Goal: Task Accomplishment & Management: Manage account settings

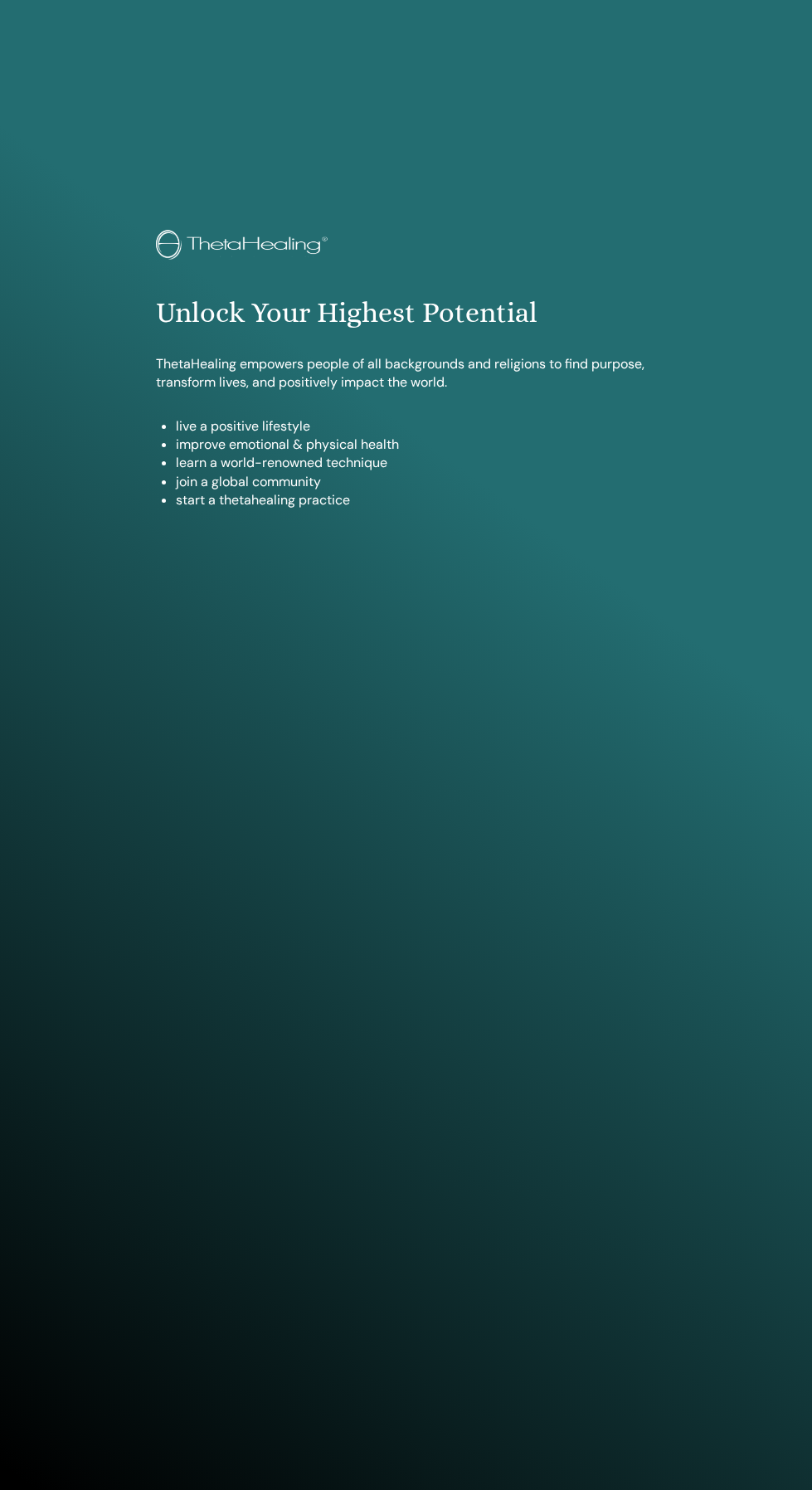
scroll to position [1355, 0]
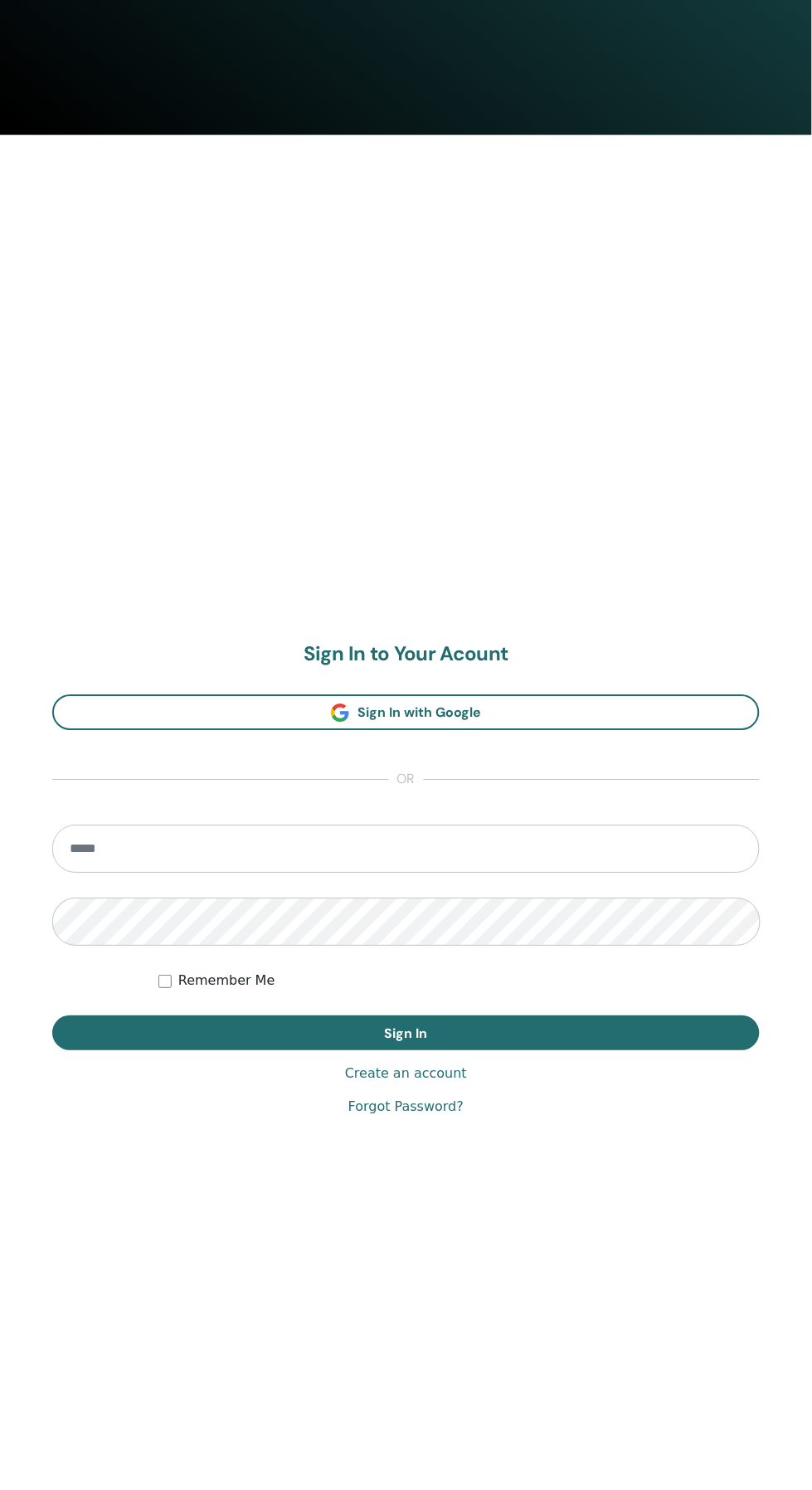
click at [702, 850] on input "email" at bounding box center [406, 848] width 708 height 48
type input "**********"
click at [53, 1016] on button "Sign In" at bounding box center [406, 1034] width 708 height 35
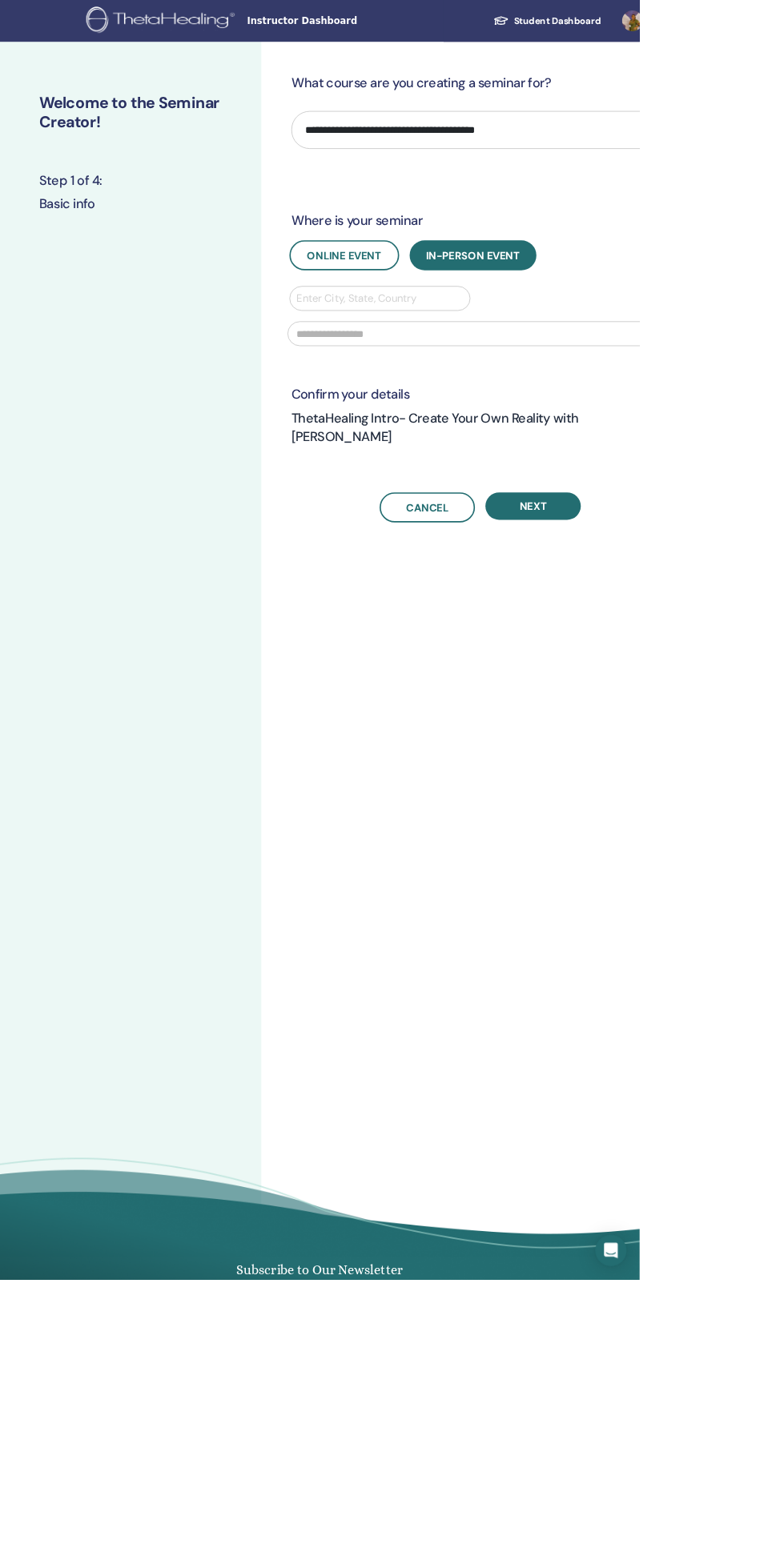
click at [201, 41] on img at bounding box center [199, 25] width 188 height 36
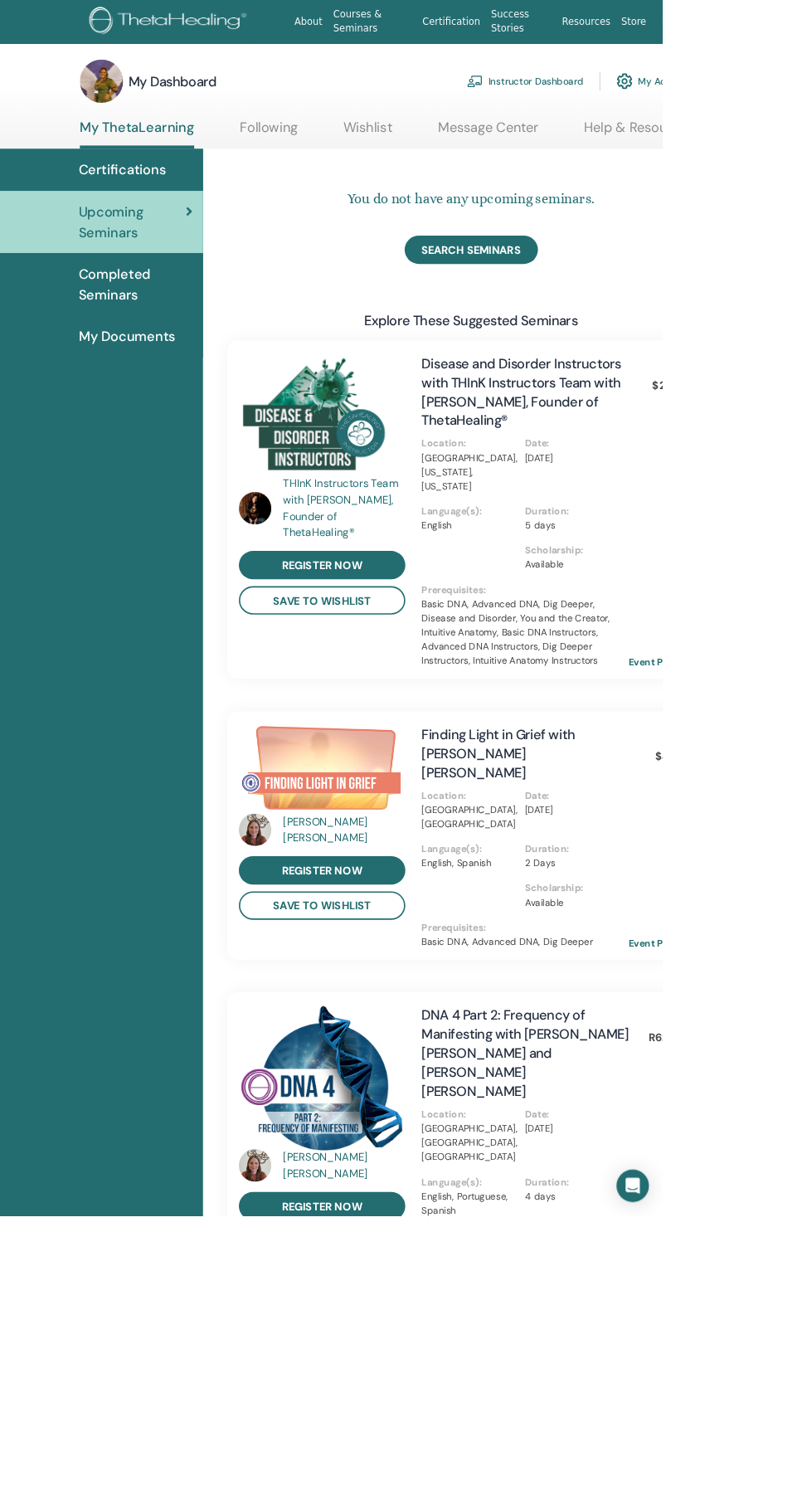
click at [613, 97] on link "Instructor Dashboard" at bounding box center [643, 99] width 142 height 36
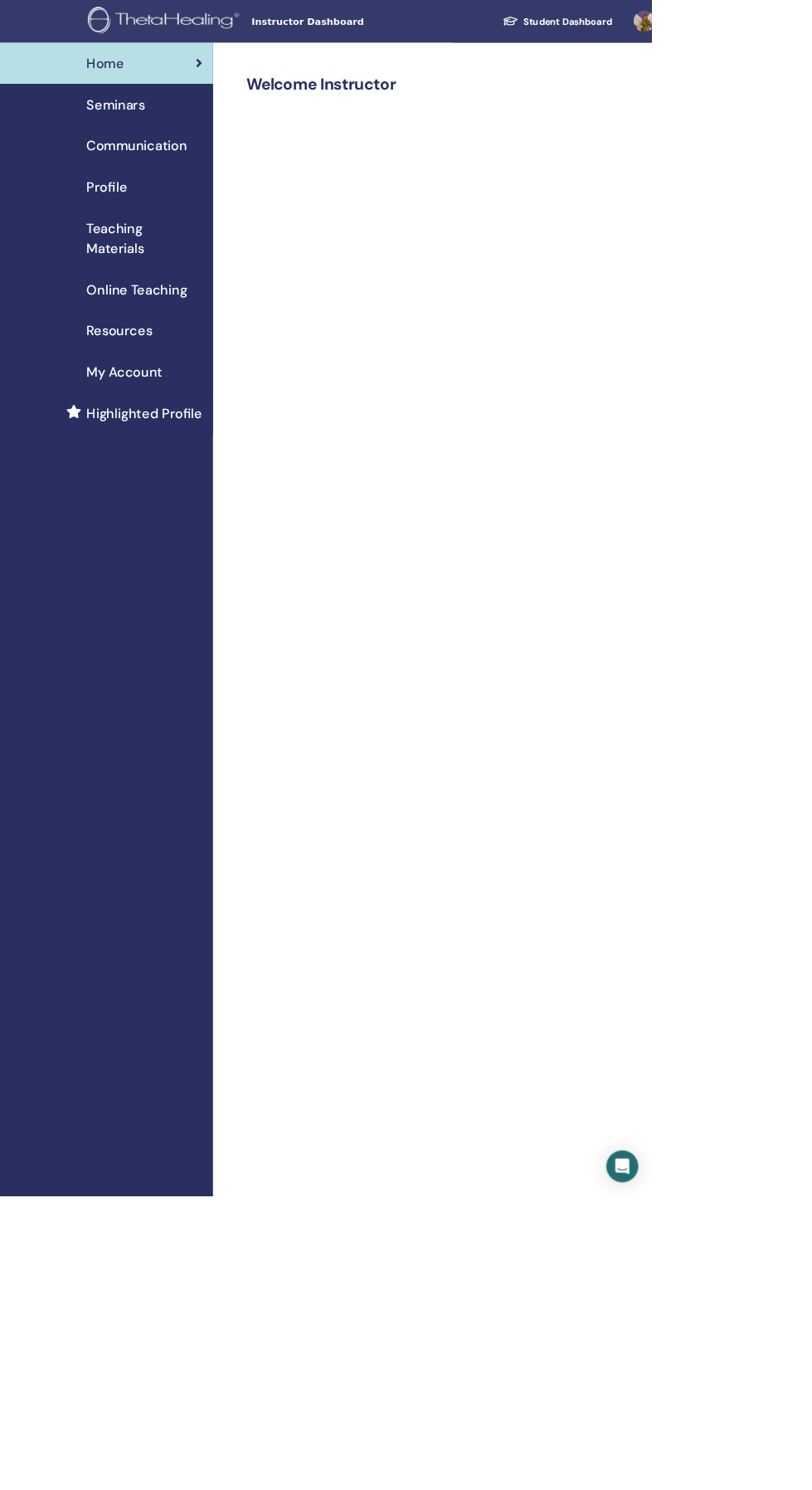
click at [146, 129] on span "Seminars" at bounding box center [143, 130] width 73 height 24
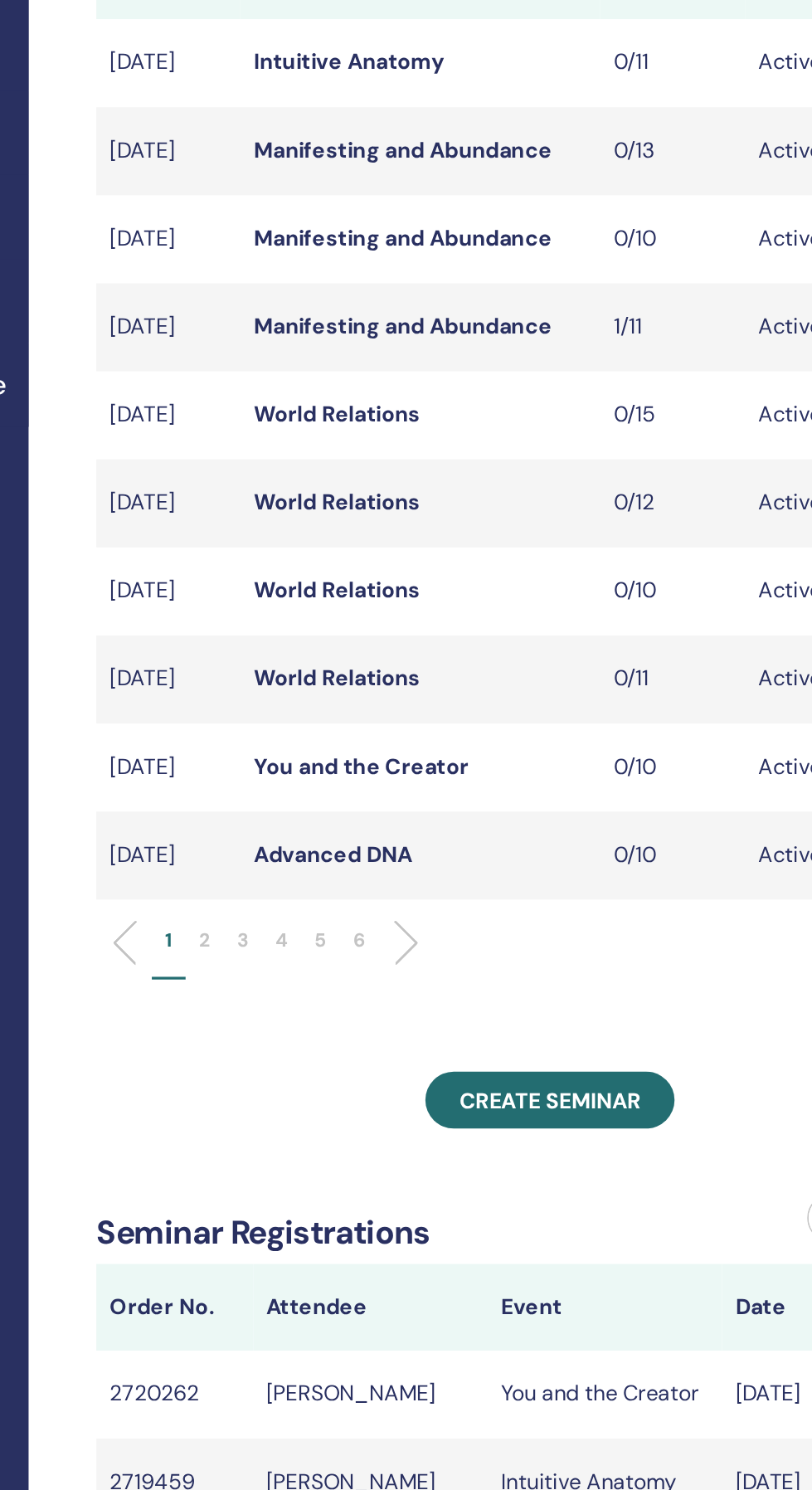
click at [489, 871] on li at bounding box center [490, 856] width 28 height 28
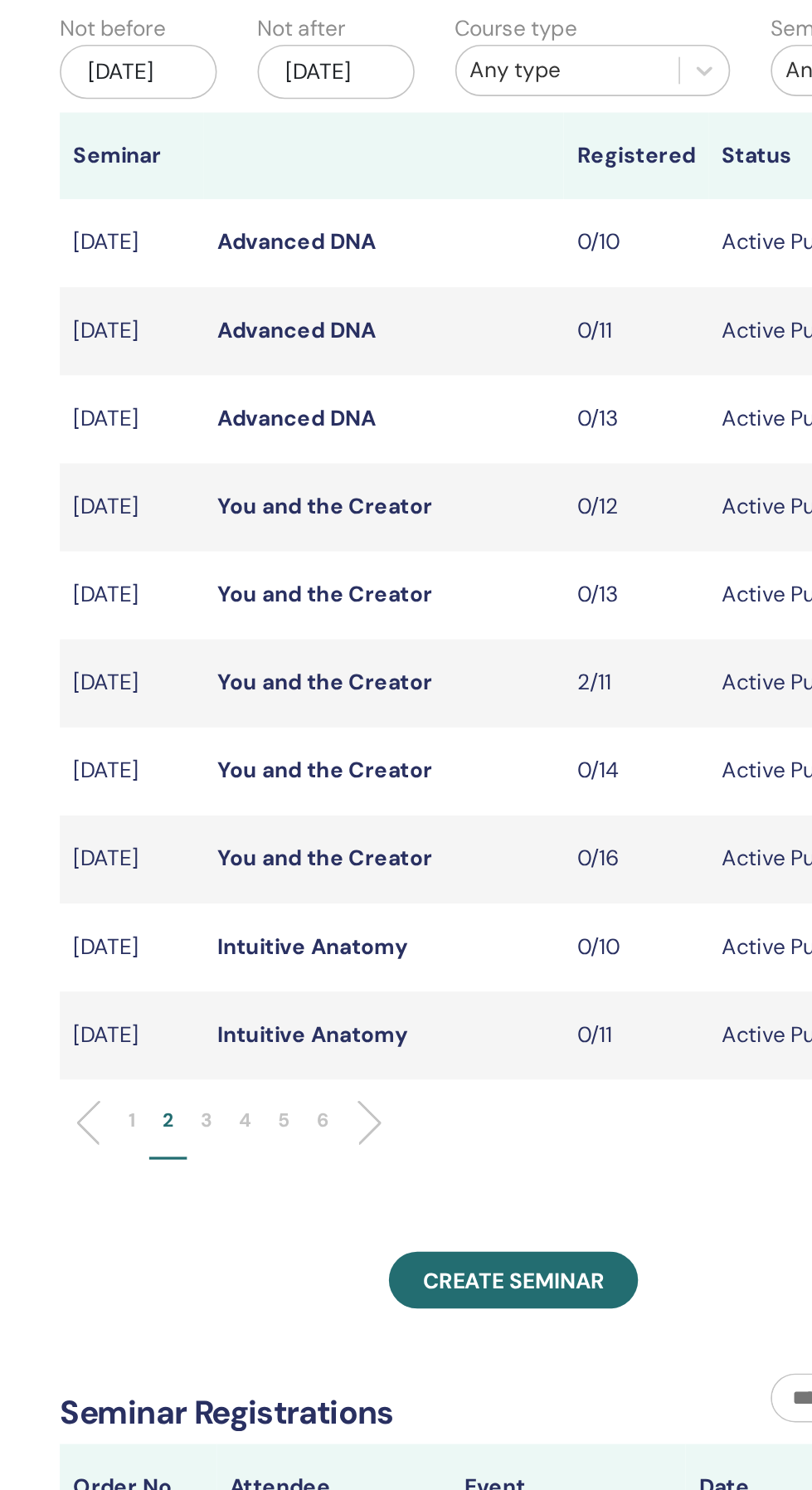
click at [484, 488] on link "You and the Creator" at bounding box center [468, 479] width 132 height 18
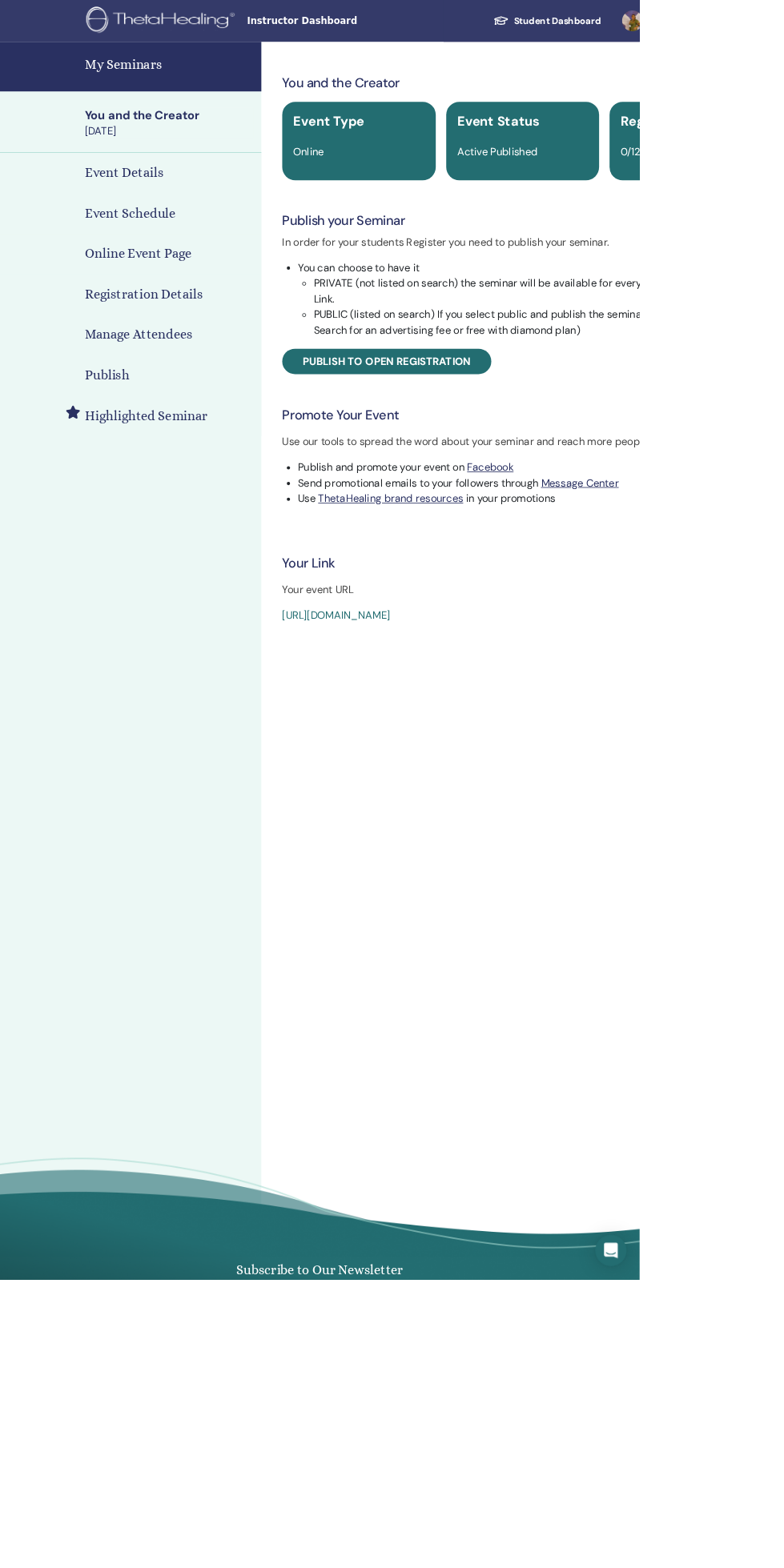
click at [155, 210] on h4 "Event Details" at bounding box center [152, 211] width 96 height 24
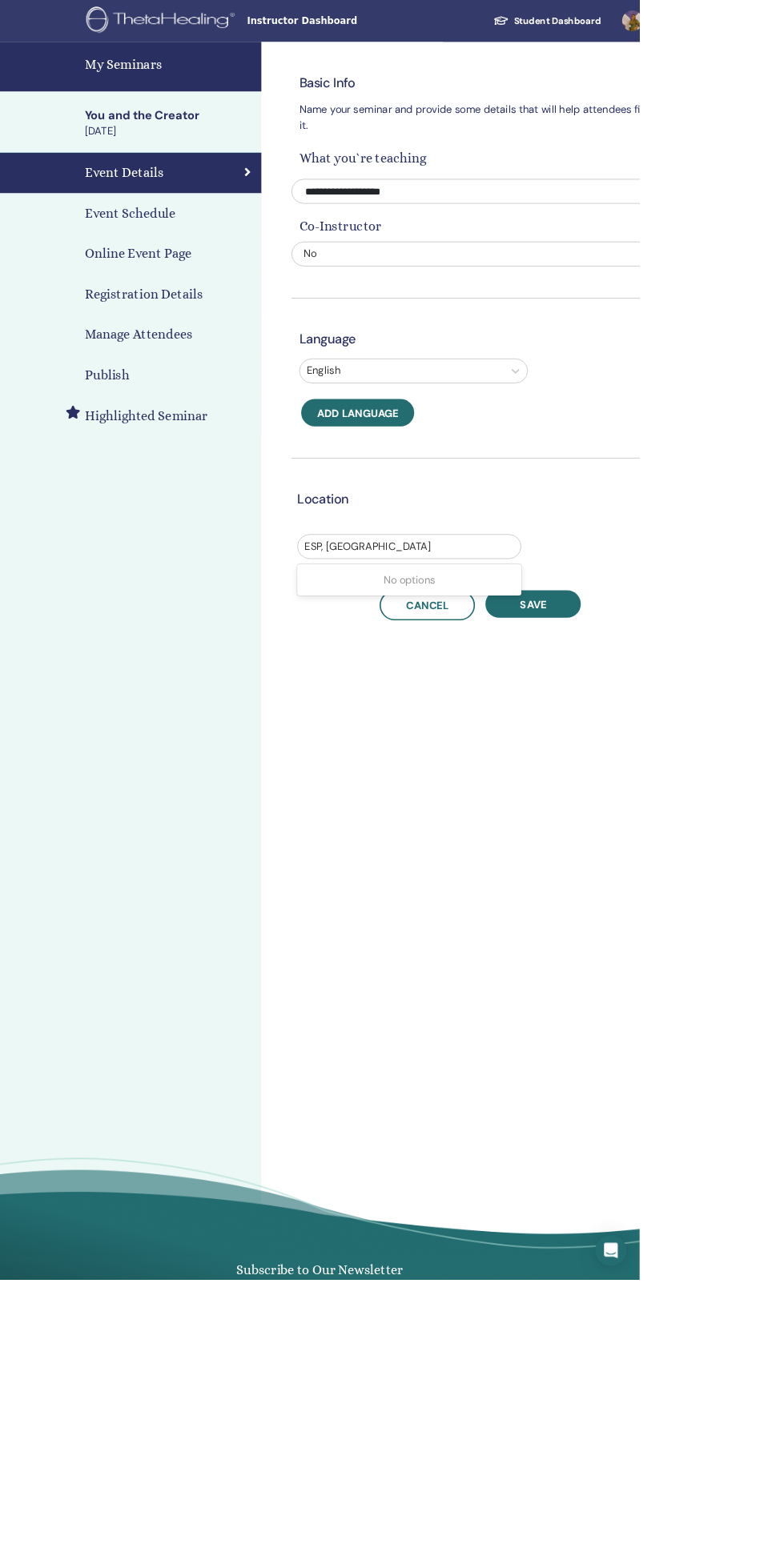
click at [466, 658] on div at bounding box center [501, 670] width 257 height 23
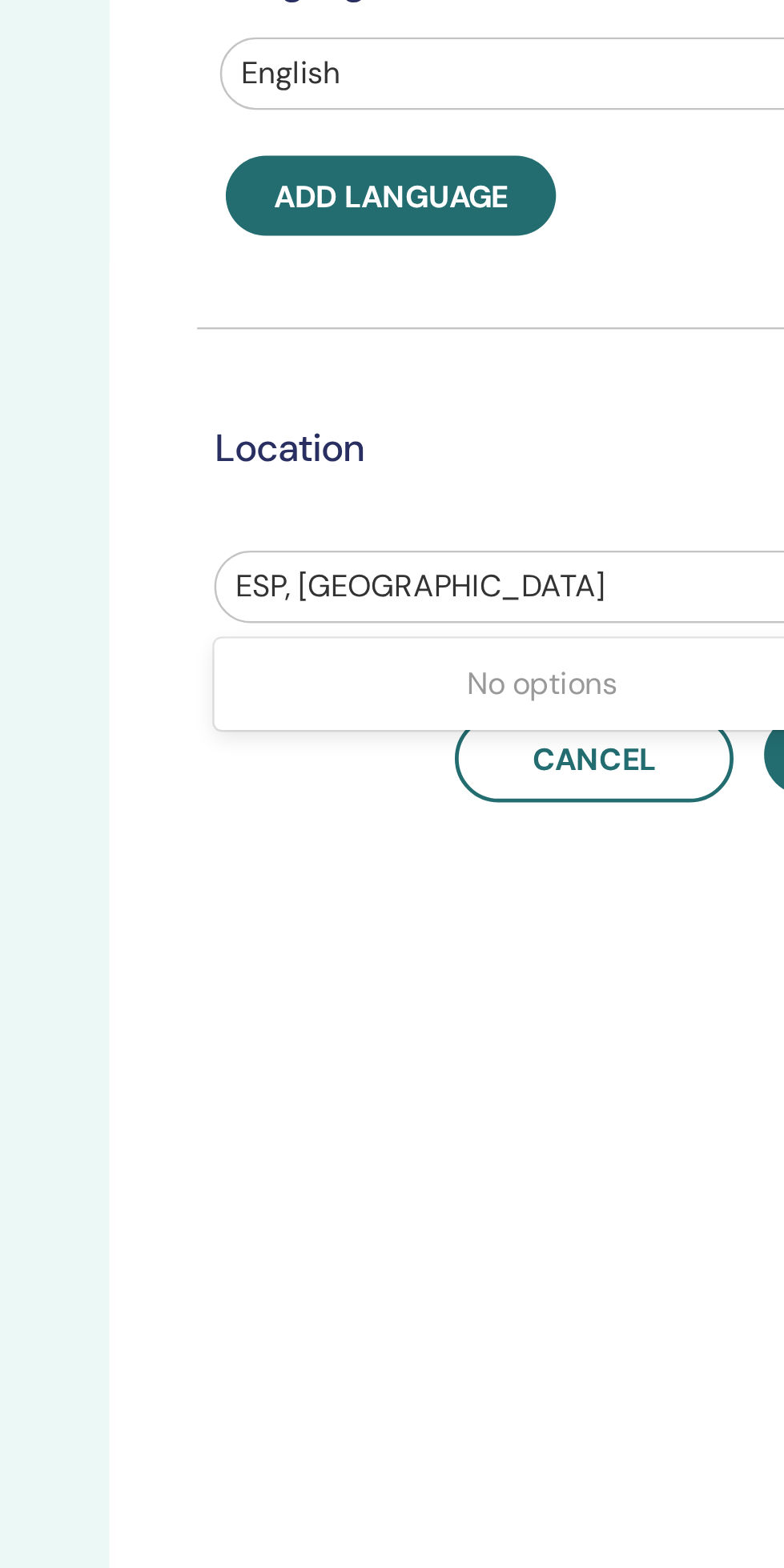
click at [473, 674] on div at bounding box center [501, 670] width 257 height 23
click at [453, 663] on div at bounding box center [501, 670] width 257 height 23
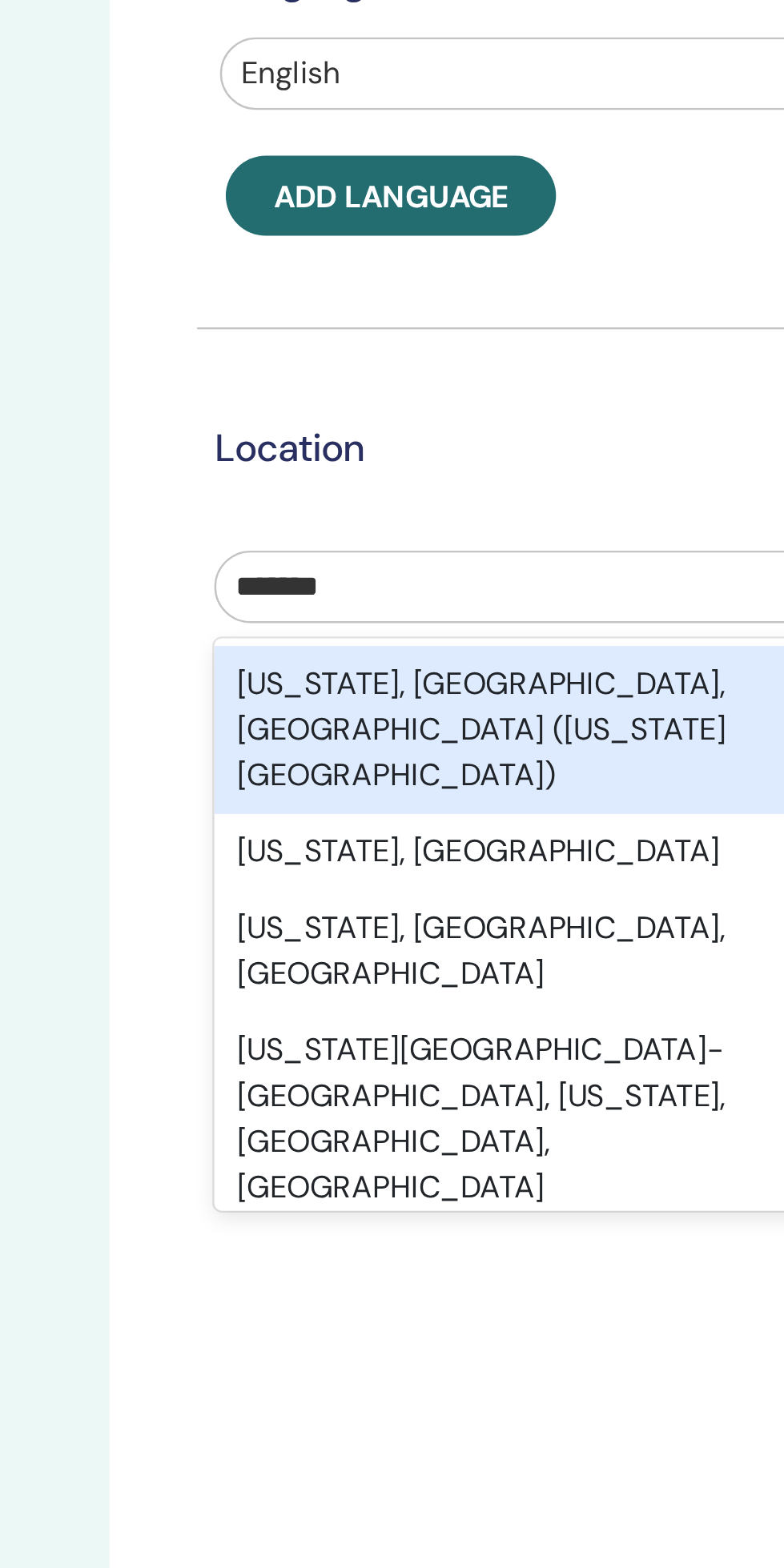
click at [547, 714] on div "New York, NY, USA (New York County)" at bounding box center [501, 730] width 274 height 71
type input "*******"
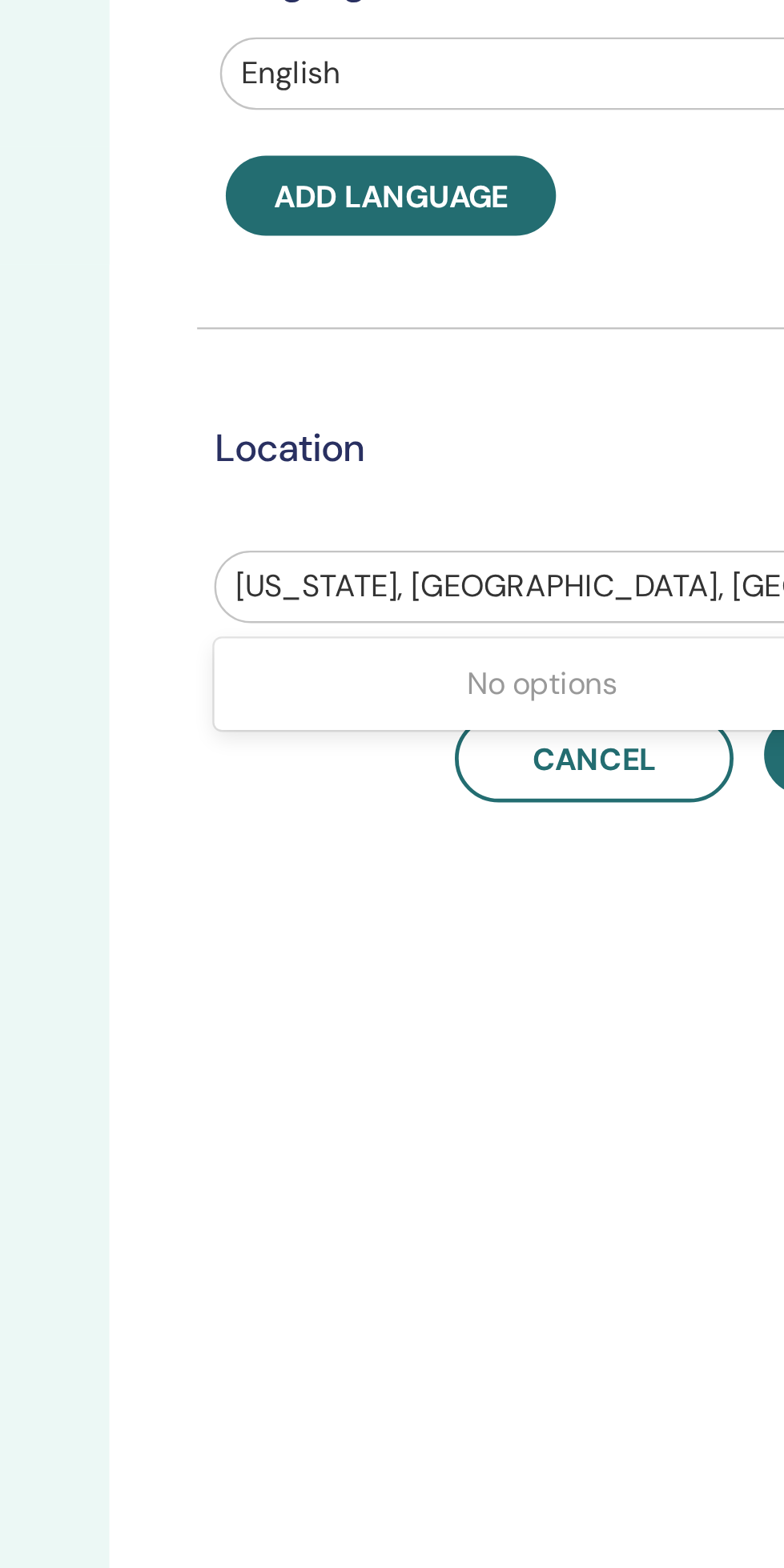
click at [540, 671] on div at bounding box center [501, 670] width 257 height 23
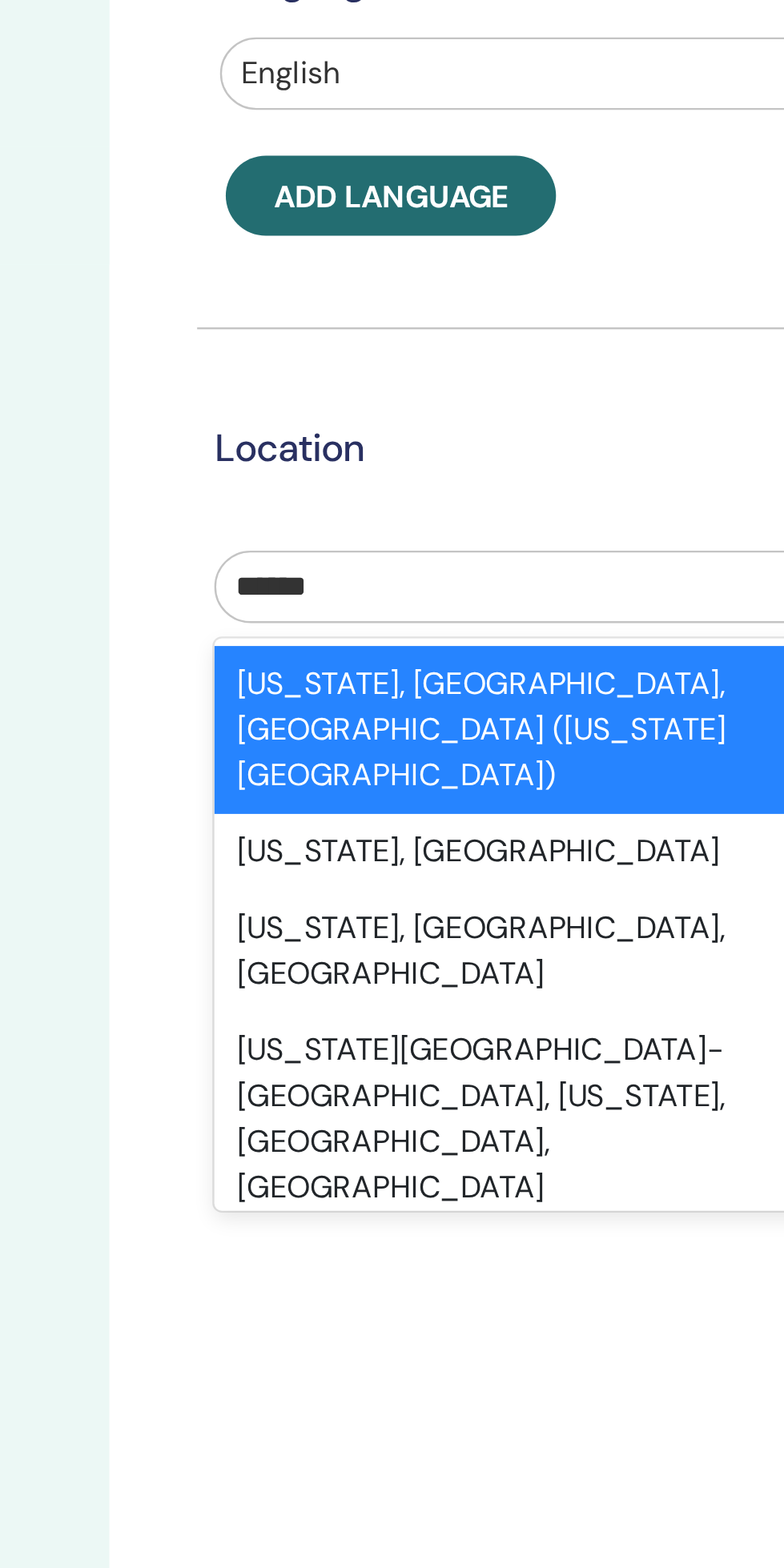
click at [476, 765] on div "New York, USA" at bounding box center [501, 781] width 274 height 32
type input "******"
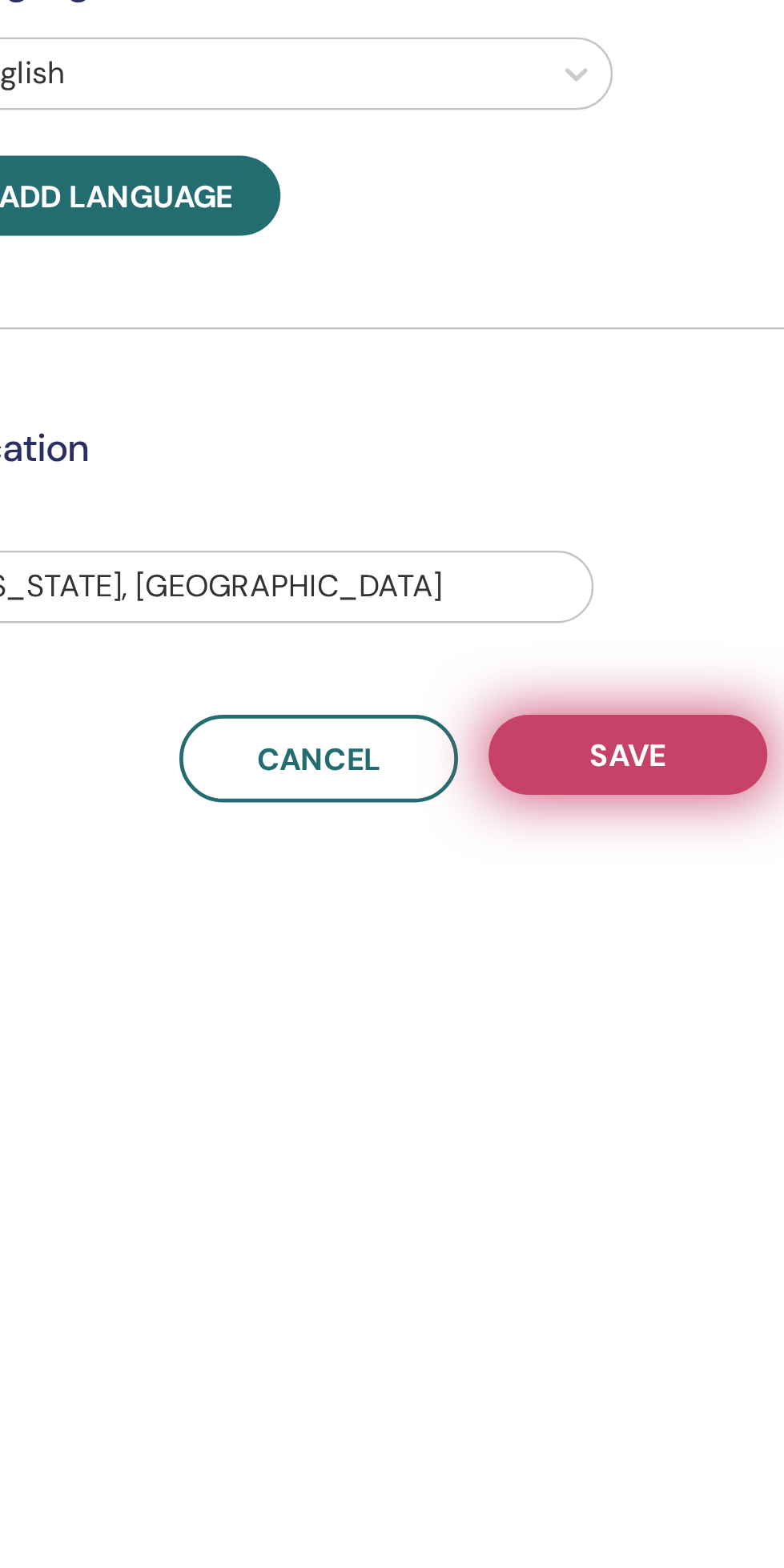
click at [670, 753] on button "Save" at bounding box center [653, 740] width 117 height 34
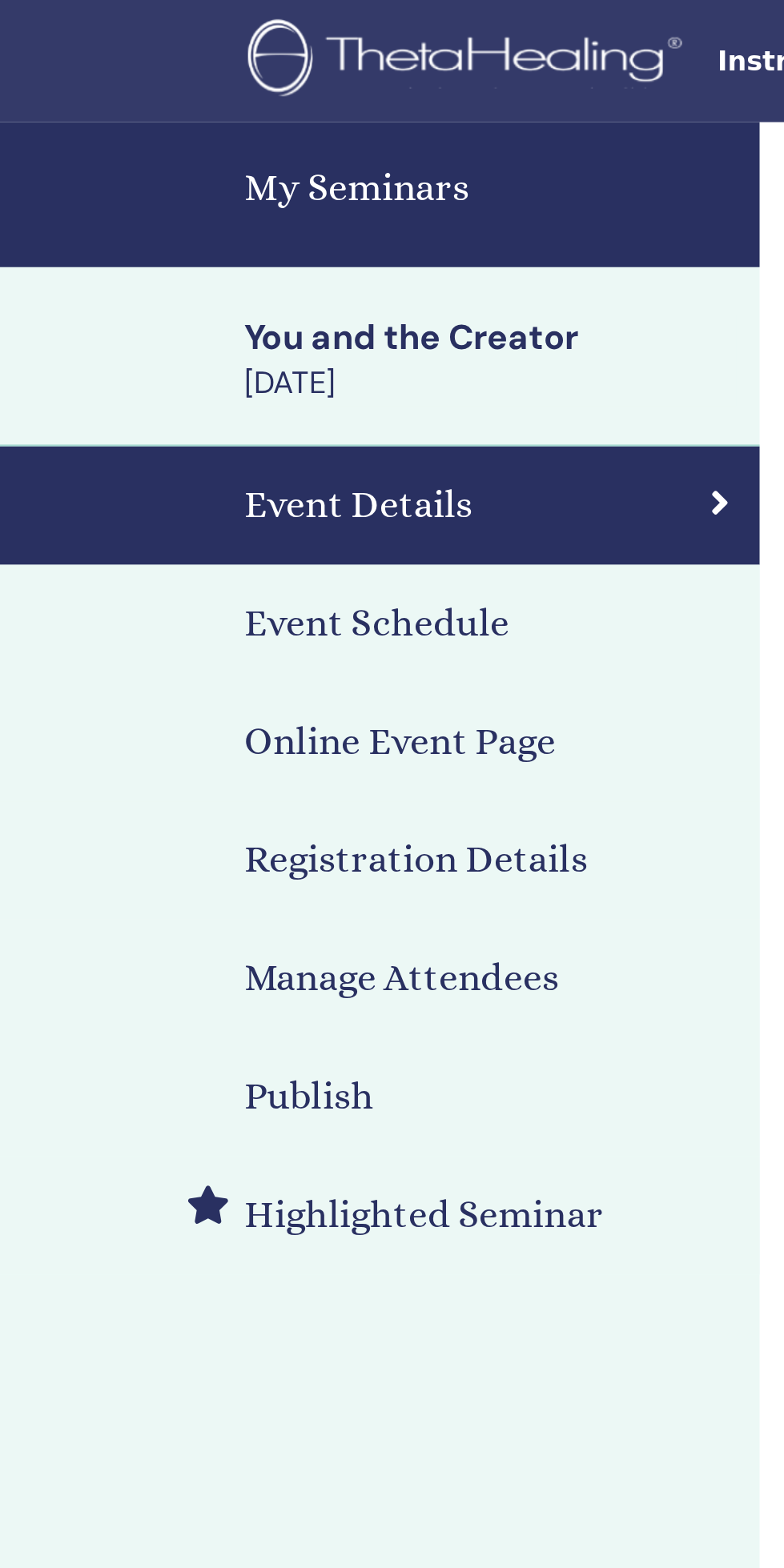
click at [188, 268] on h4 "Event Schedule" at bounding box center [159, 261] width 111 height 24
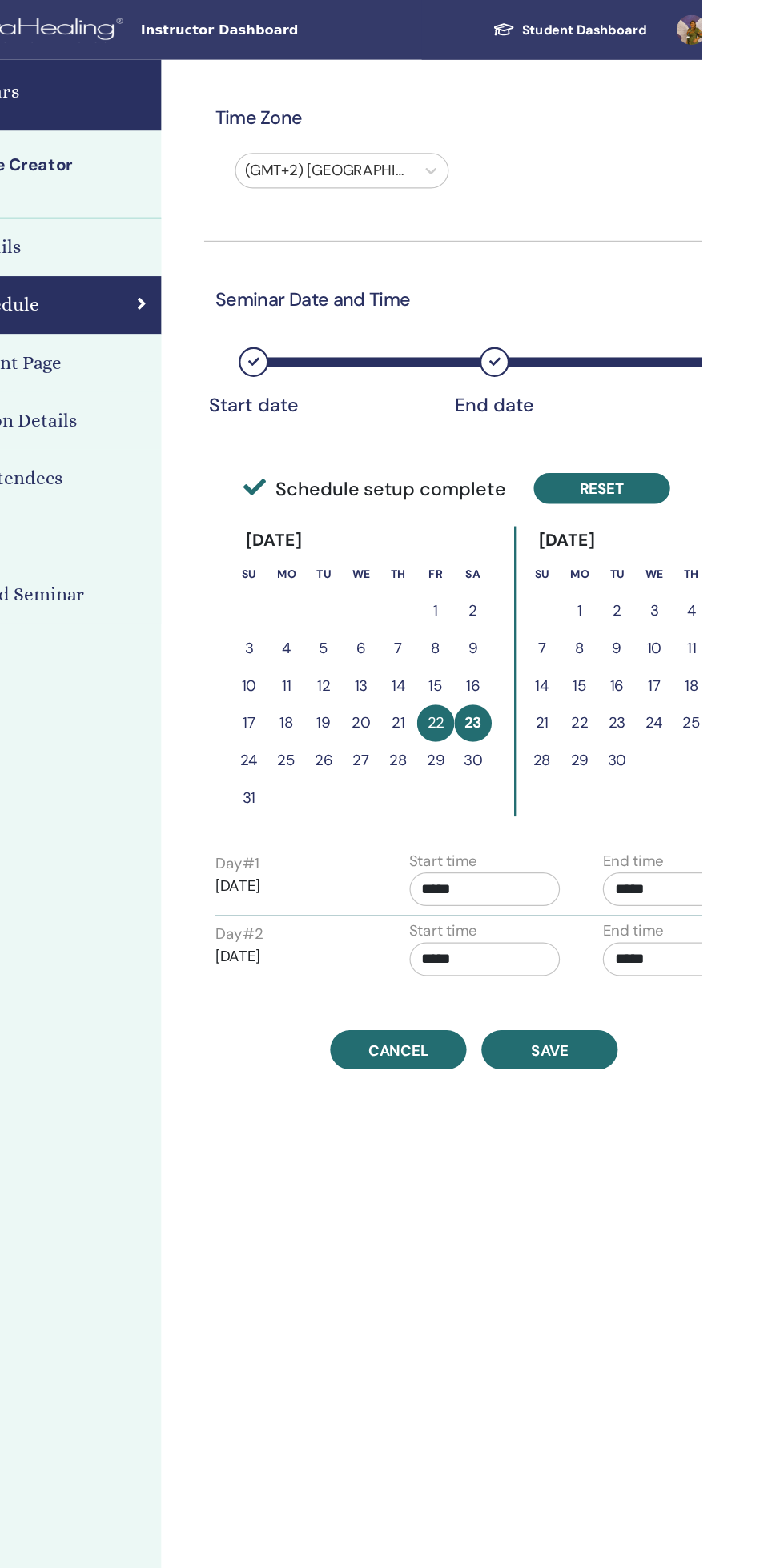
click at [711, 412] on button "Reset" at bounding box center [698, 419] width 117 height 26
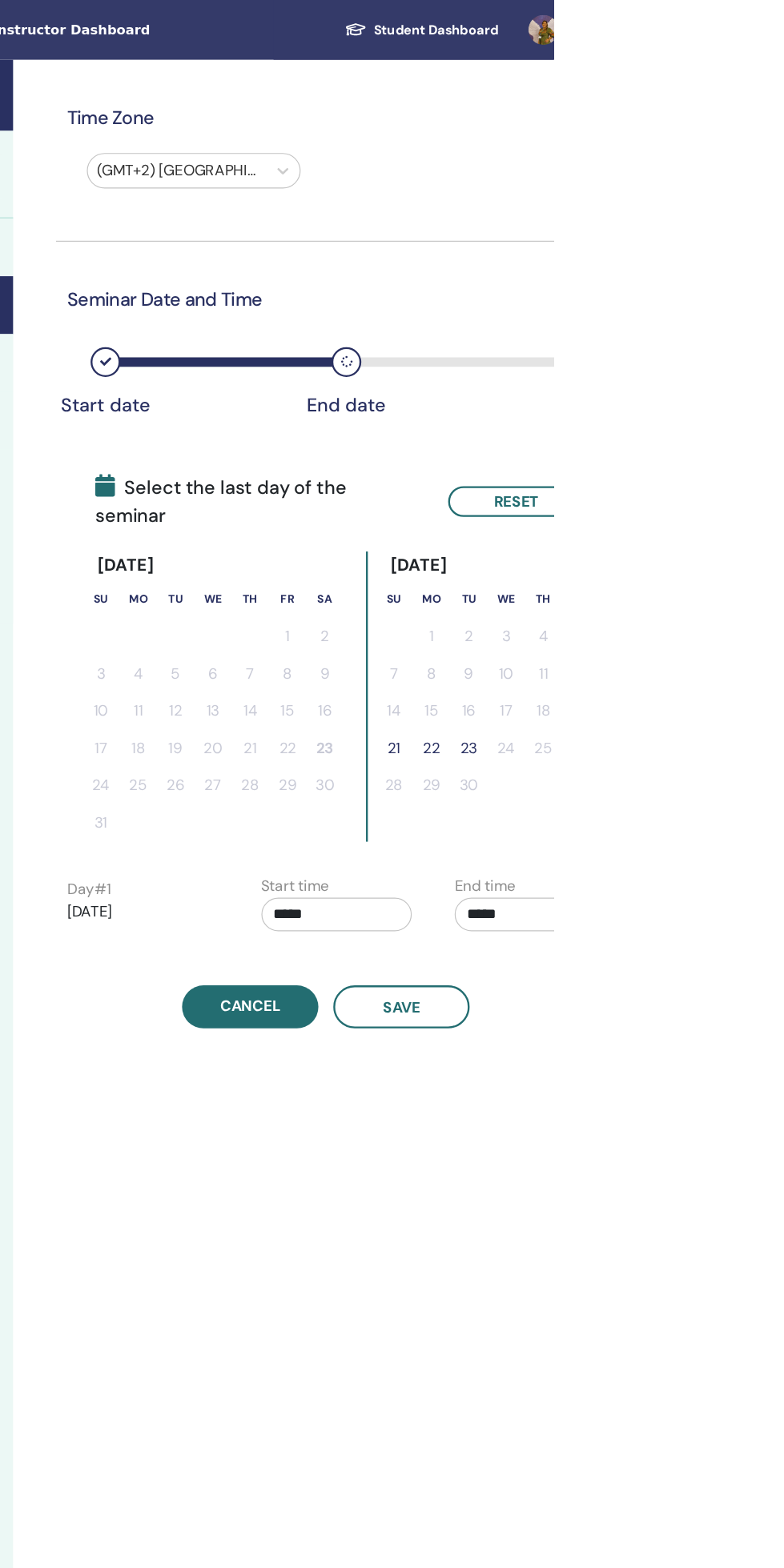
click at [646, 625] on button "21" at bounding box center [647, 641] width 32 height 32
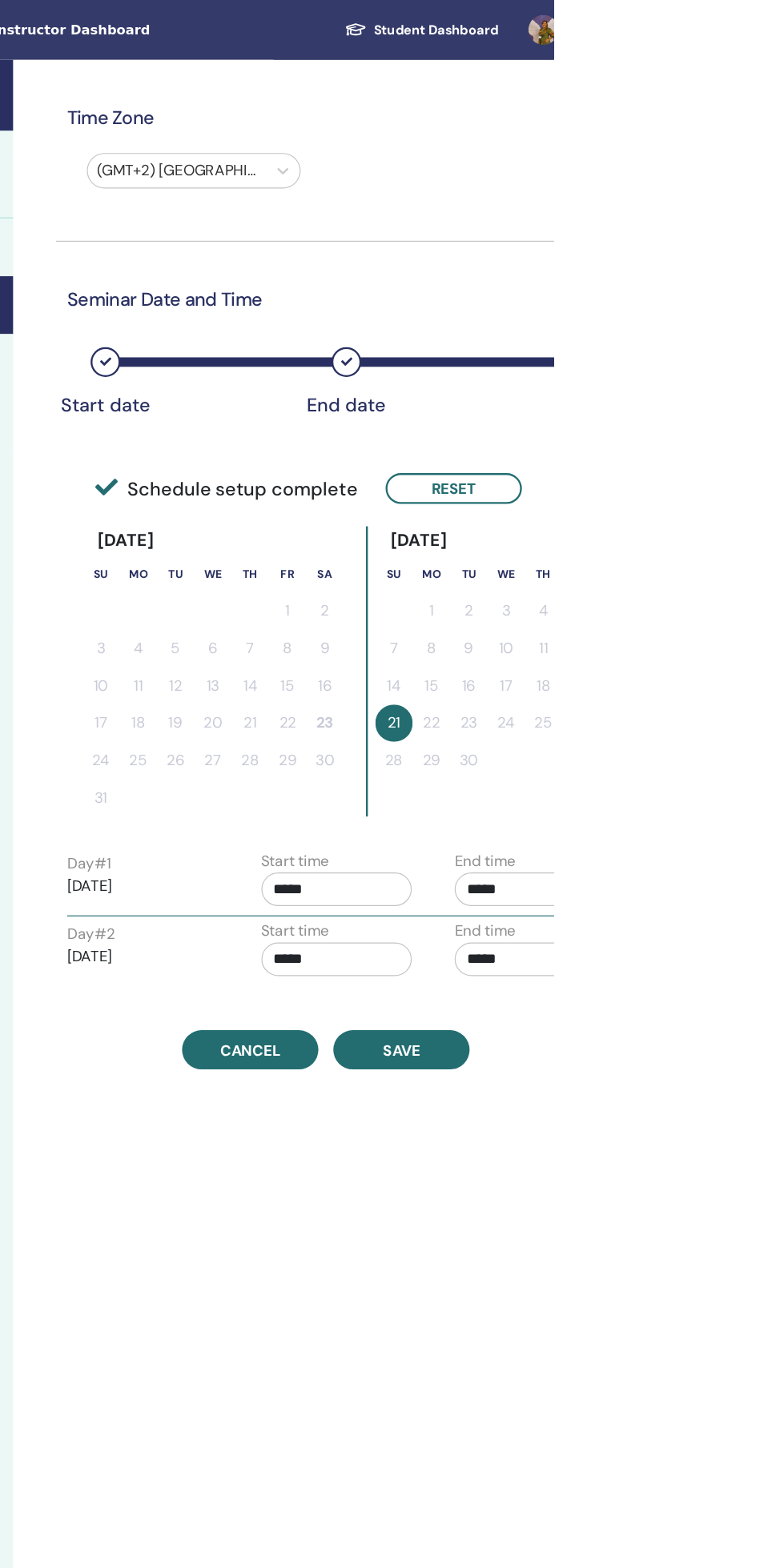
click at [611, 763] on input "*****" at bounding box center [598, 762] width 130 height 29
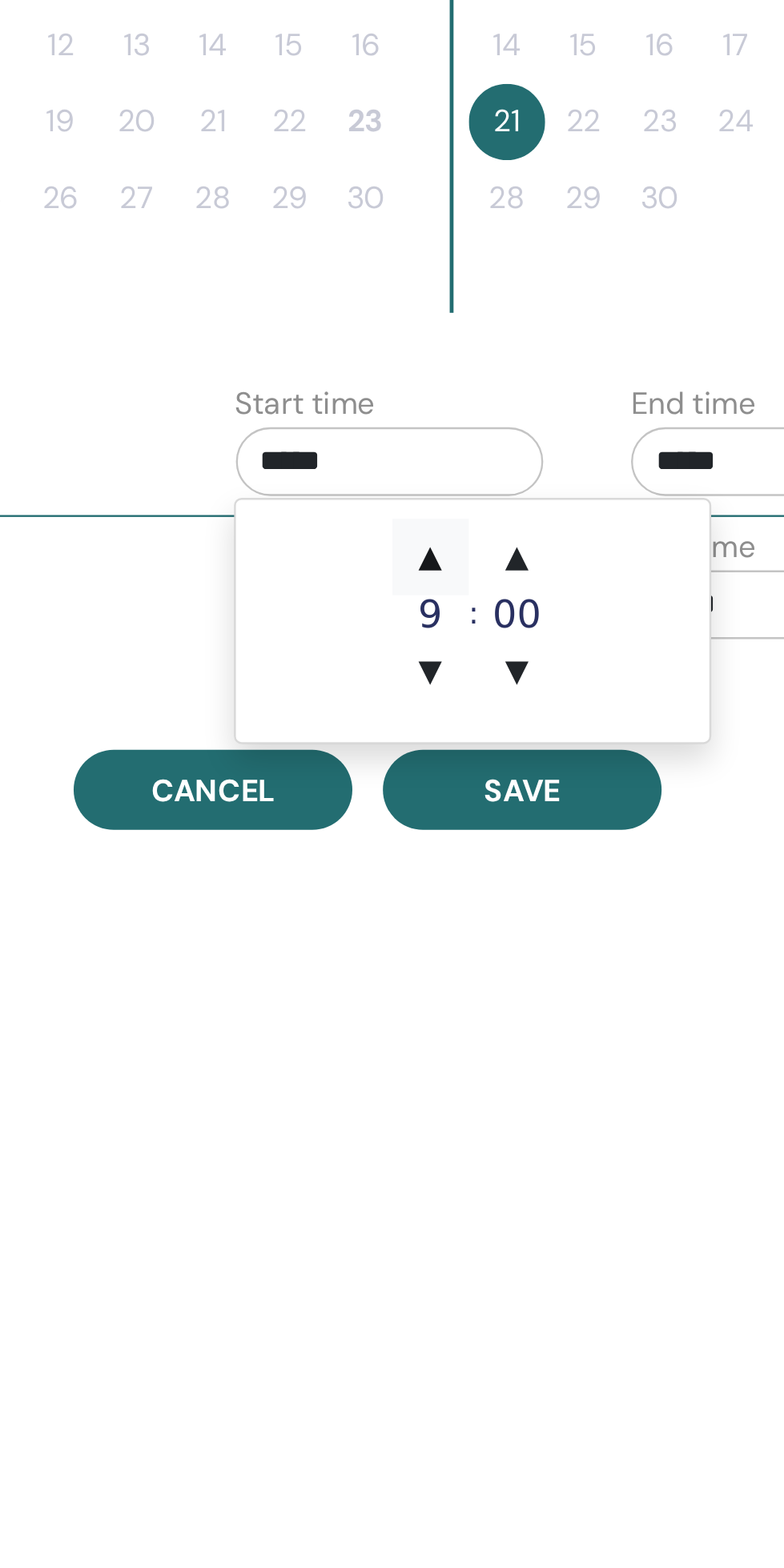
click at [617, 801] on span "▲" at bounding box center [615, 802] width 32 height 32
type input "*****"
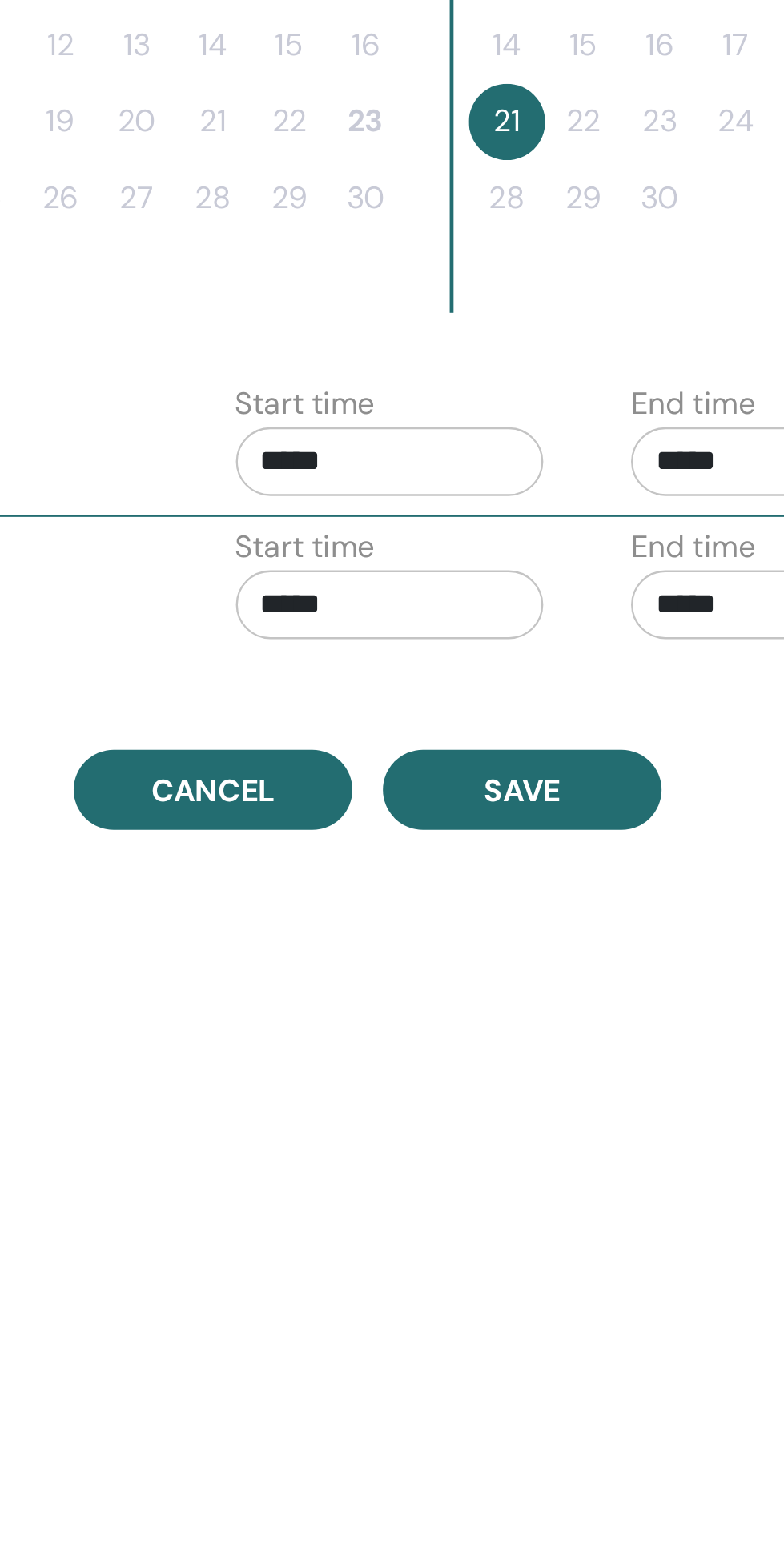
click at [736, 762] on input "*****" at bounding box center [764, 762] width 130 height 29
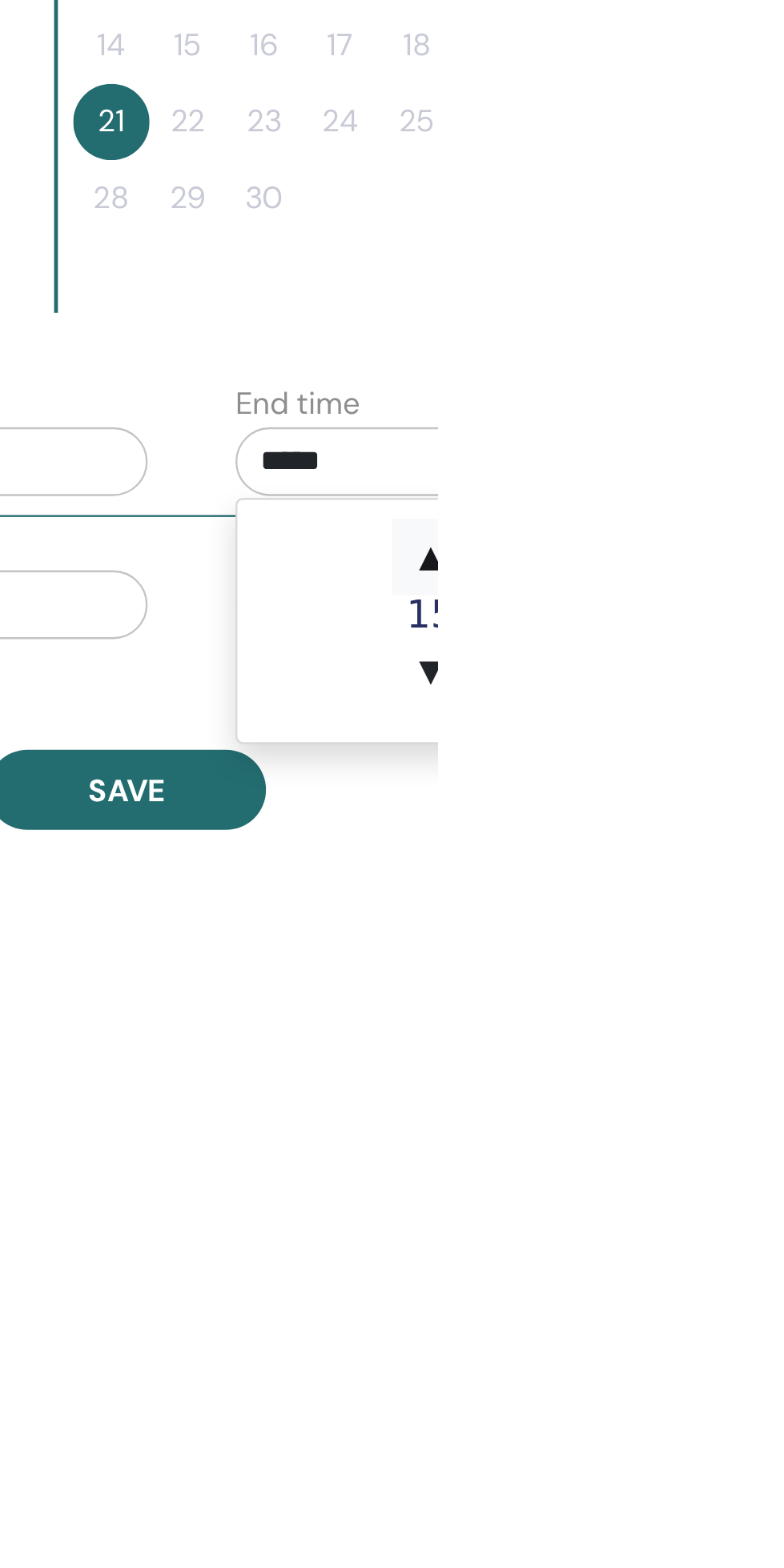
click at [783, 800] on span "▲" at bounding box center [780, 802] width 32 height 32
type input "*****"
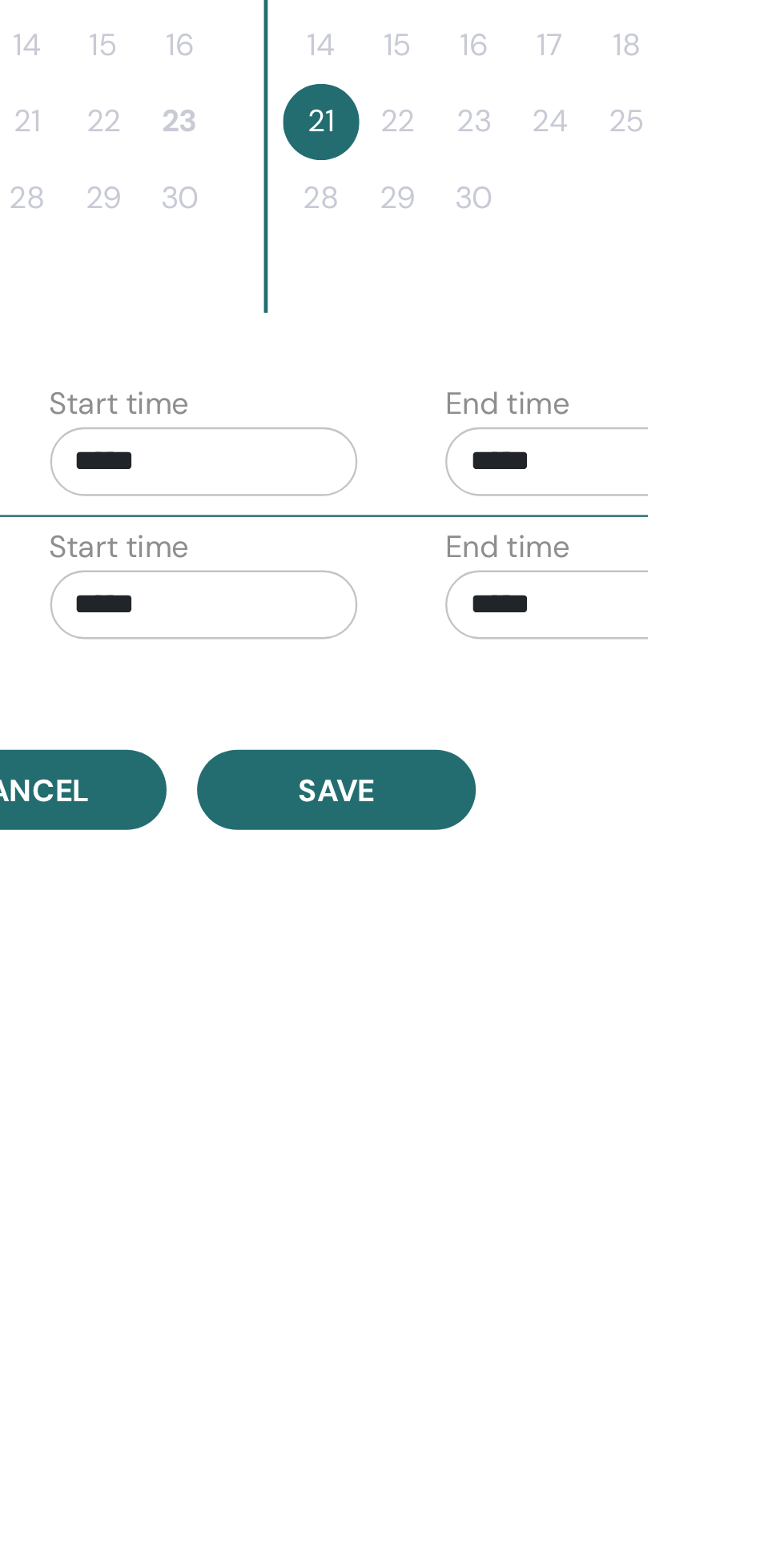
click at [619, 820] on input "*****" at bounding box center [598, 822] width 130 height 29
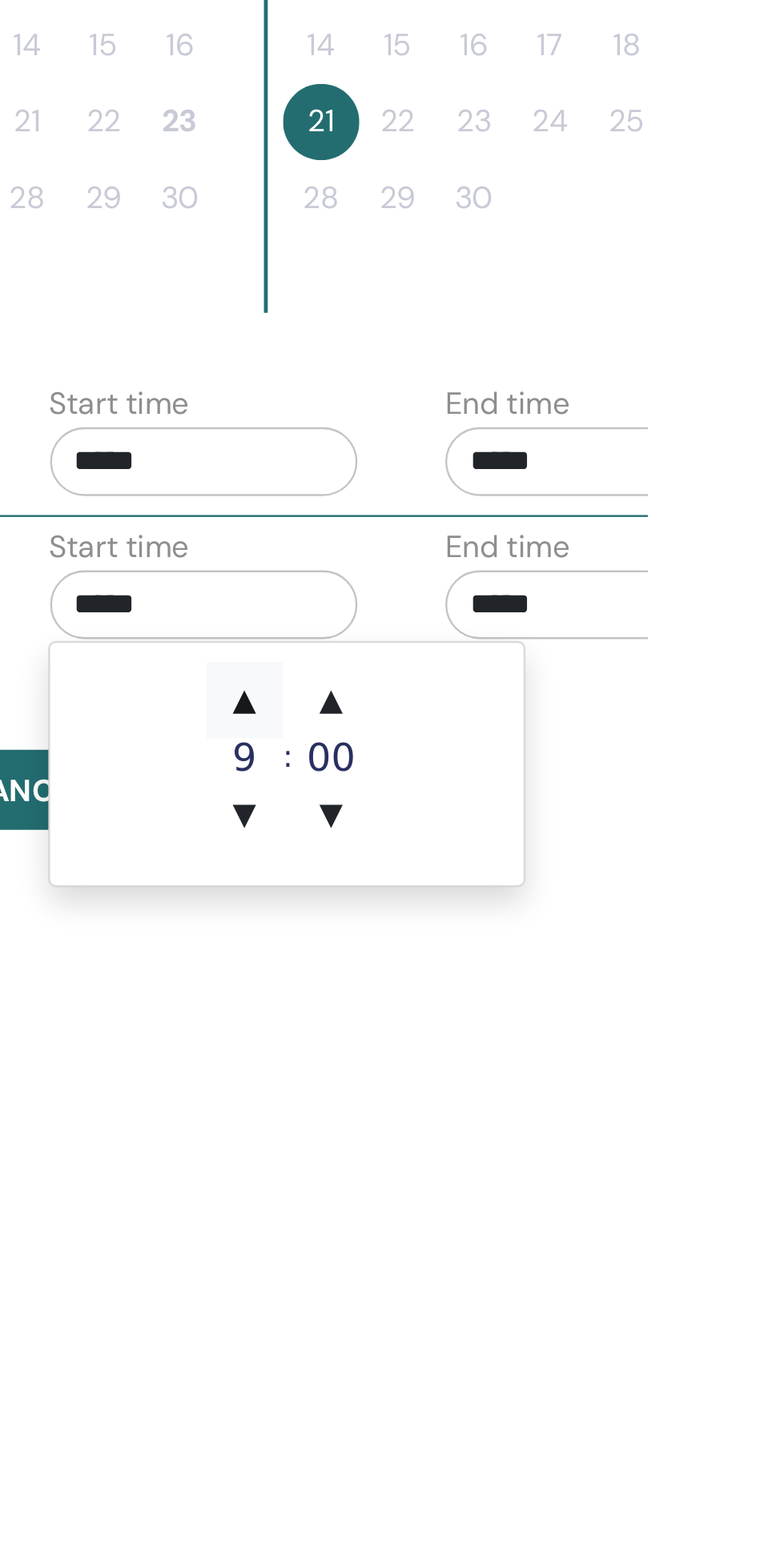
click at [615, 861] on span "▲" at bounding box center [615, 863] width 32 height 32
type input "*****"
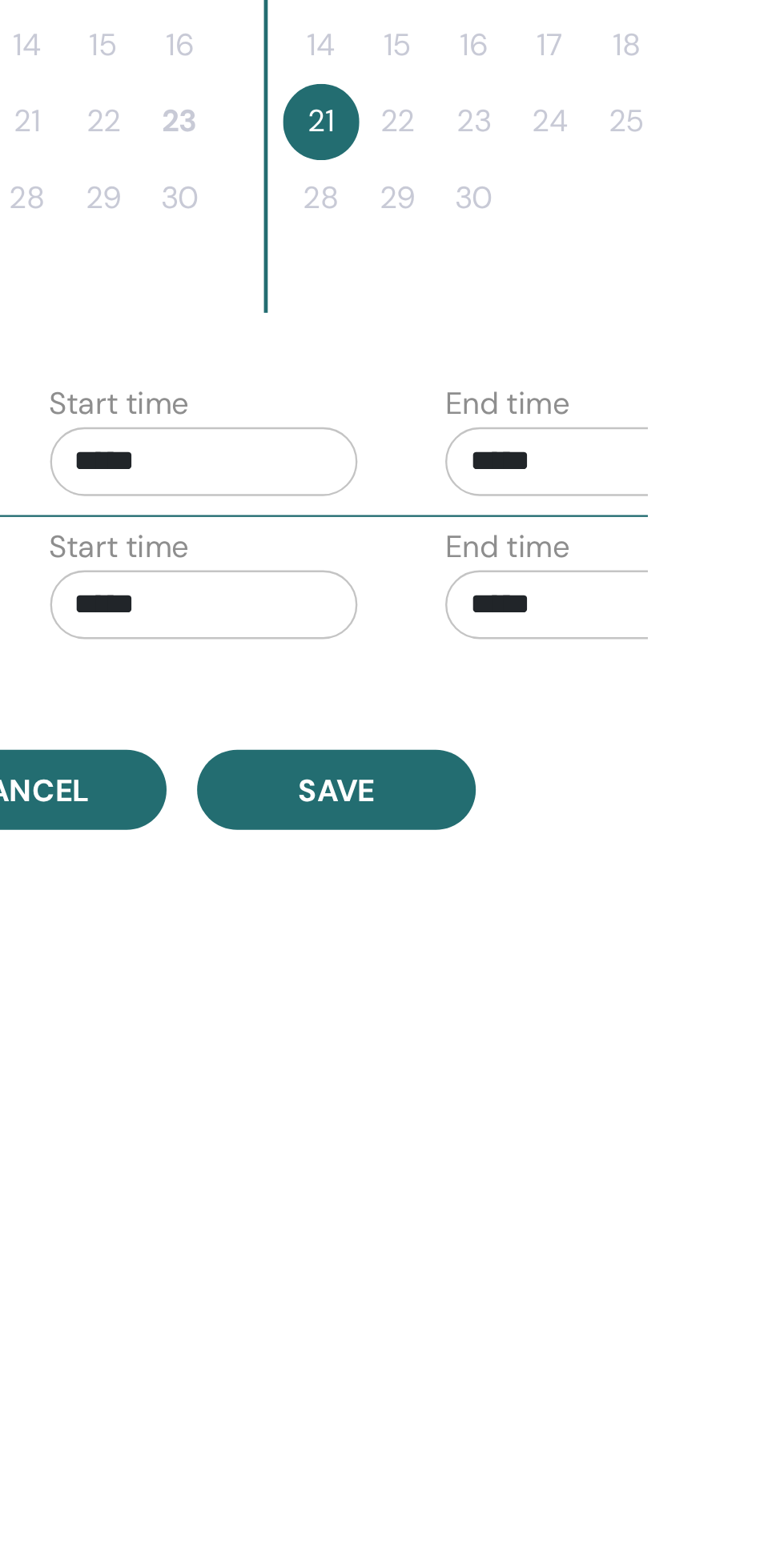
click at [780, 822] on input "*****" at bounding box center [764, 822] width 130 height 29
click at [783, 862] on span "▲" at bounding box center [780, 863] width 32 height 32
type input "*****"
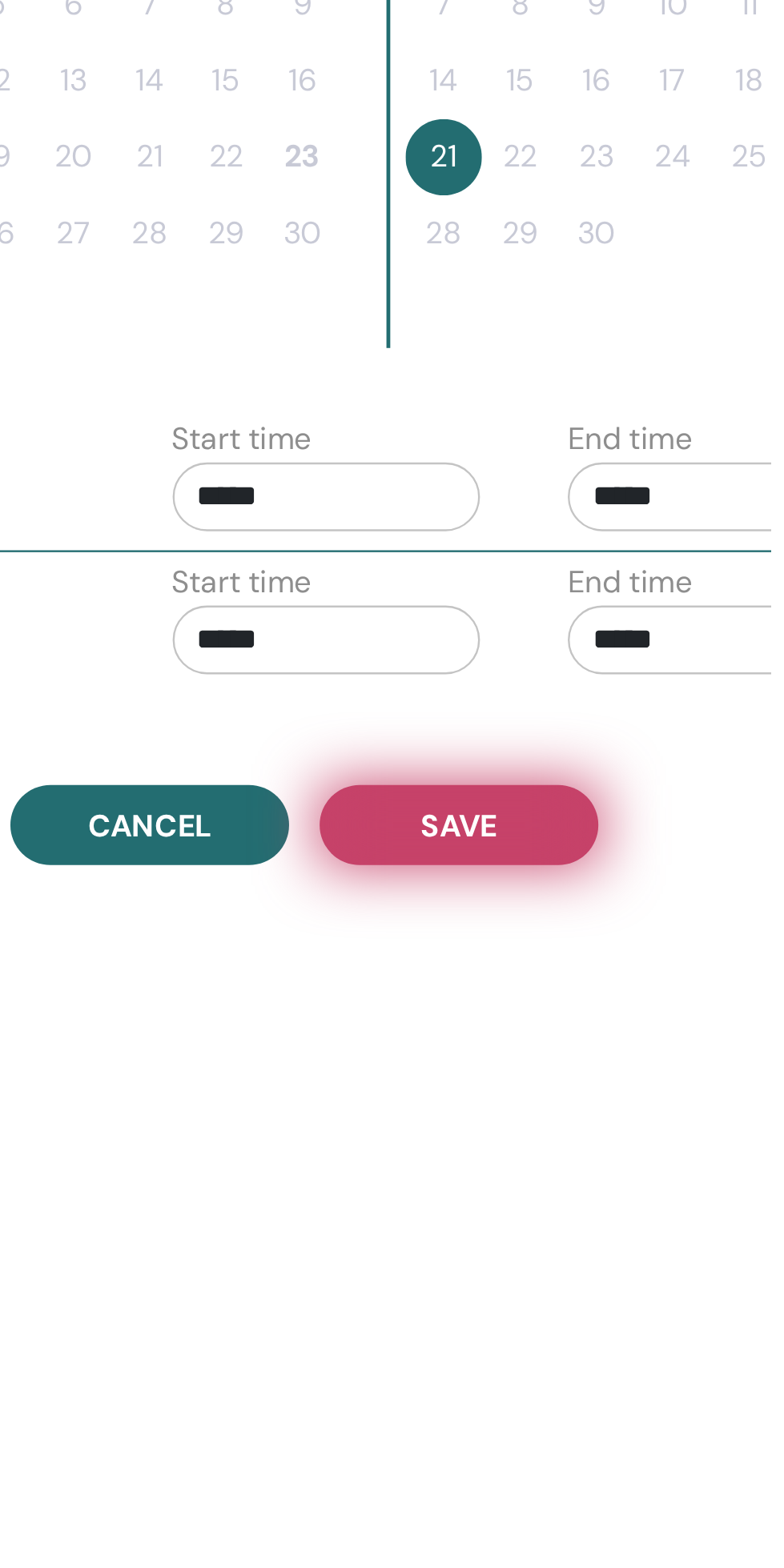
click at [668, 901] on span "Save" at bounding box center [653, 900] width 32 height 17
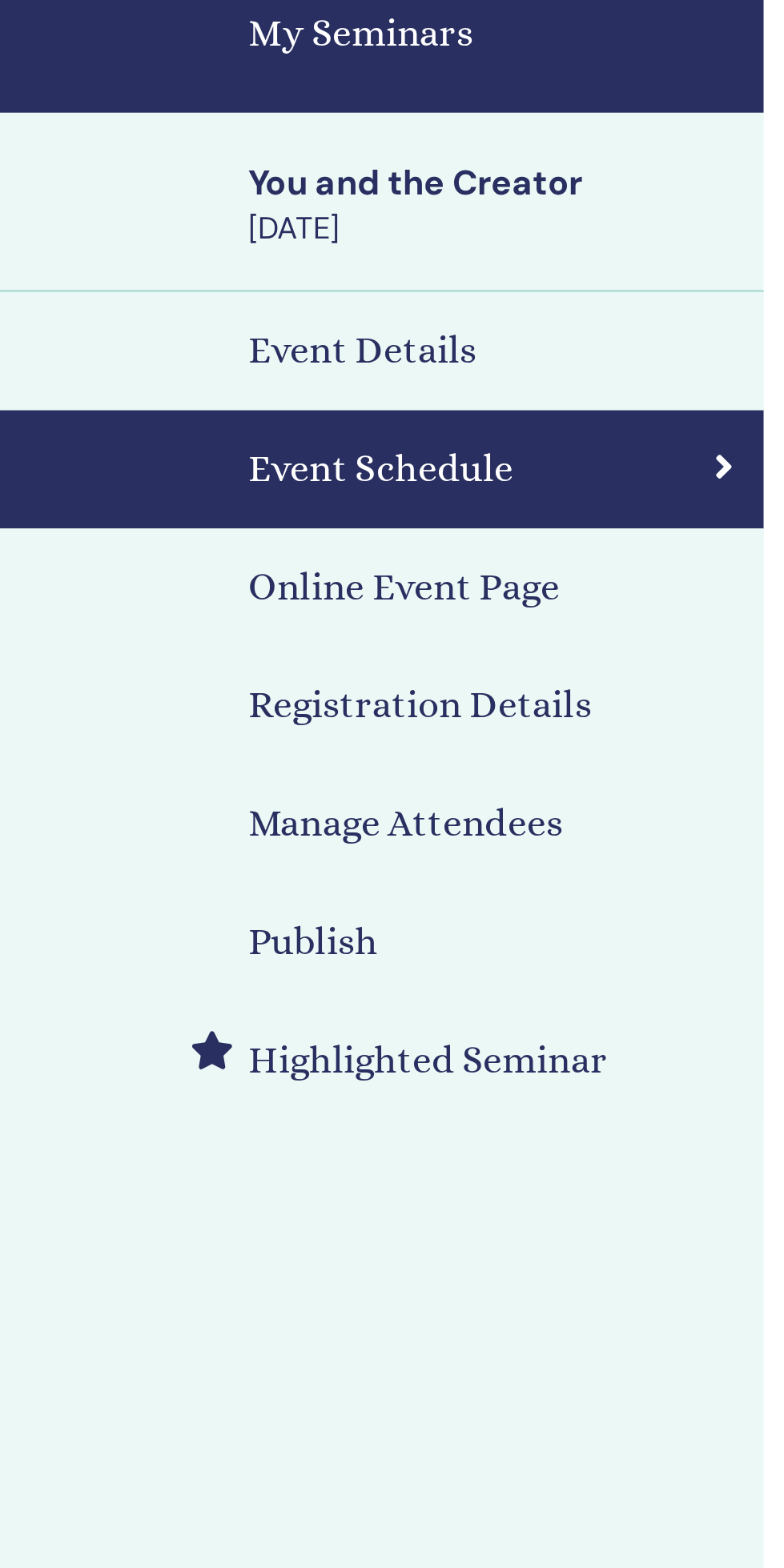
click at [218, 306] on h4 "Online Event Page" at bounding box center [169, 311] width 130 height 24
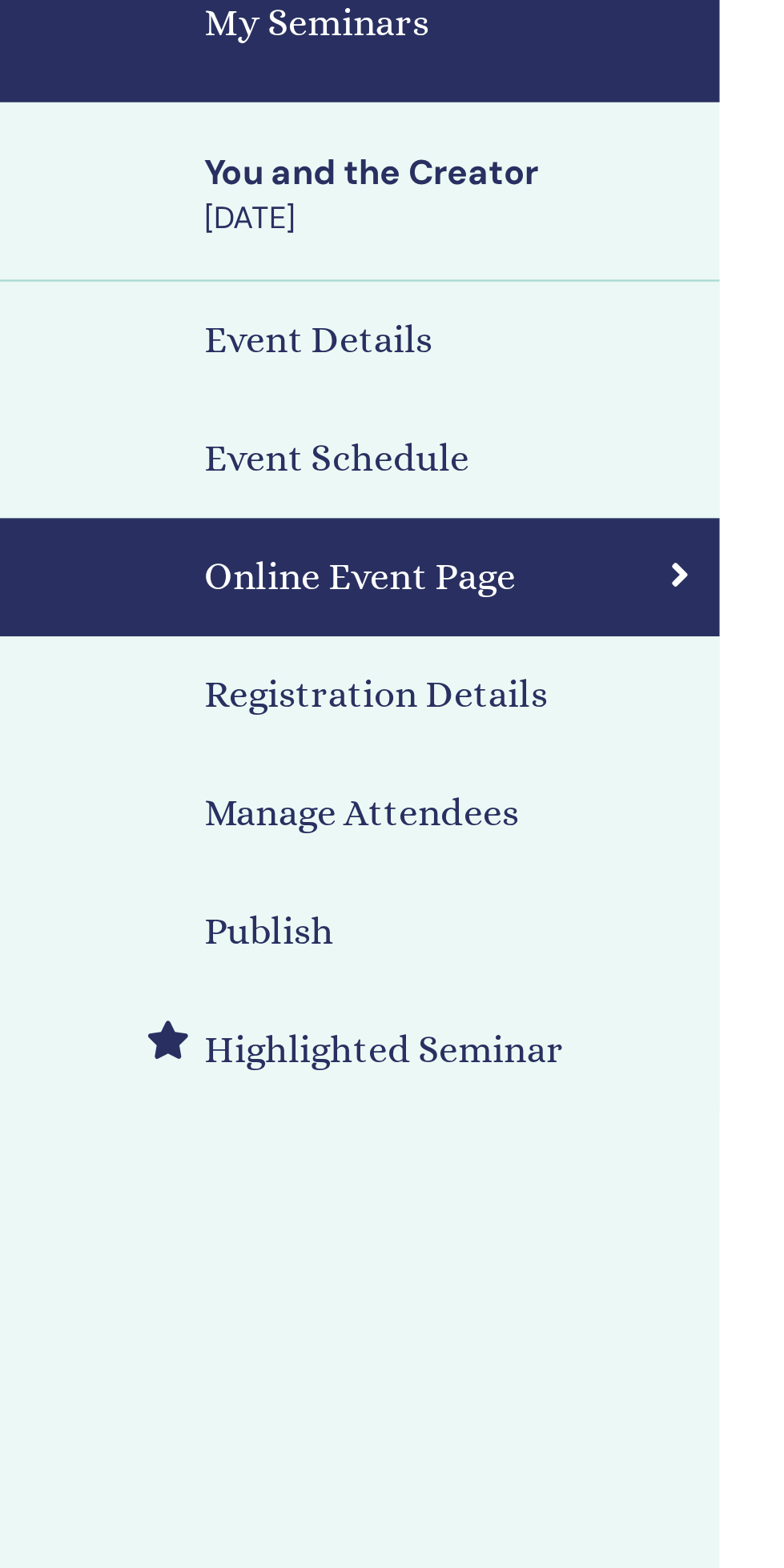
click at [220, 362] on h4 "Registration Details" at bounding box center [175, 360] width 144 height 24
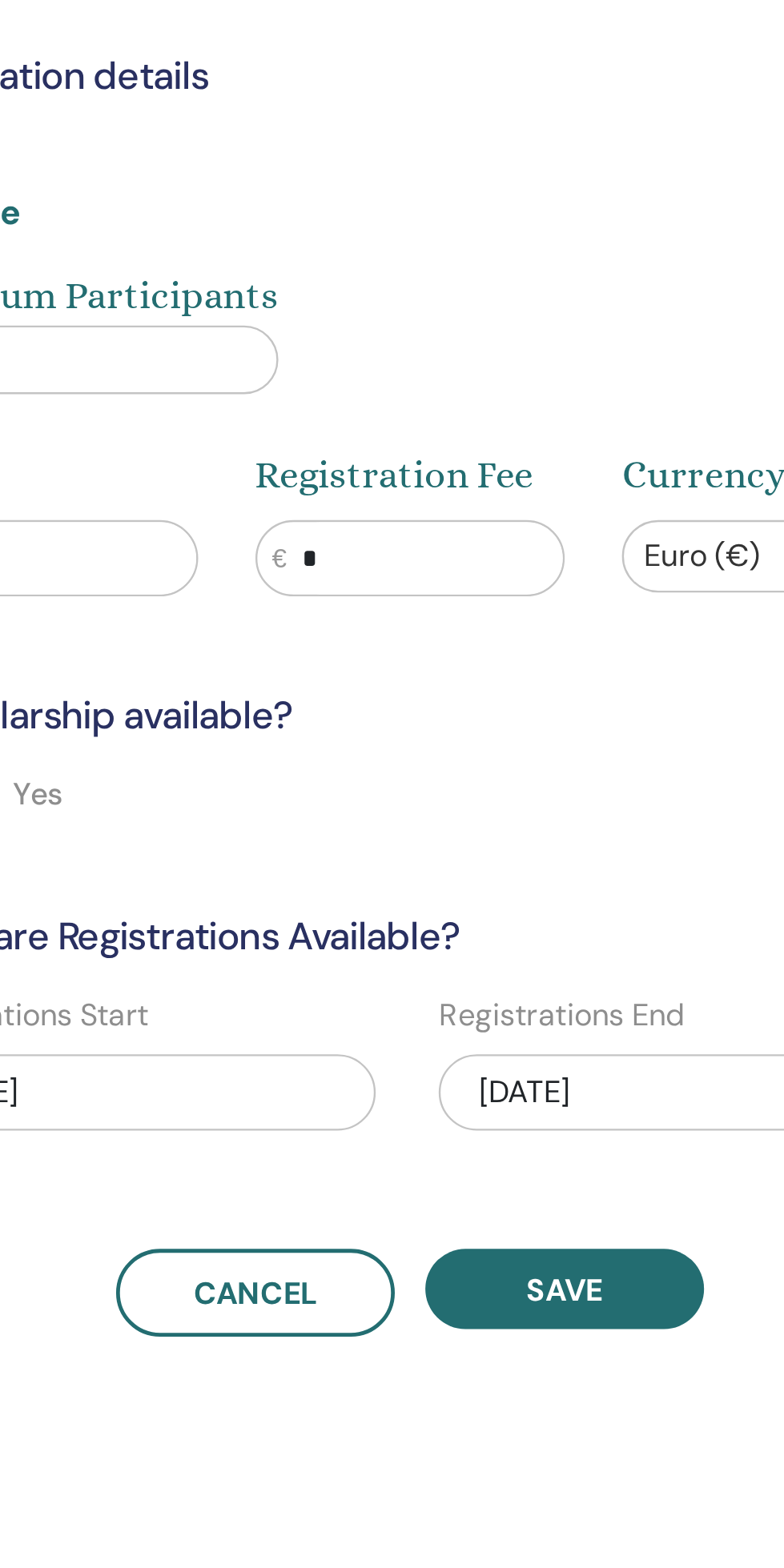
click at [678, 529] on div "[DATE]" at bounding box center [703, 527] width 205 height 32
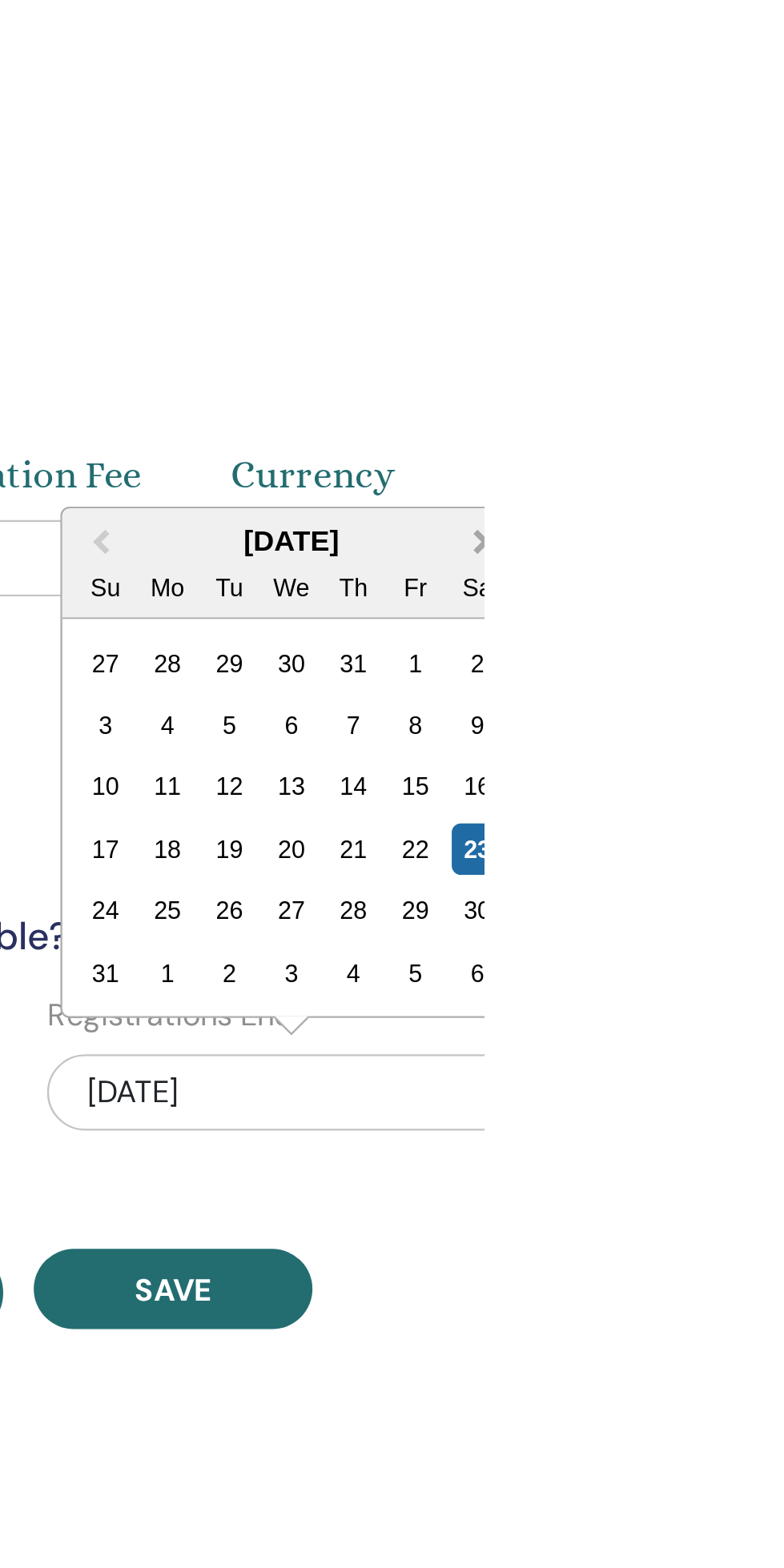
click at [783, 297] on button "Next Month" at bounding box center [784, 297] width 25 height 25
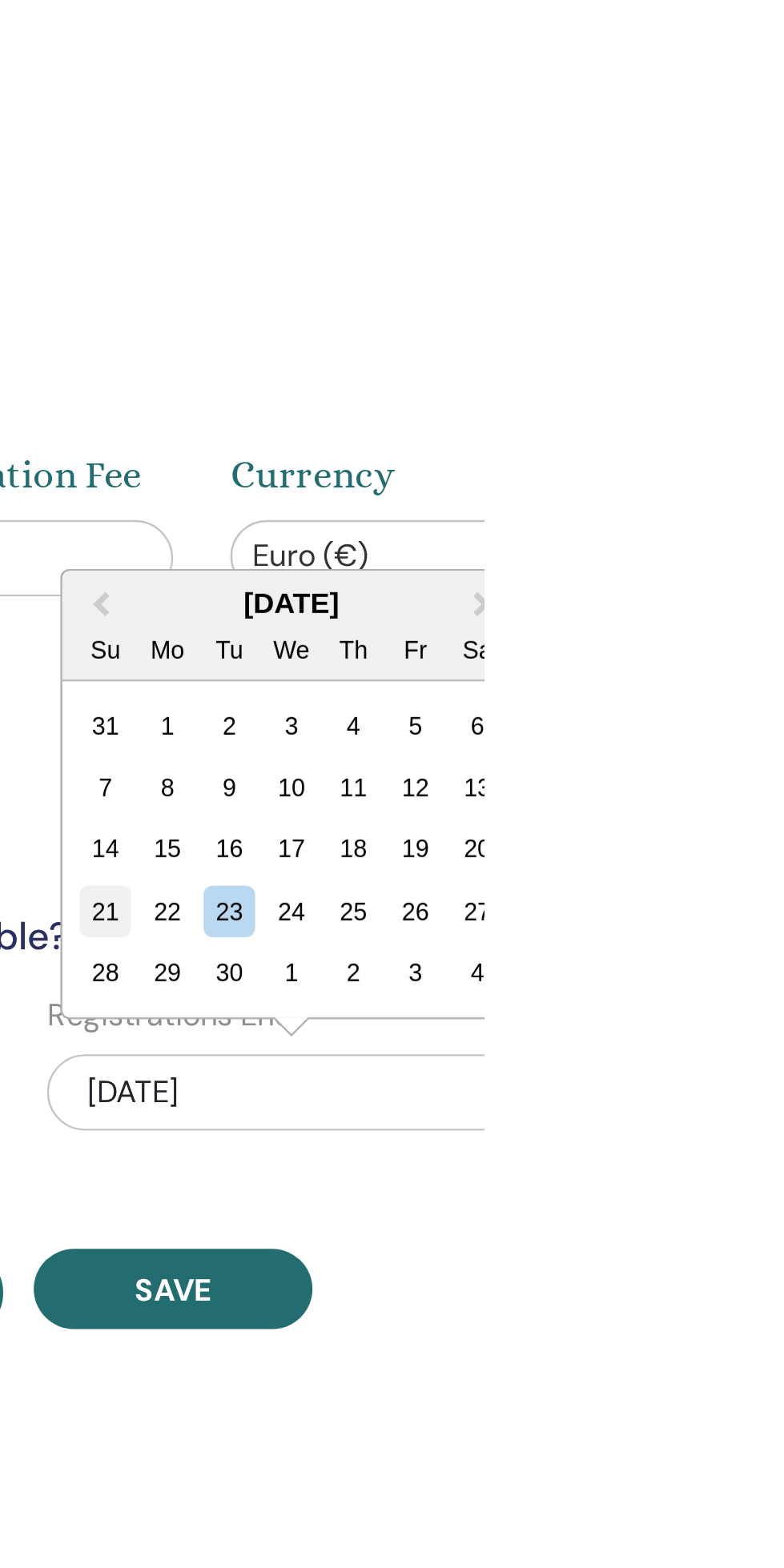
click at [623, 450] on div "21" at bounding box center [625, 451] width 22 height 22
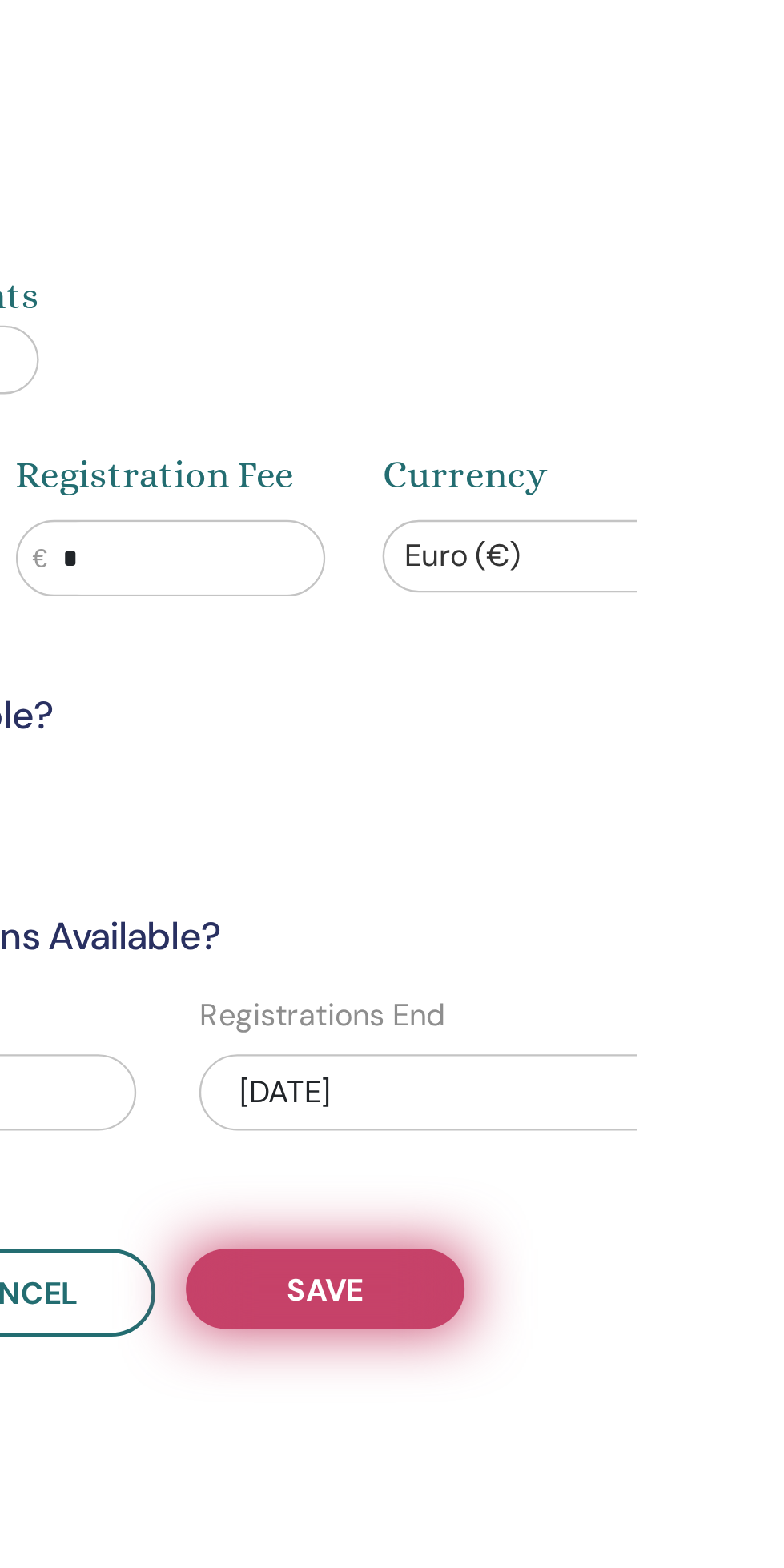
click at [663, 610] on span "Save" at bounding box center [653, 610] width 32 height 17
click at [672, 608] on button "Save" at bounding box center [653, 610] width 117 height 34
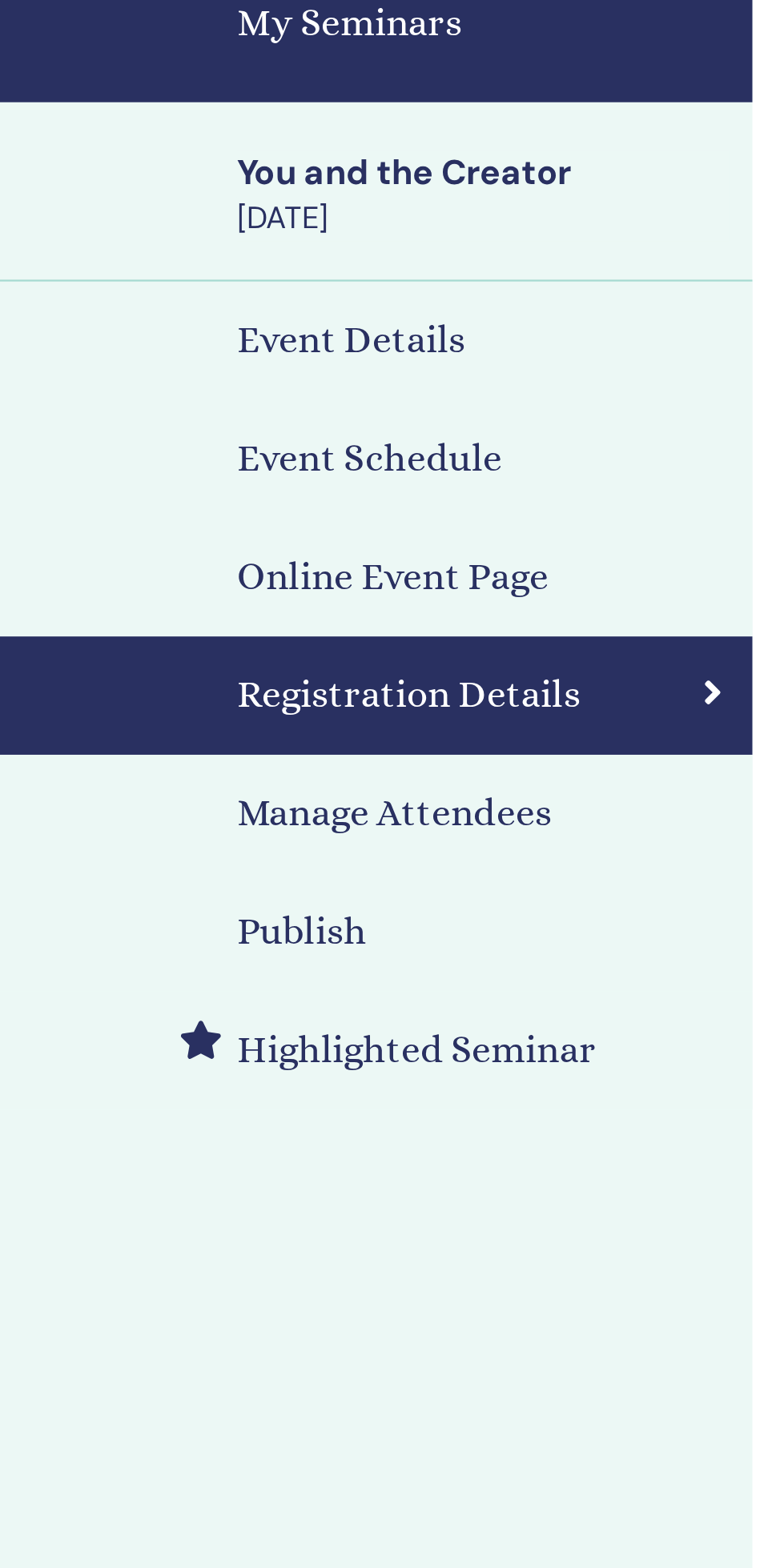
click at [209, 415] on h4 "Manage Attendees" at bounding box center [170, 410] width 132 height 24
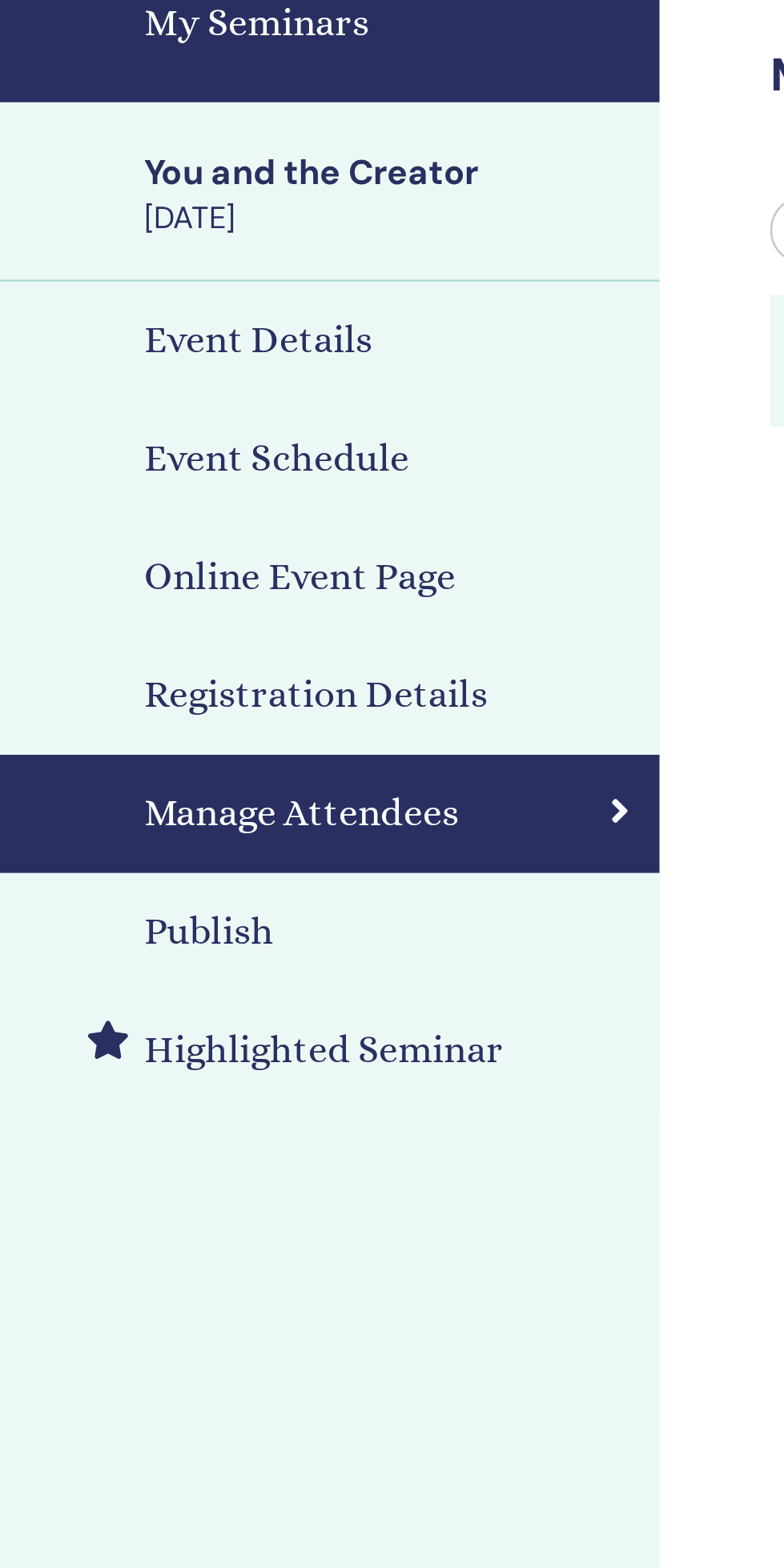
click at [219, 461] on div "Publish" at bounding box center [160, 460] width 295 height 24
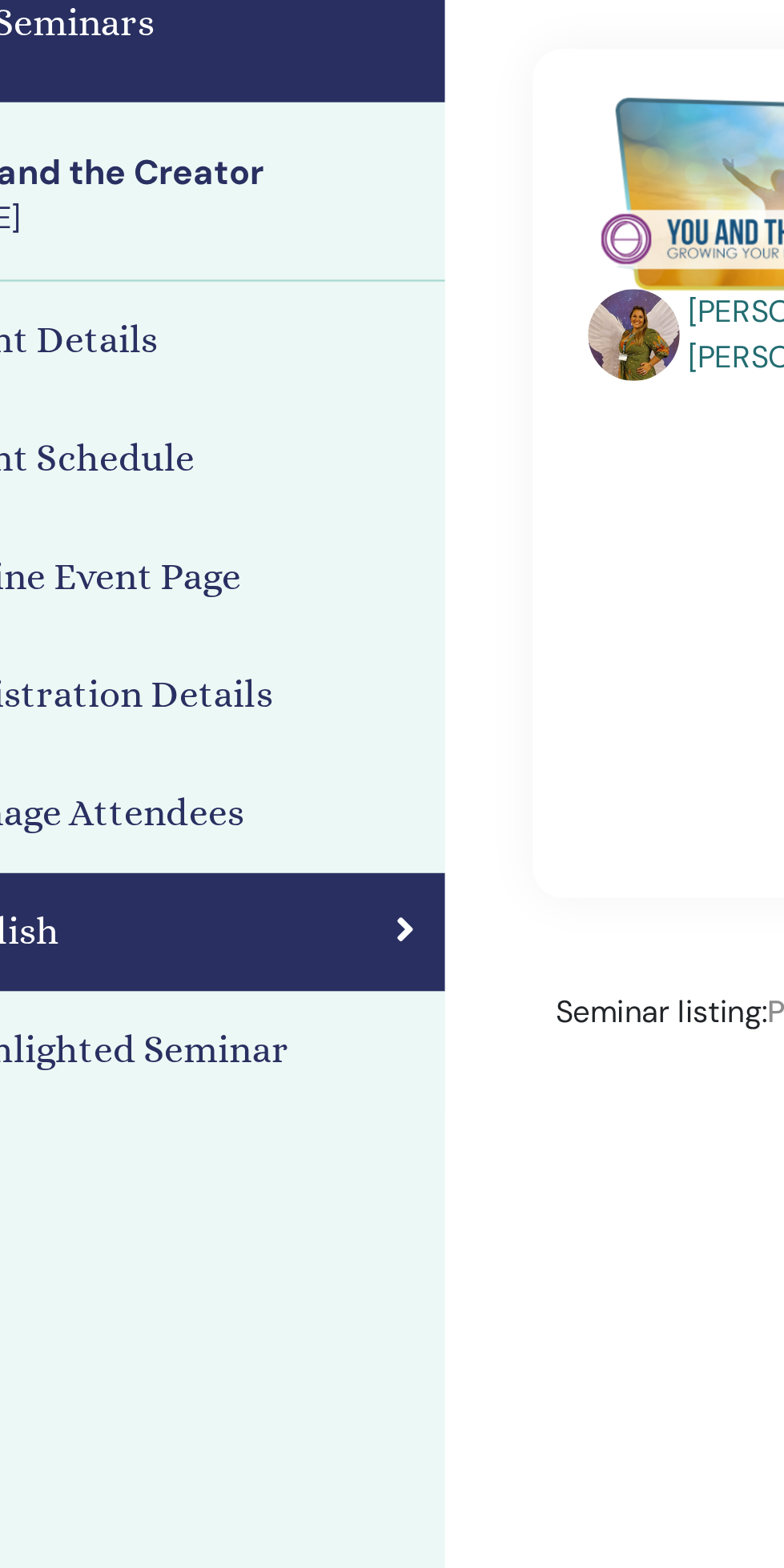
click at [237, 507] on h4 "Highlighted Seminar" at bounding box center [179, 509] width 151 height 24
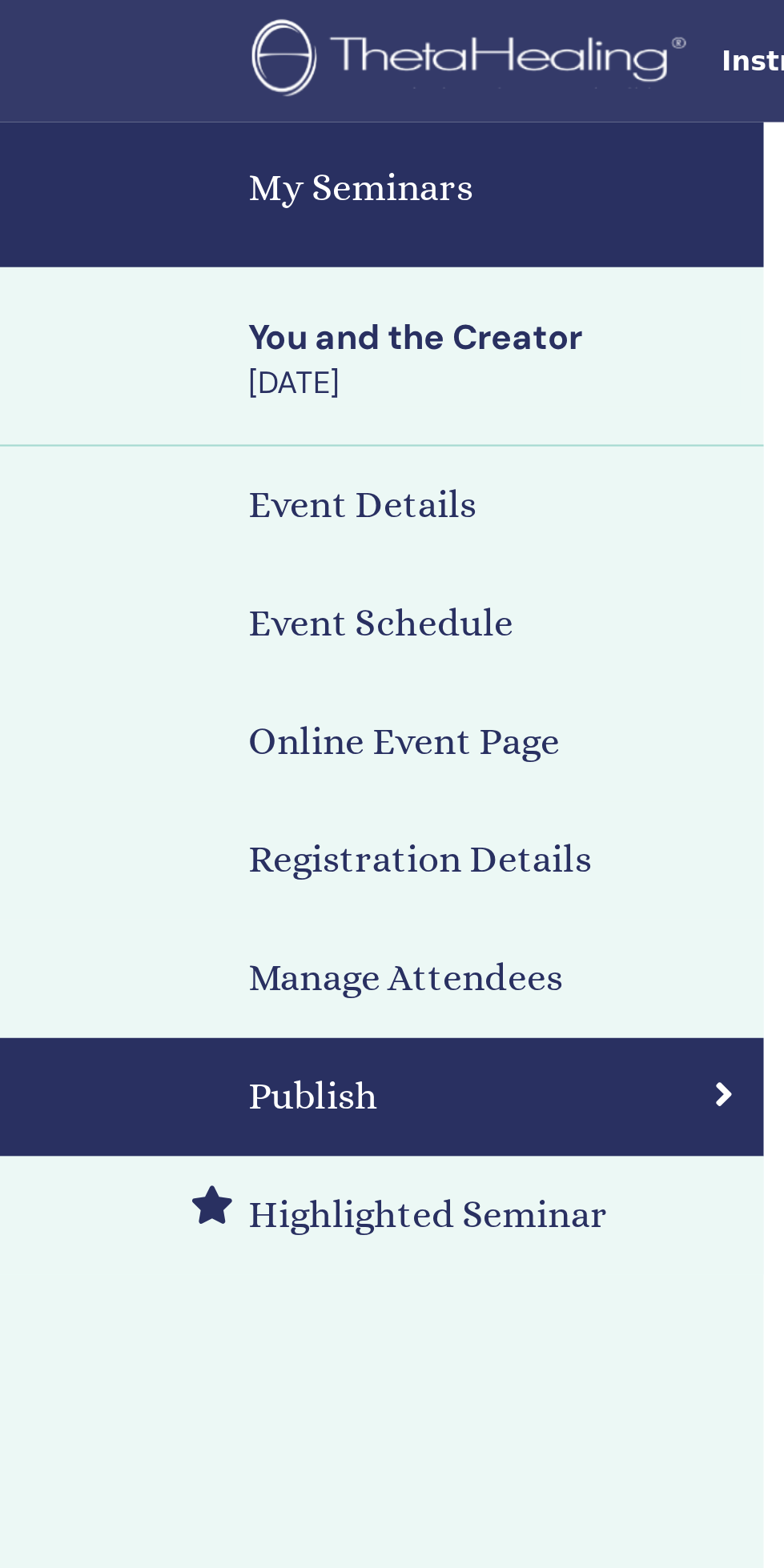
click at [162, 79] on h4 "My Seminars" at bounding box center [206, 78] width 206 height 24
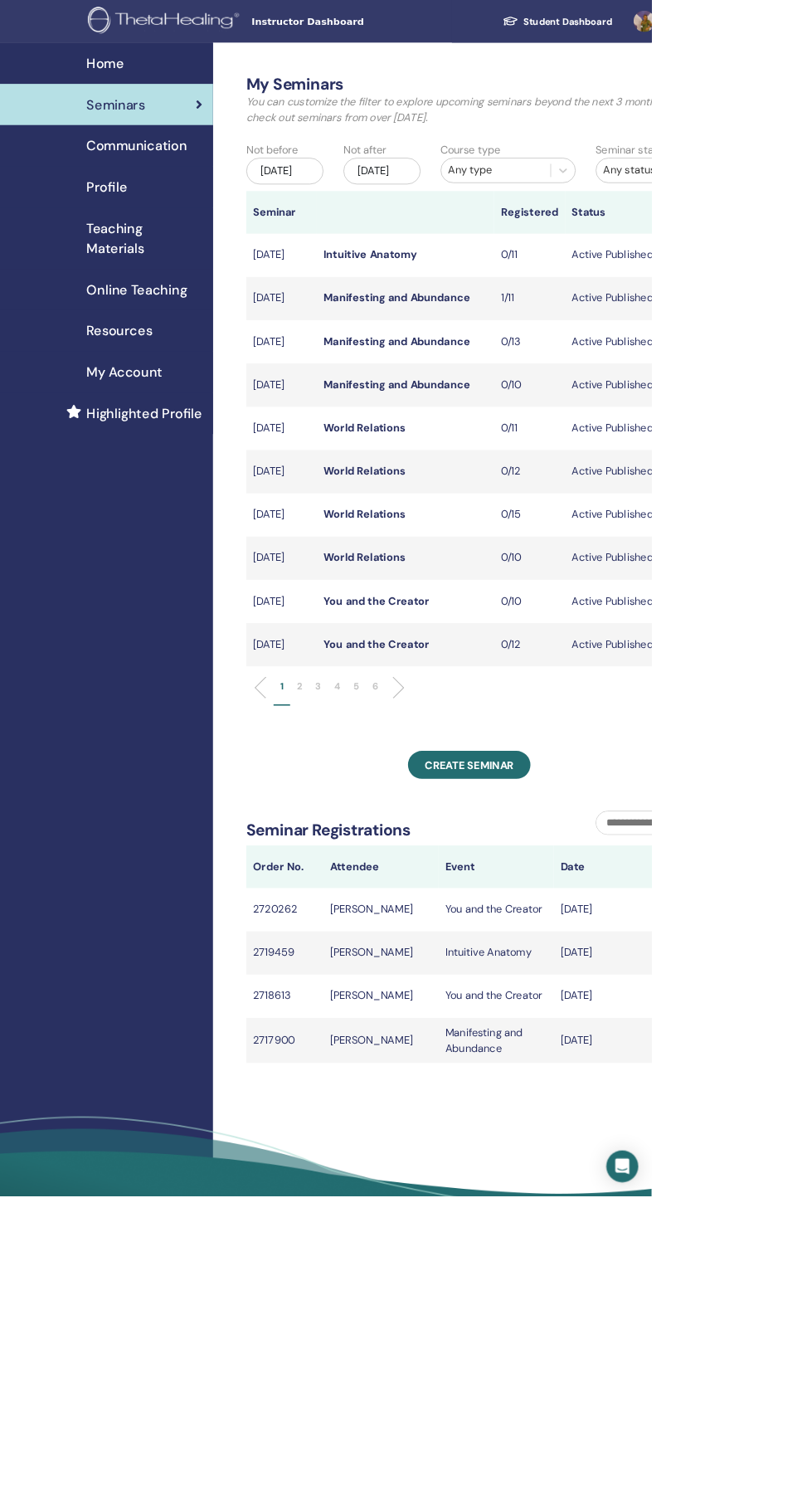
click at [491, 871] on li at bounding box center [490, 856] width 28 height 28
click at [494, 542] on link "You and the Creator" at bounding box center [468, 533] width 132 height 18
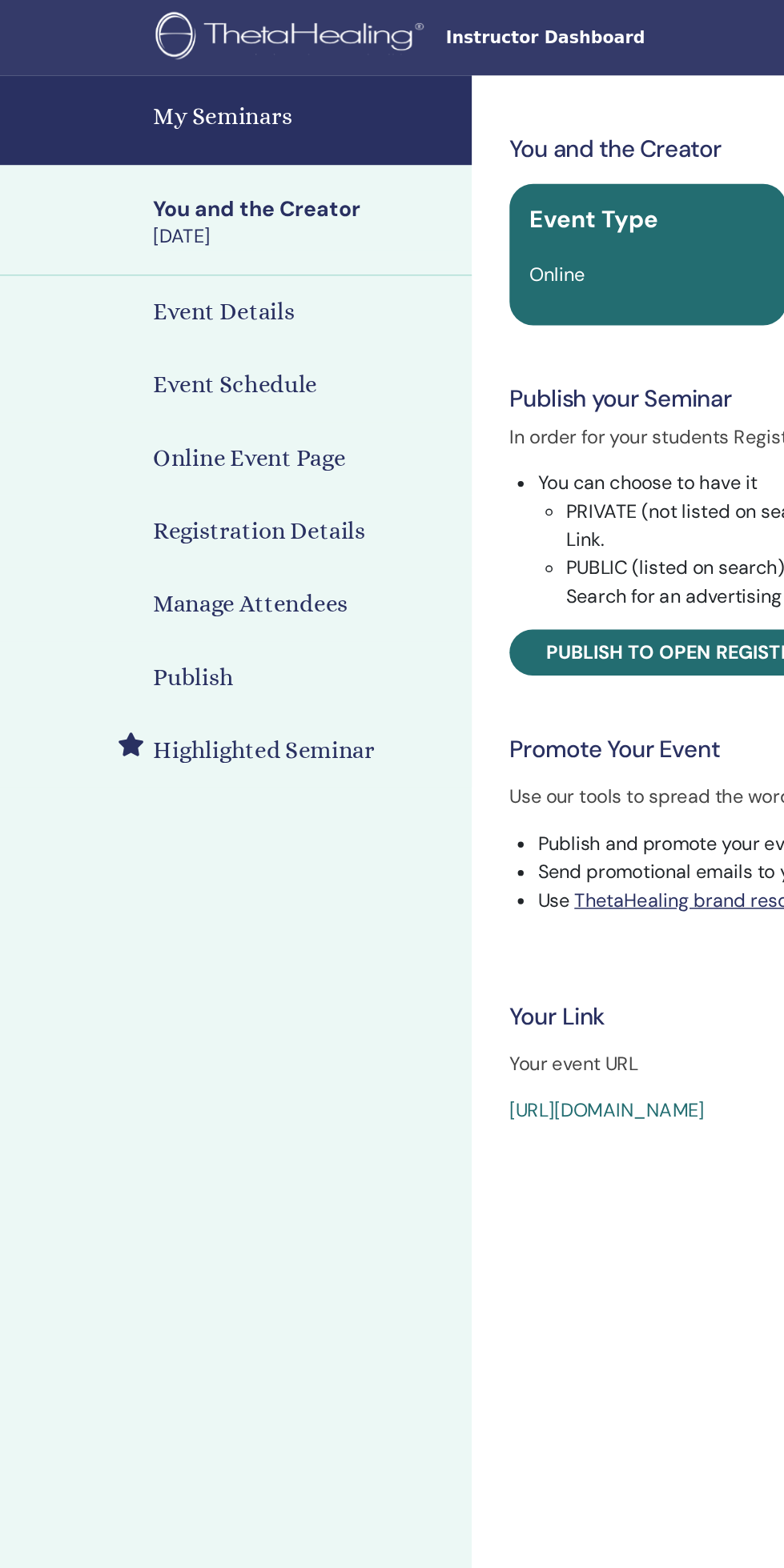
click at [176, 210] on h4 "Event Details" at bounding box center [152, 211] width 96 height 24
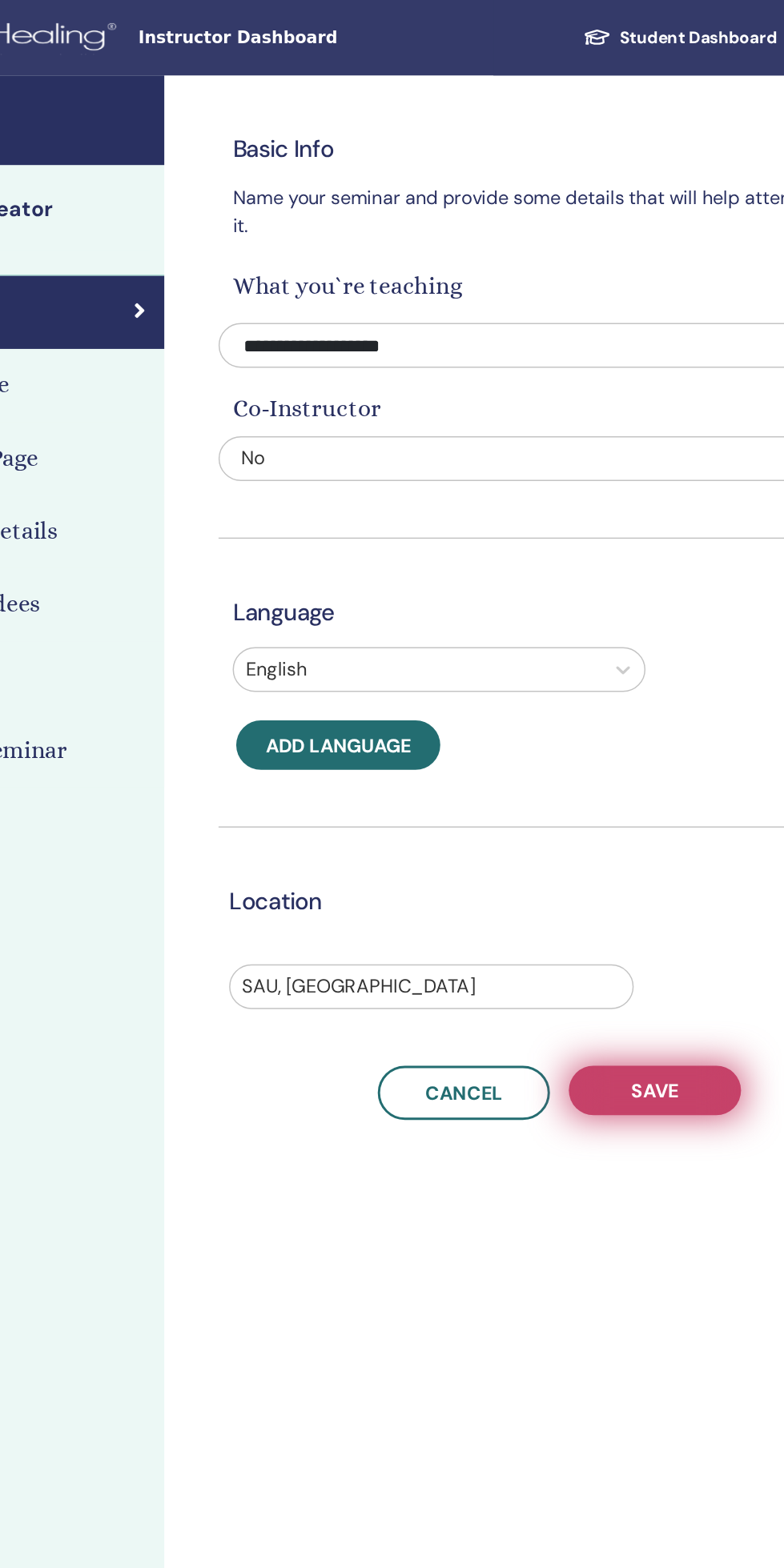
click at [664, 754] on button "Save" at bounding box center [653, 740] width 117 height 34
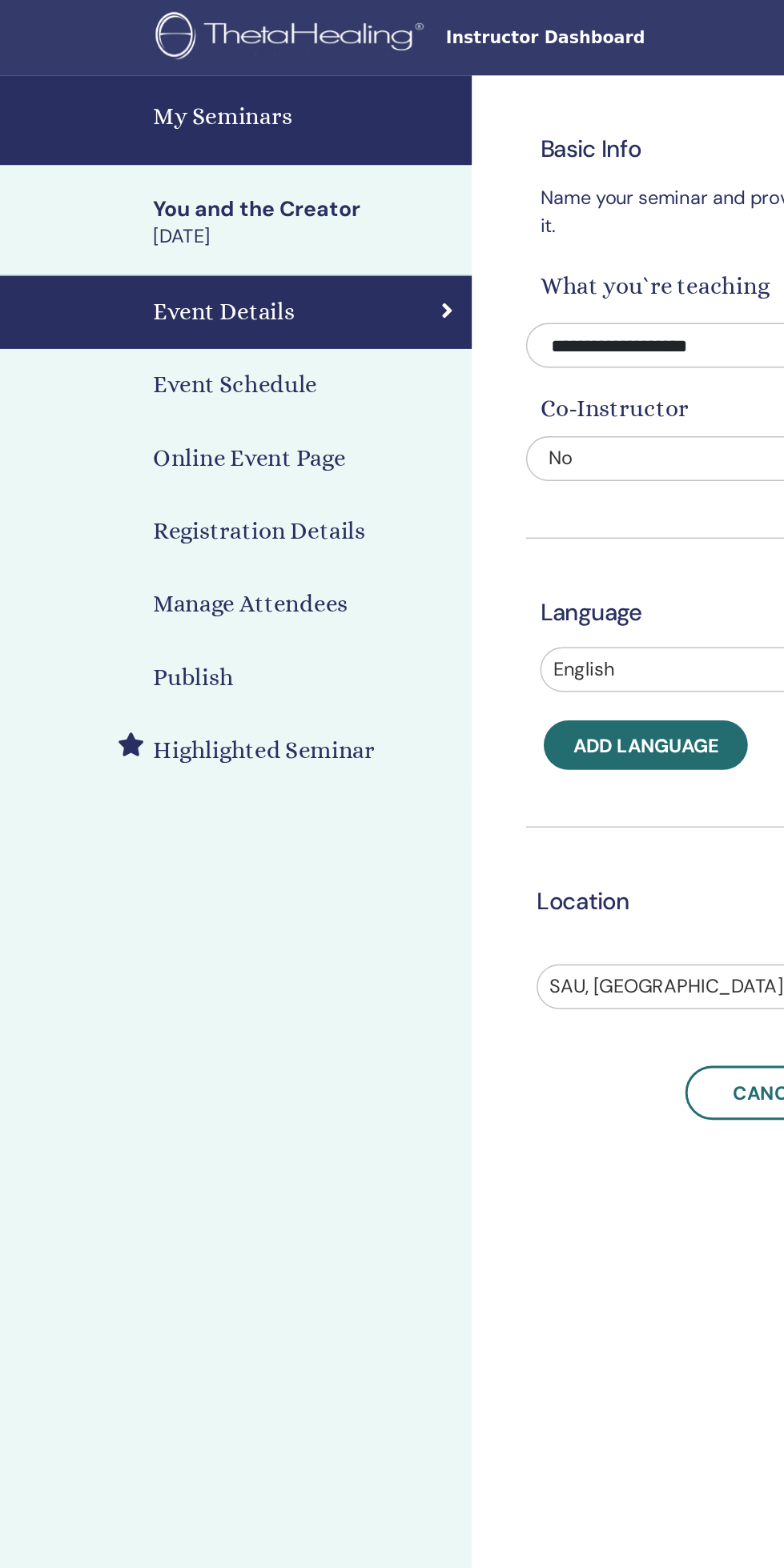
click at [234, 263] on div "Event Schedule" at bounding box center [160, 261] width 295 height 24
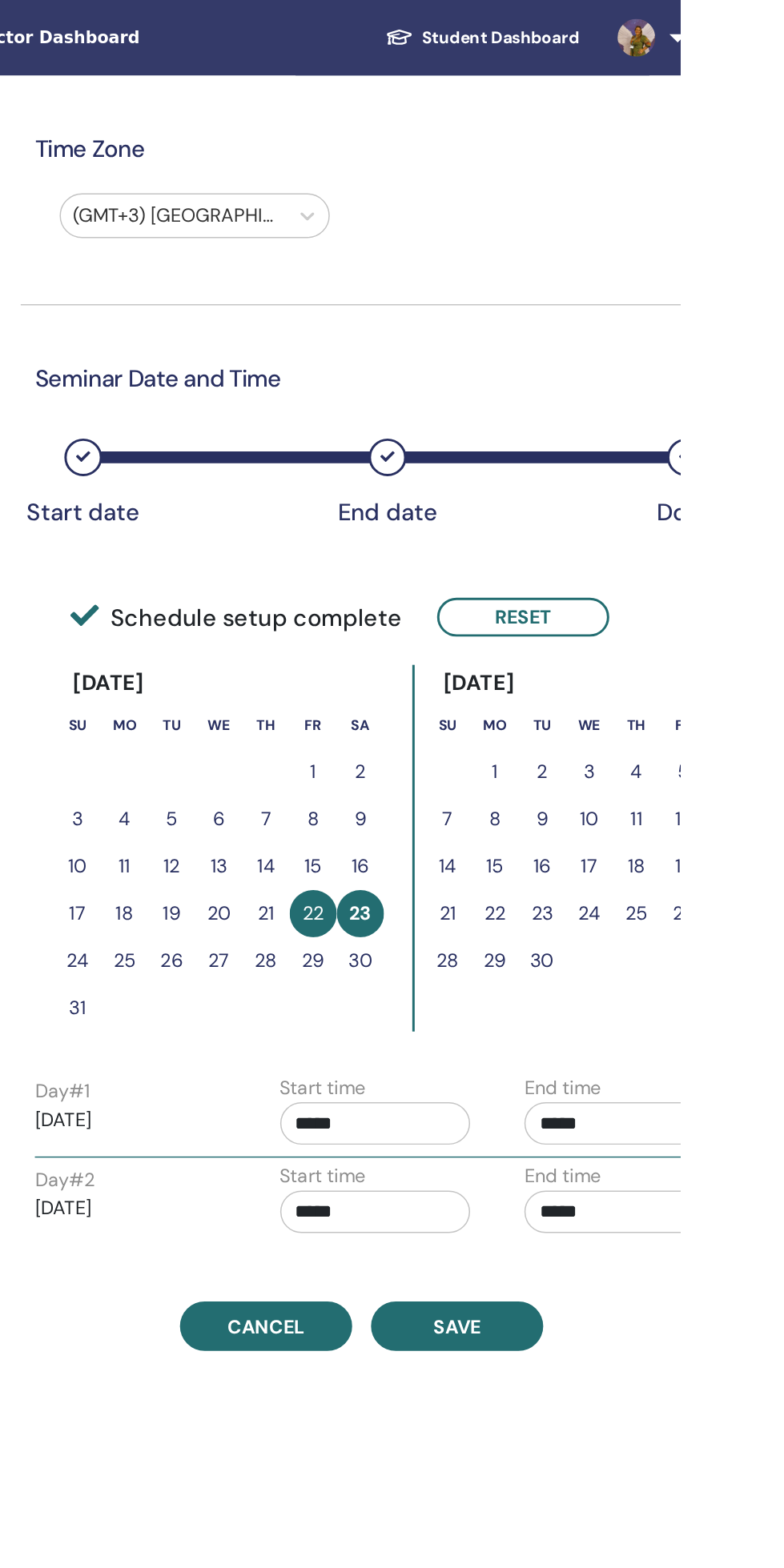
scroll to position [0, 21]
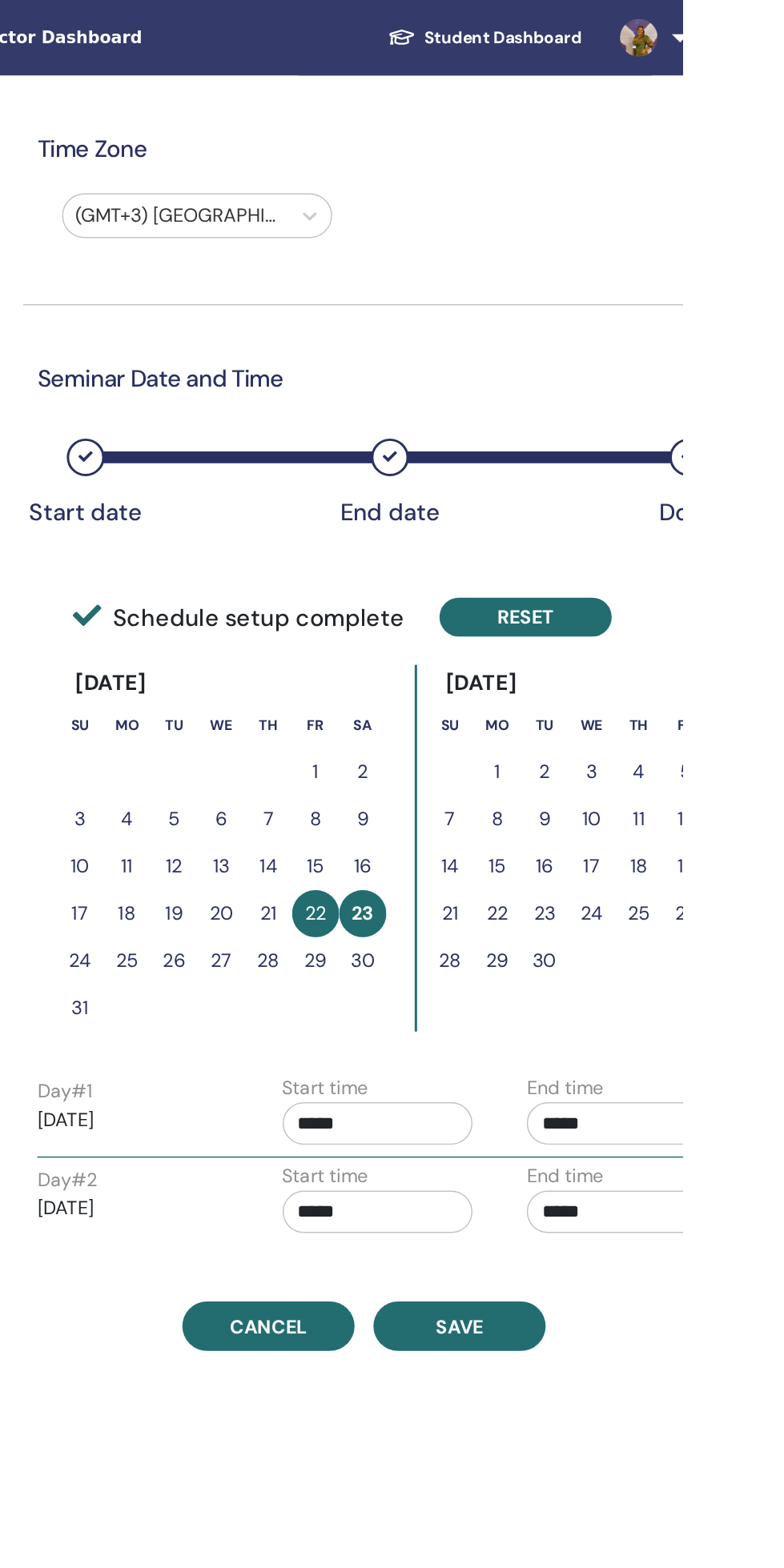
click at [690, 412] on button "Reset" at bounding box center [678, 419] width 117 height 26
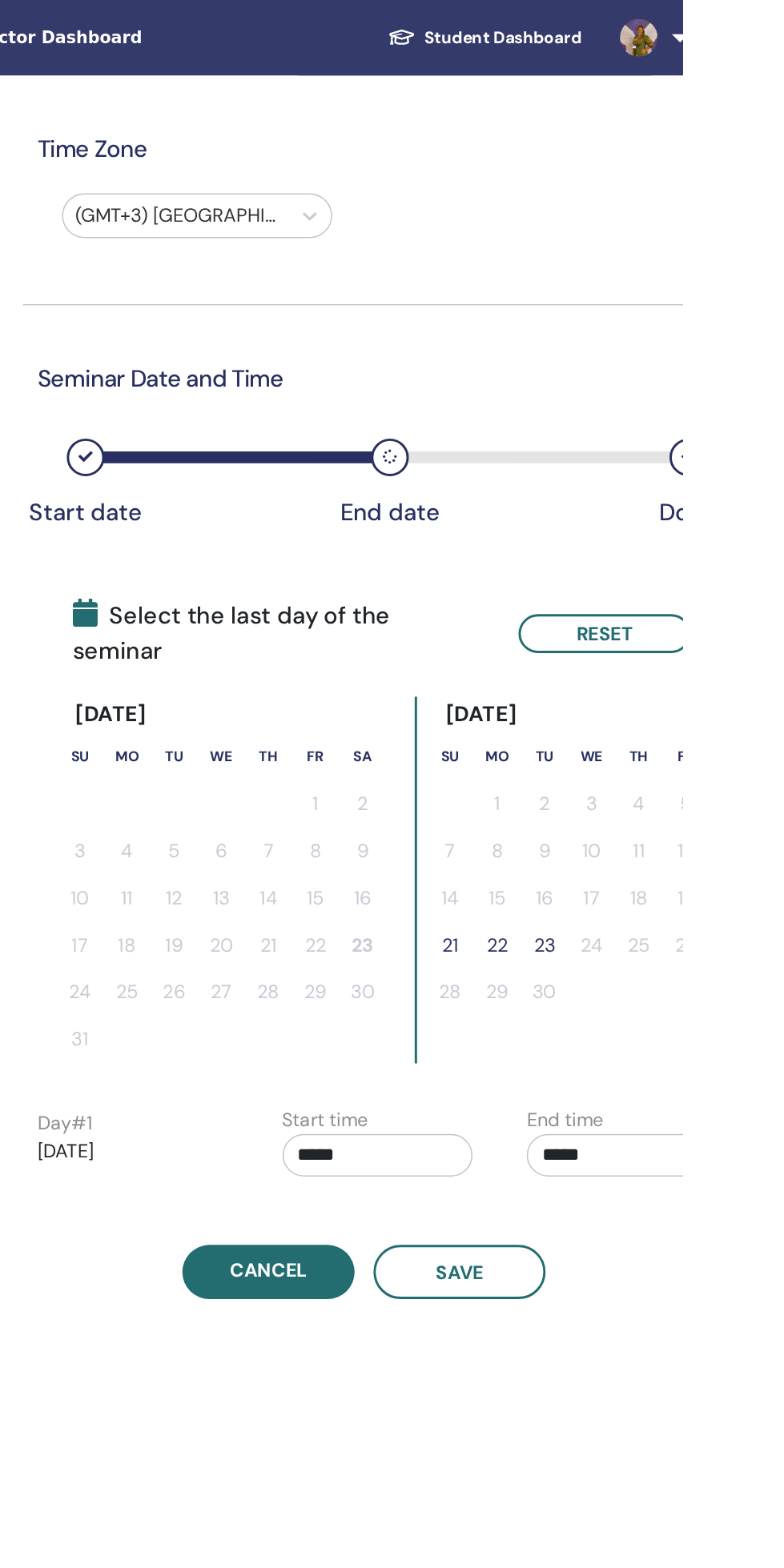
click at [628, 625] on button "21" at bounding box center [626, 641] width 32 height 32
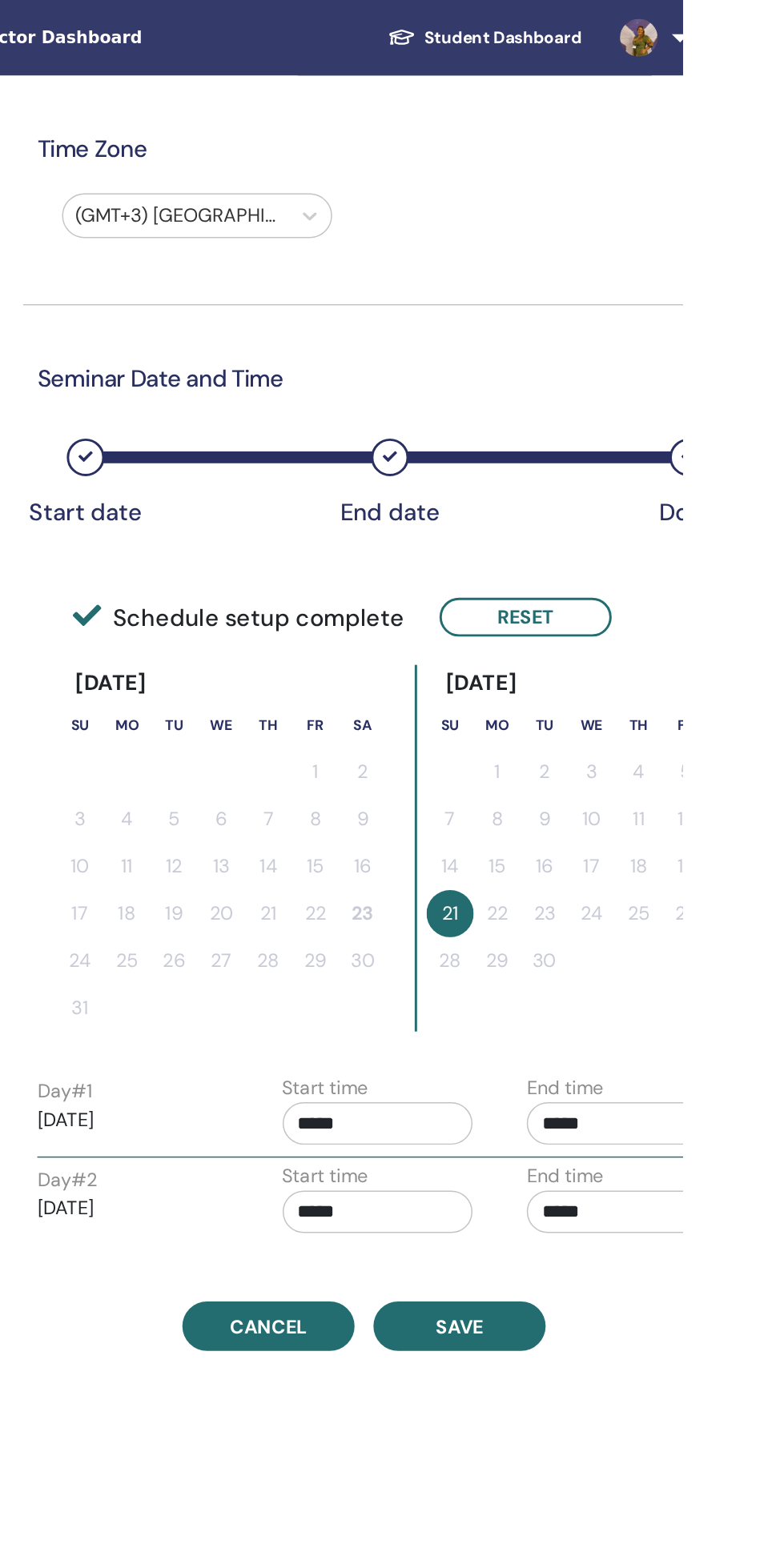
click at [594, 769] on input "*****" at bounding box center [578, 762] width 130 height 29
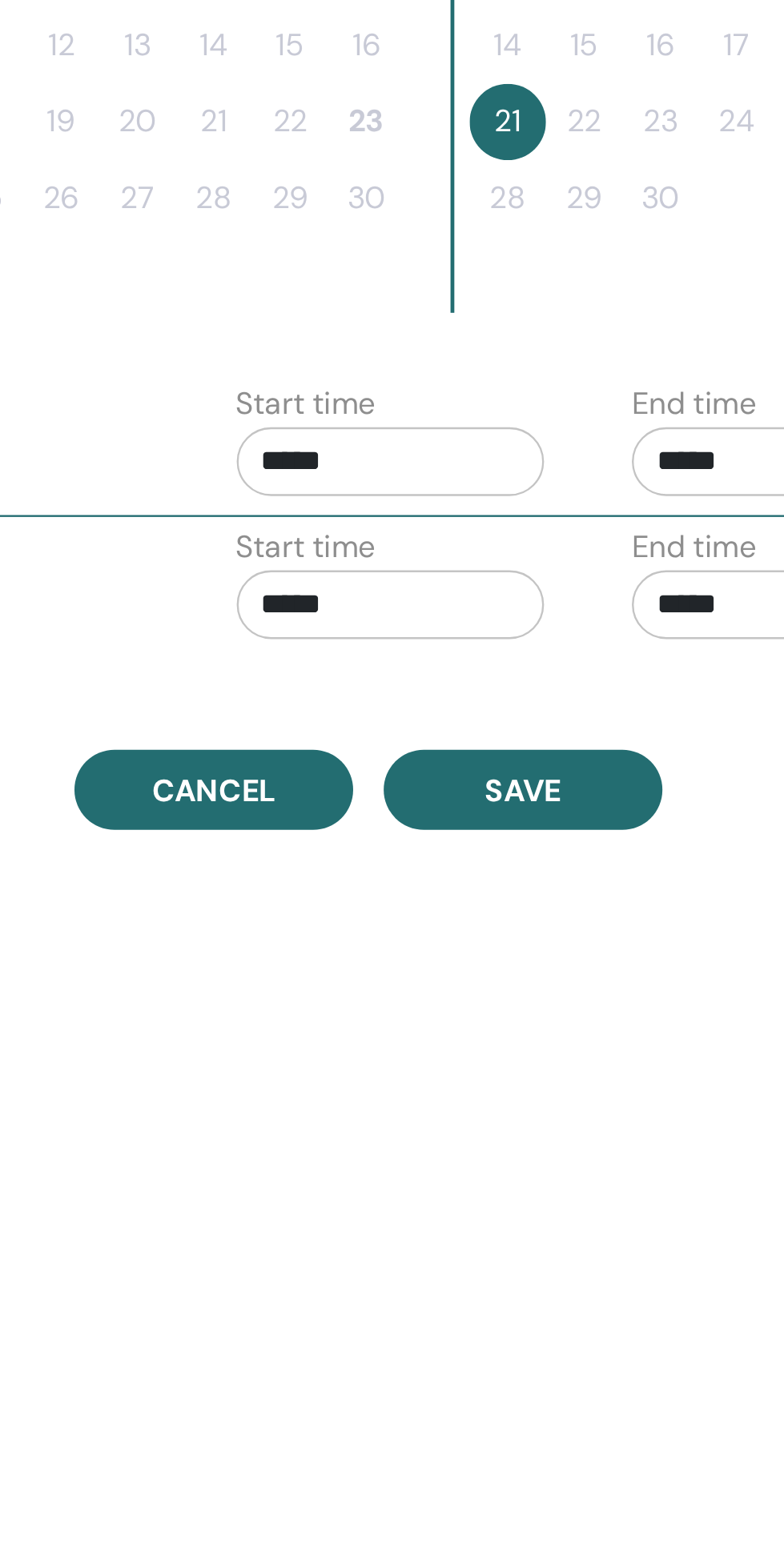
click at [716, 756] on input "*****" at bounding box center [743, 762] width 130 height 29
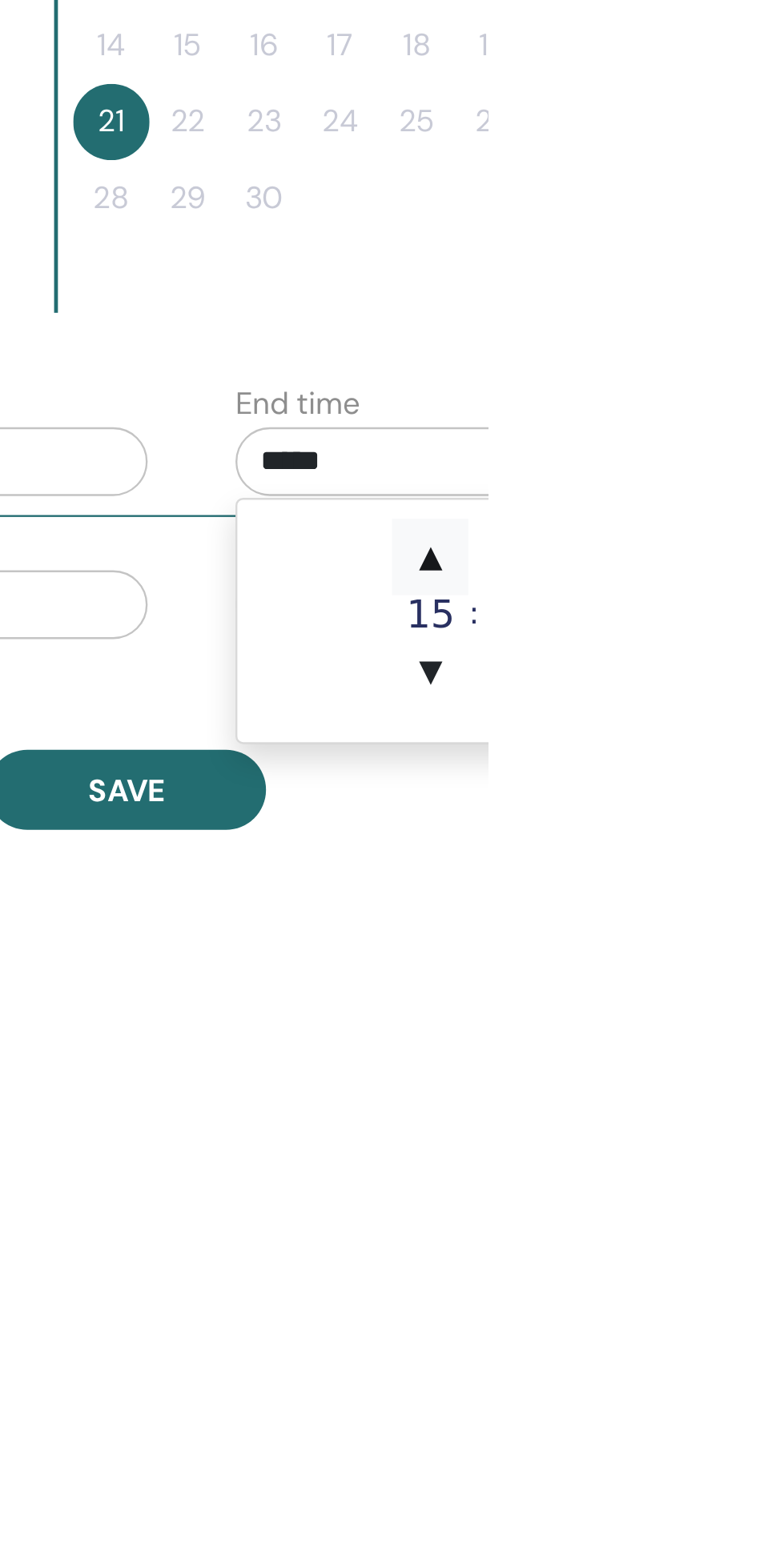
click at [764, 803] on span "▲" at bounding box center [760, 802] width 32 height 32
click at [764, 801] on span "▲" at bounding box center [760, 802] width 32 height 32
click at [766, 803] on span "▲" at bounding box center [760, 802] width 32 height 32
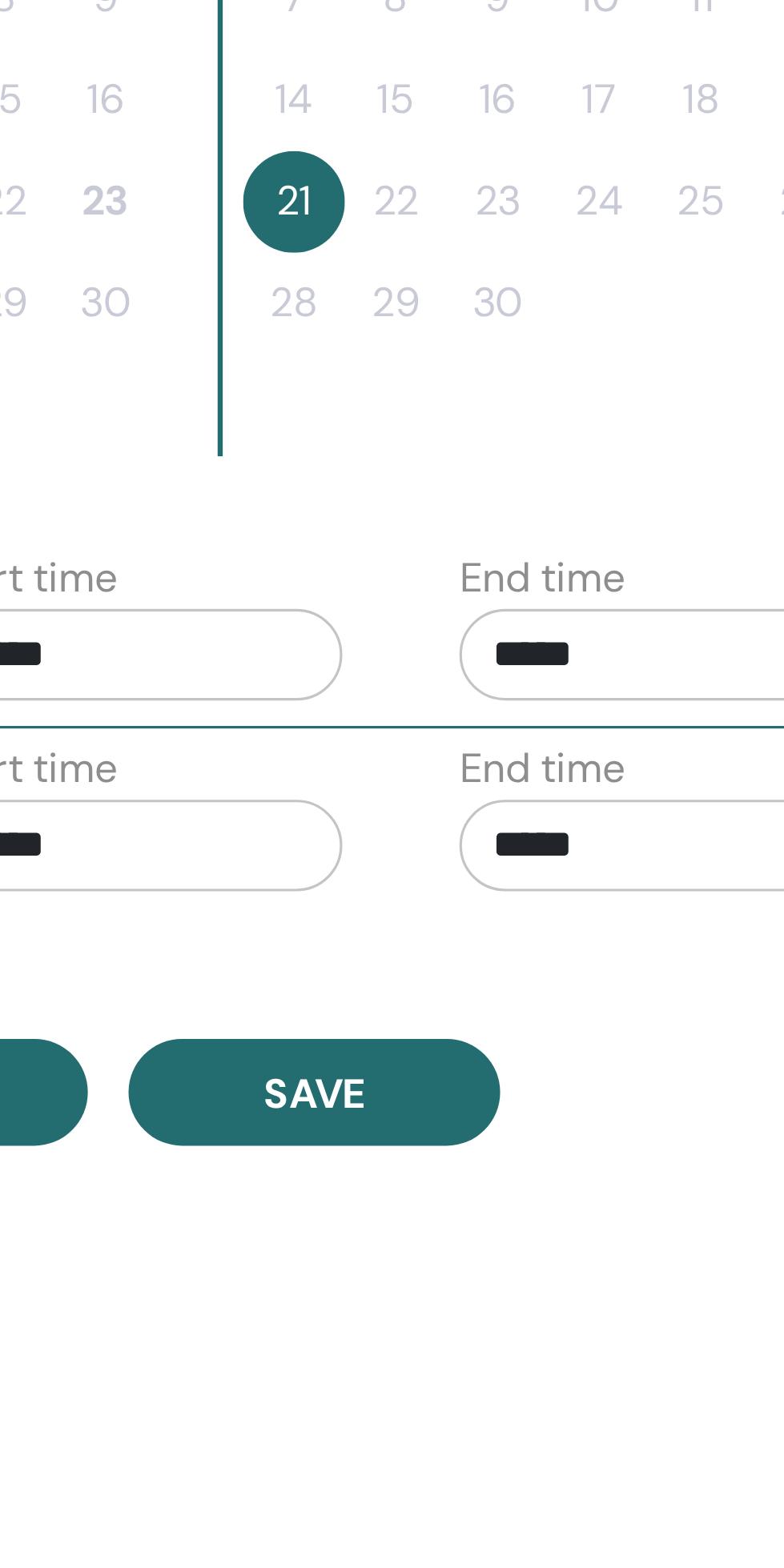
click at [730, 759] on input "*****" at bounding box center [743, 762] width 130 height 29
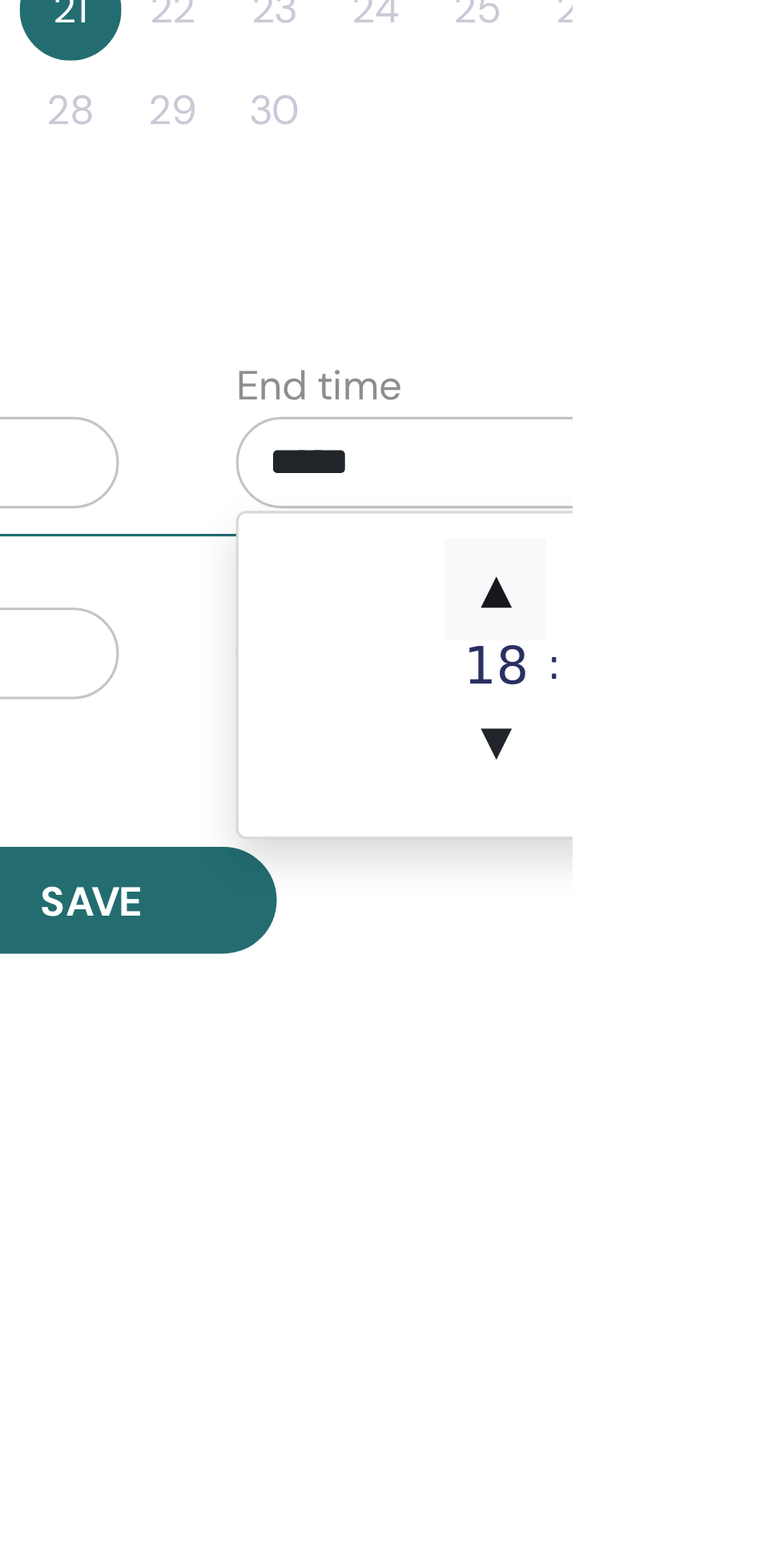
click at [767, 806] on span "▲" at bounding box center [760, 802] width 32 height 32
click at [764, 804] on span "▲" at bounding box center [760, 802] width 32 height 32
click at [763, 803] on span "▲" at bounding box center [760, 802] width 32 height 32
click at [763, 808] on span "▲" at bounding box center [760, 802] width 32 height 32
click at [765, 801] on span "▲" at bounding box center [760, 802] width 32 height 32
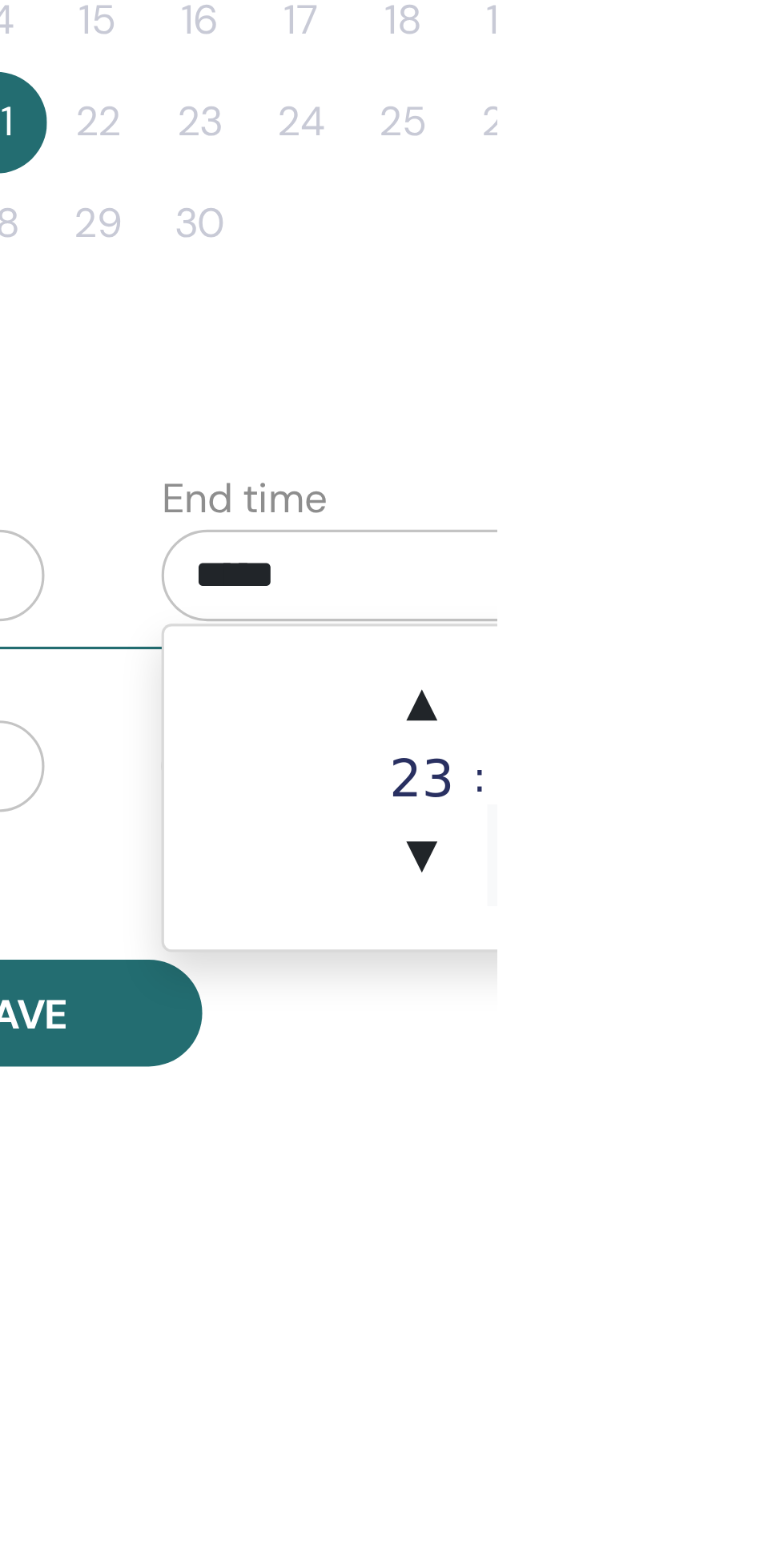
click at [783, 861] on span "▼" at bounding box center [796, 850] width 32 height 32
click at [764, 807] on span "▲" at bounding box center [760, 802] width 32 height 32
type input "*****"
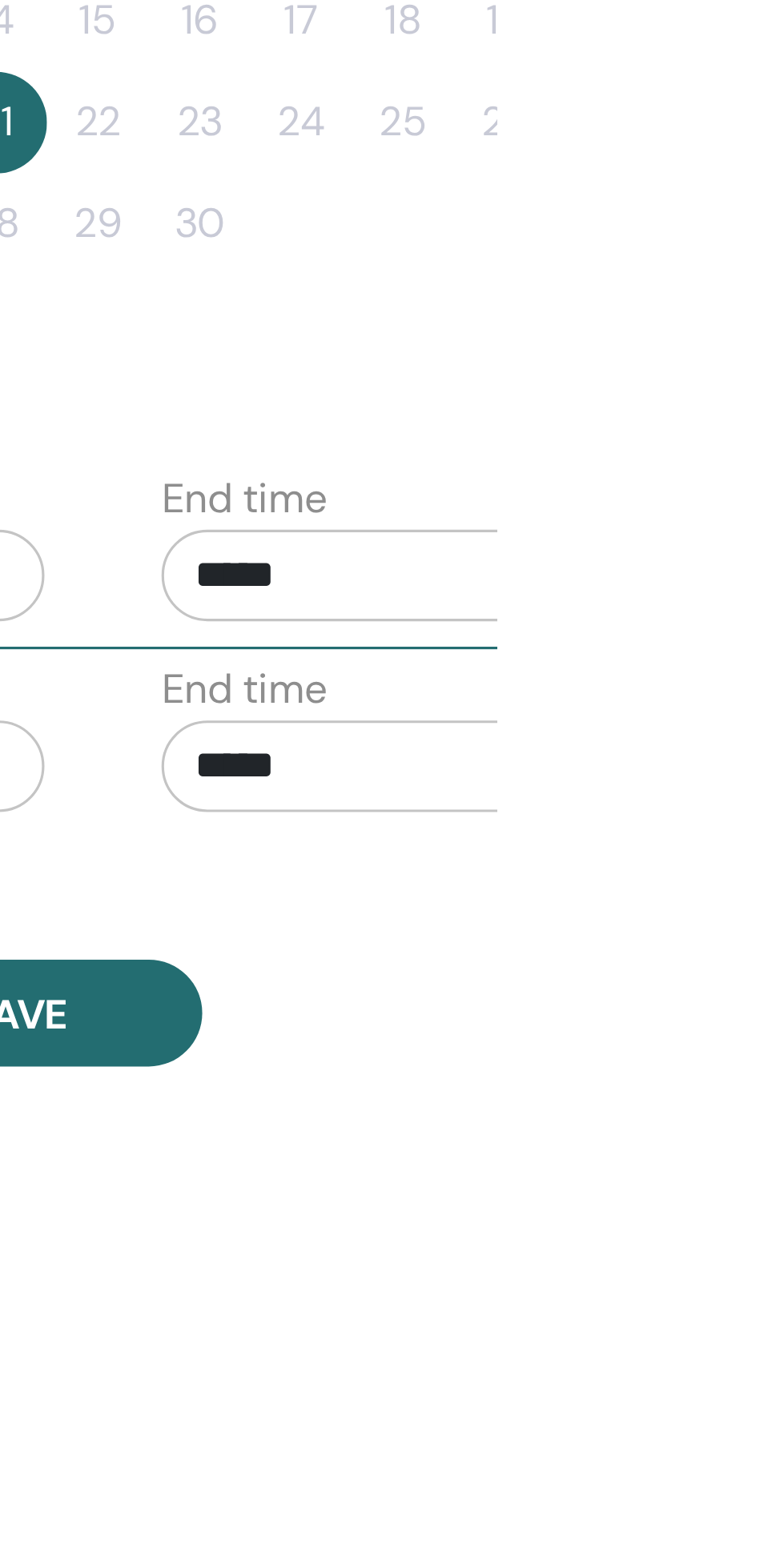
click at [770, 954] on div "Time Zone (GMT+3) Asia/Riyadh Seminar Date and Time Start date End date Done Sc…" at bounding box center [620, 815] width 641 height 1528
click at [751, 821] on input "*****" at bounding box center [743, 822] width 130 height 29
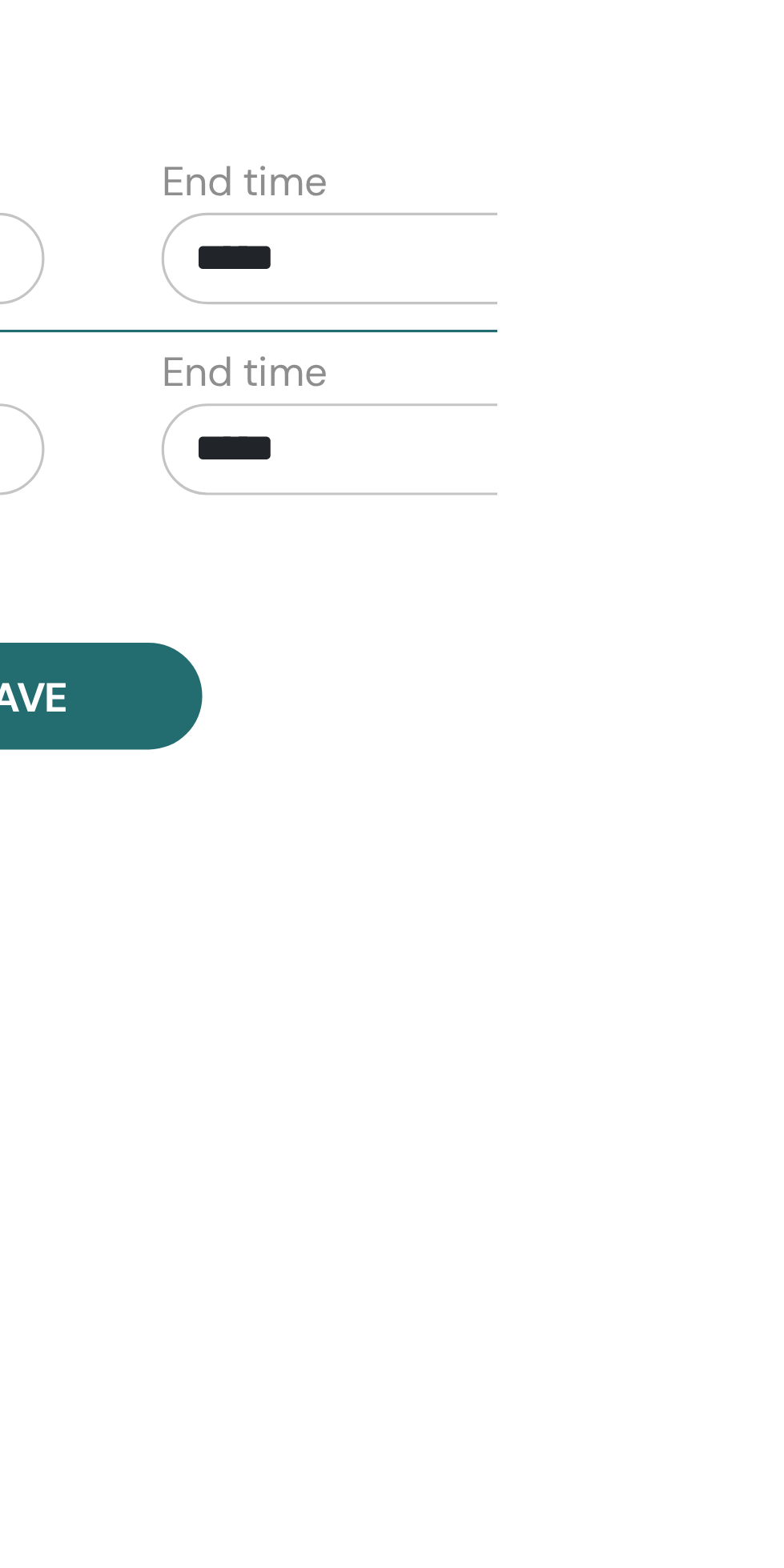
click at [783, 895] on div "Time Zone (GMT+3) Asia/Riyadh Seminar Date and Time Start date End date Done Sc…" at bounding box center [620, 815] width 641 height 1528
click at [770, 823] on input "*****" at bounding box center [743, 822] width 130 height 29
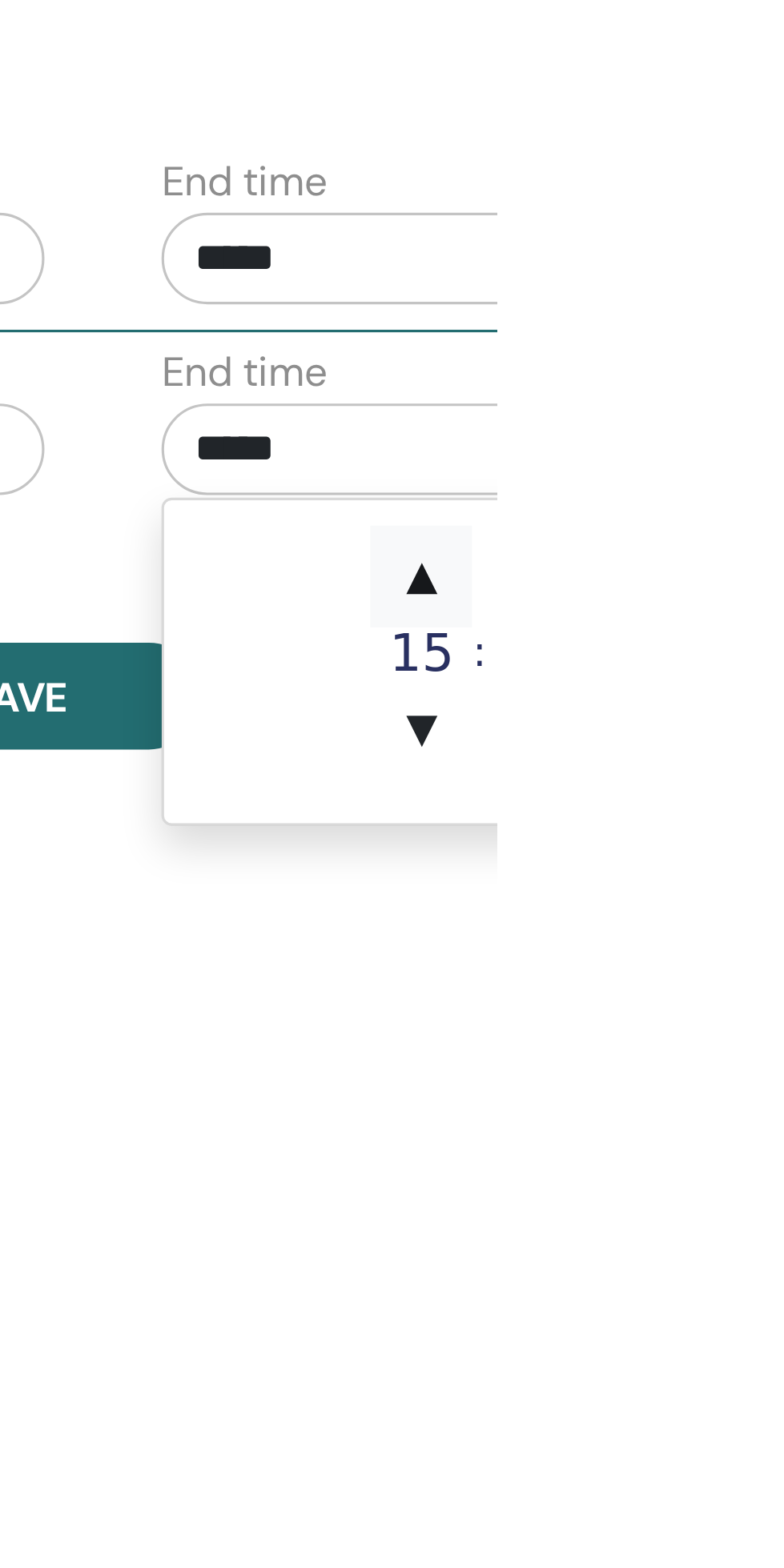
click at [760, 865] on span "▲" at bounding box center [760, 863] width 32 height 32
click at [762, 863] on span "▲" at bounding box center [760, 863] width 32 height 32
click at [762, 860] on span "▲" at bounding box center [760, 863] width 32 height 32
click at [761, 865] on span "▲" at bounding box center [760, 863] width 32 height 32
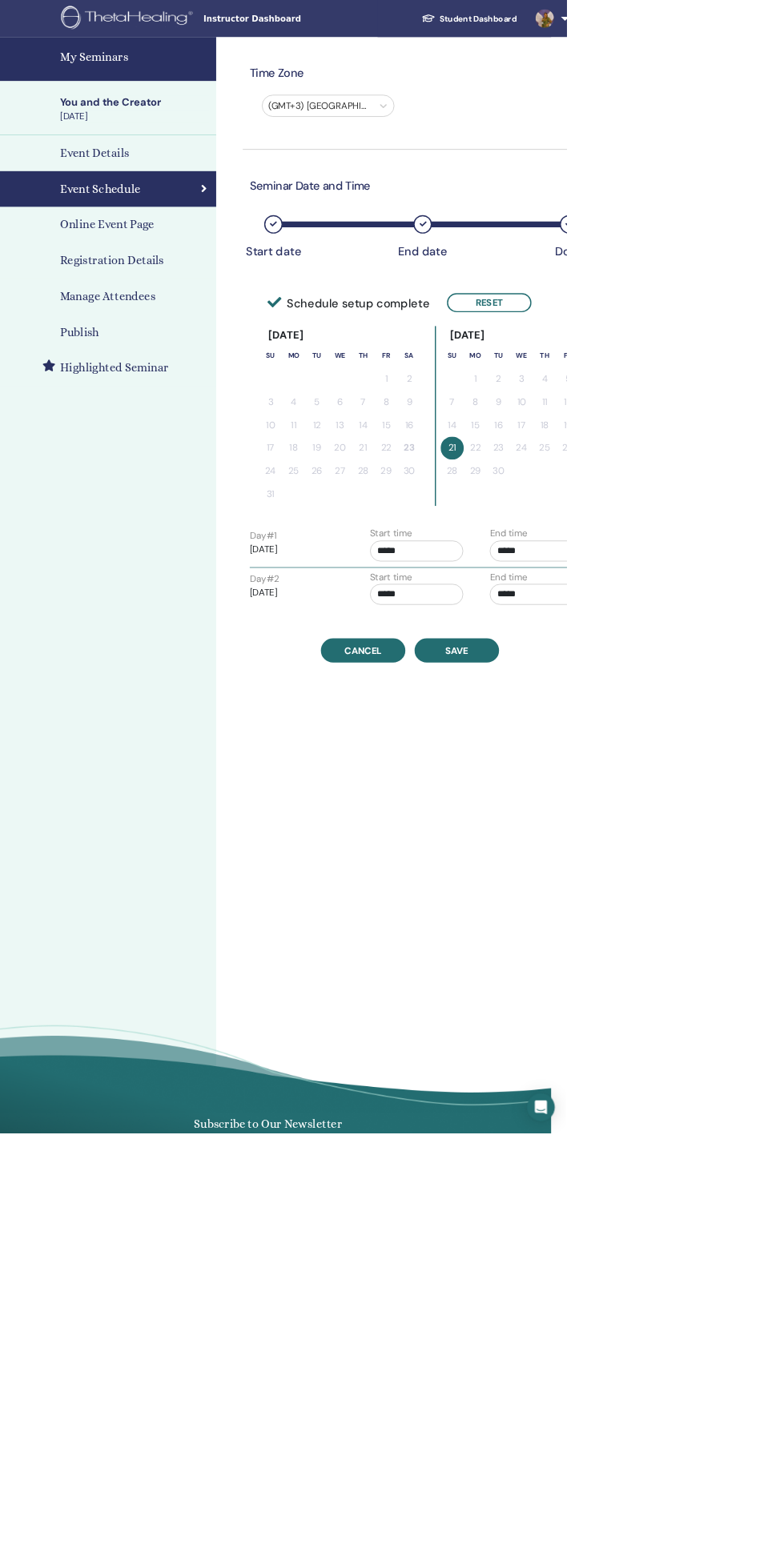
click at [605, 822] on input "*****" at bounding box center [578, 822] width 130 height 29
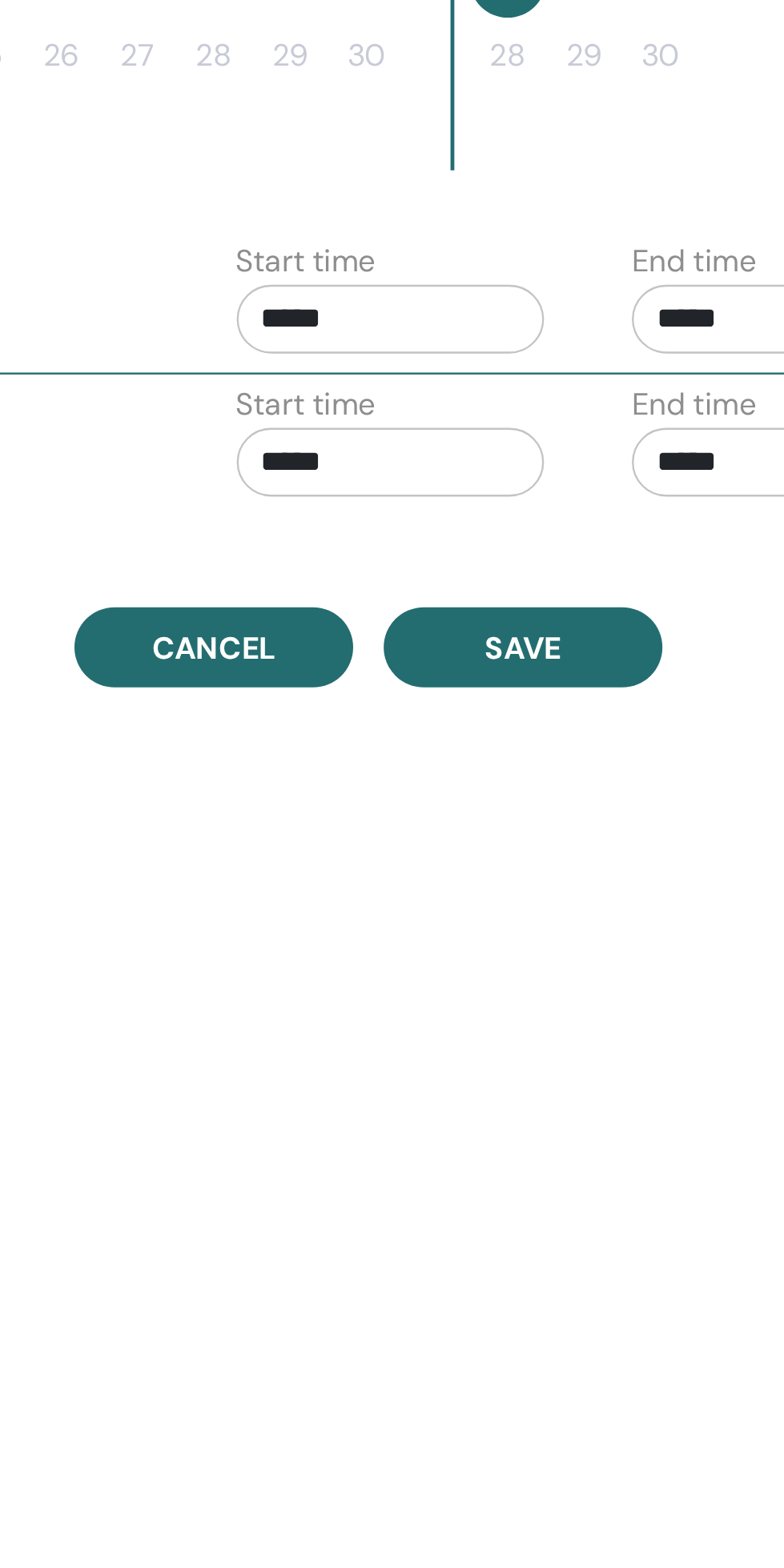
click at [713, 816] on input "*****" at bounding box center [743, 822] width 130 height 29
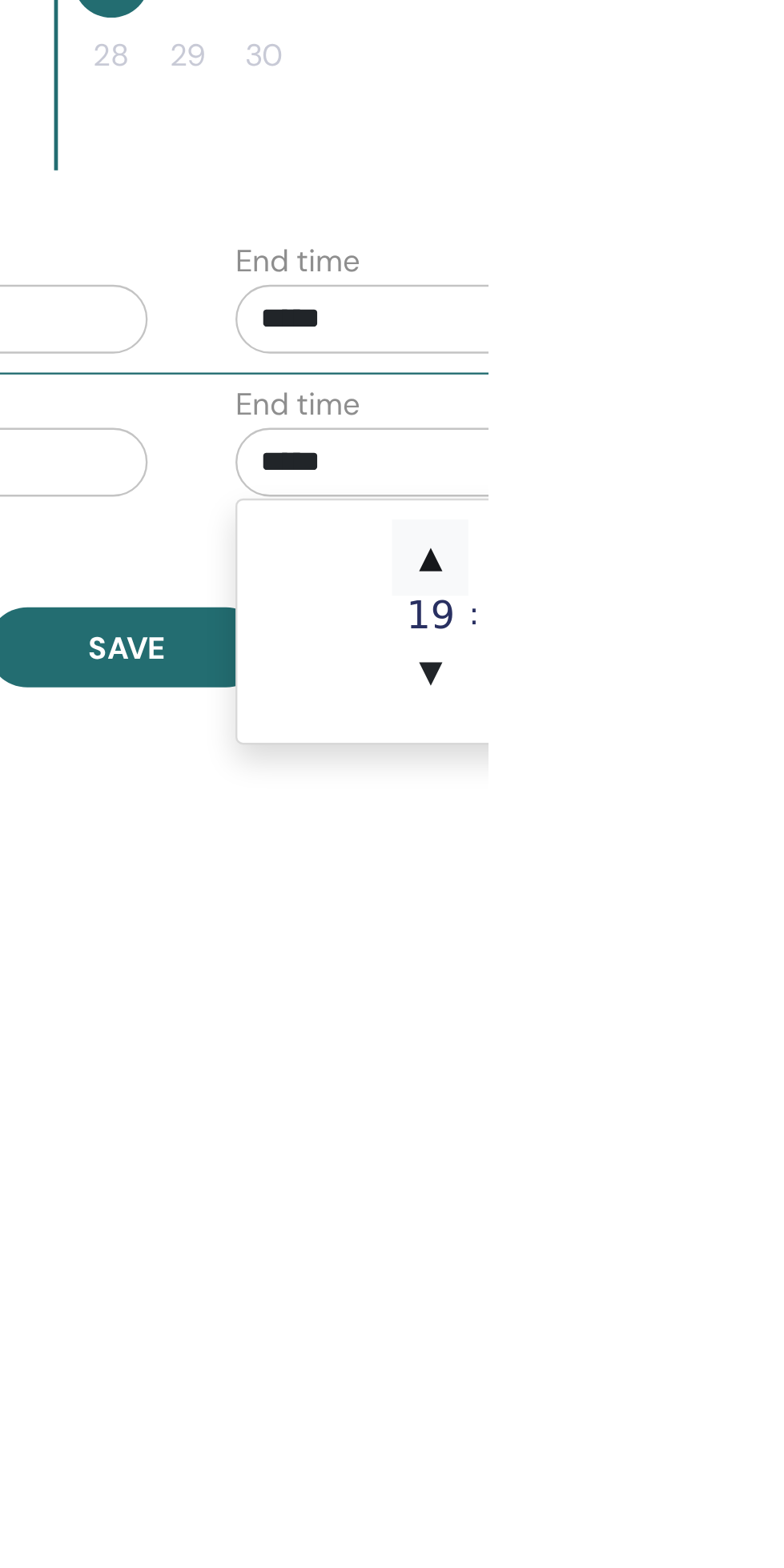
click at [764, 872] on span "▲" at bounding box center [760, 863] width 32 height 32
click at [770, 861] on span "▲" at bounding box center [760, 863] width 32 height 32
click at [764, 856] on span "▲" at bounding box center [760, 863] width 32 height 32
click at [762, 854] on span "▲" at bounding box center [760, 863] width 32 height 32
click at [783, 908] on span "▼" at bounding box center [796, 911] width 32 height 32
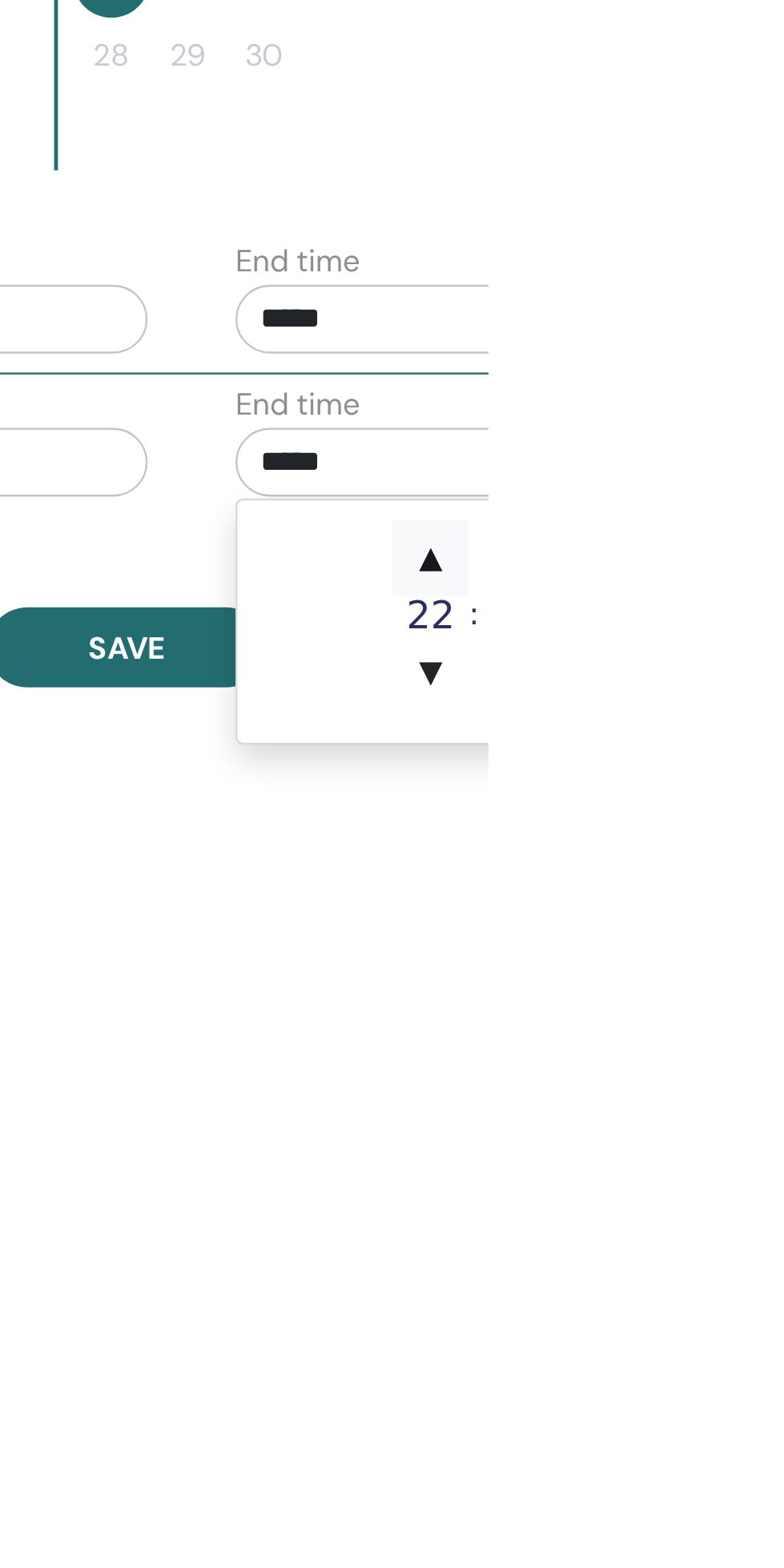
click at [761, 863] on span "▲" at bounding box center [760, 863] width 32 height 32
type input "*****"
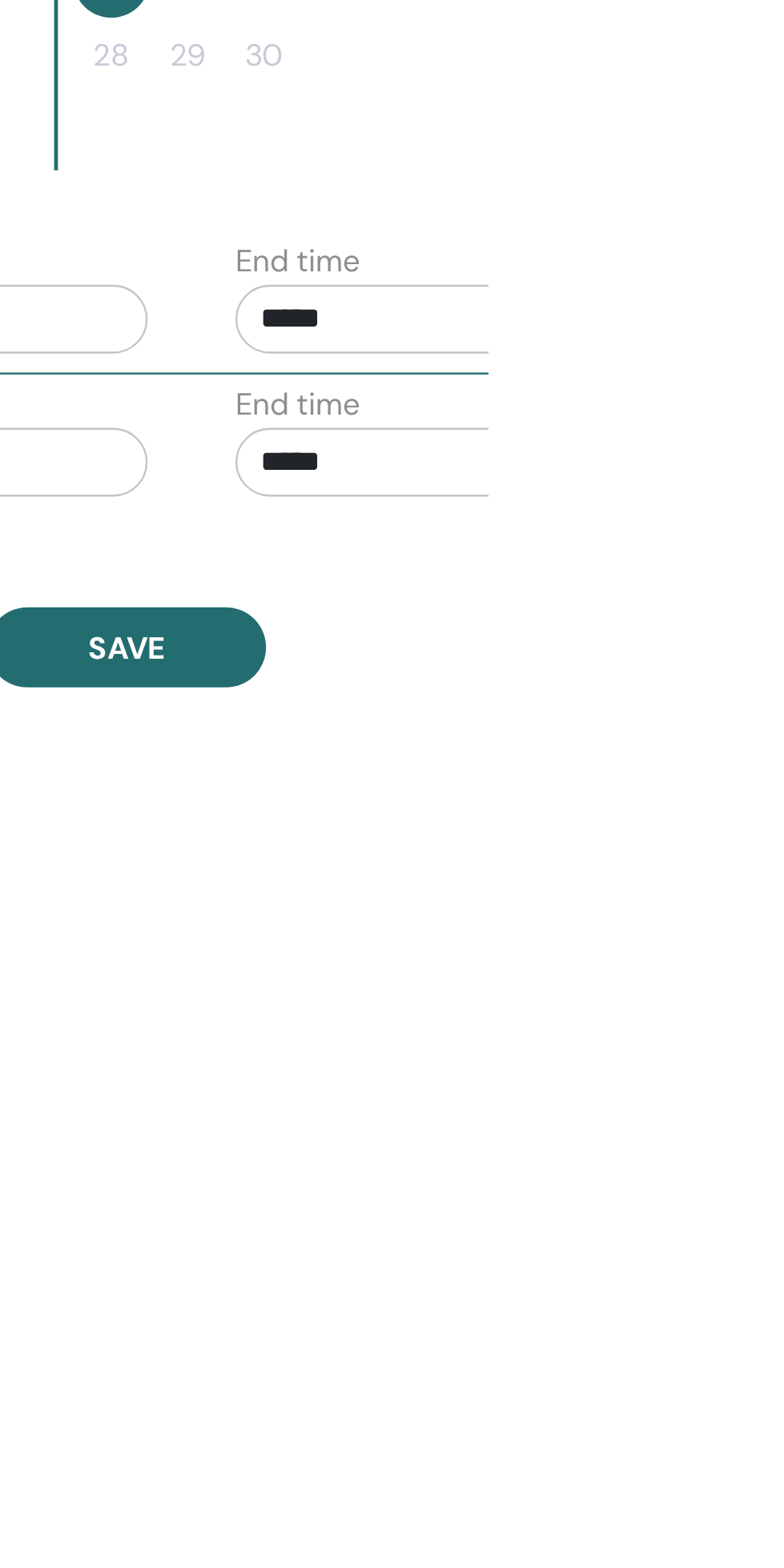
click at [783, 1035] on div "Time Zone (GMT+3) Asia/Riyadh Seminar Date and Time Start date End date Done Sc…" at bounding box center [620, 815] width 641 height 1528
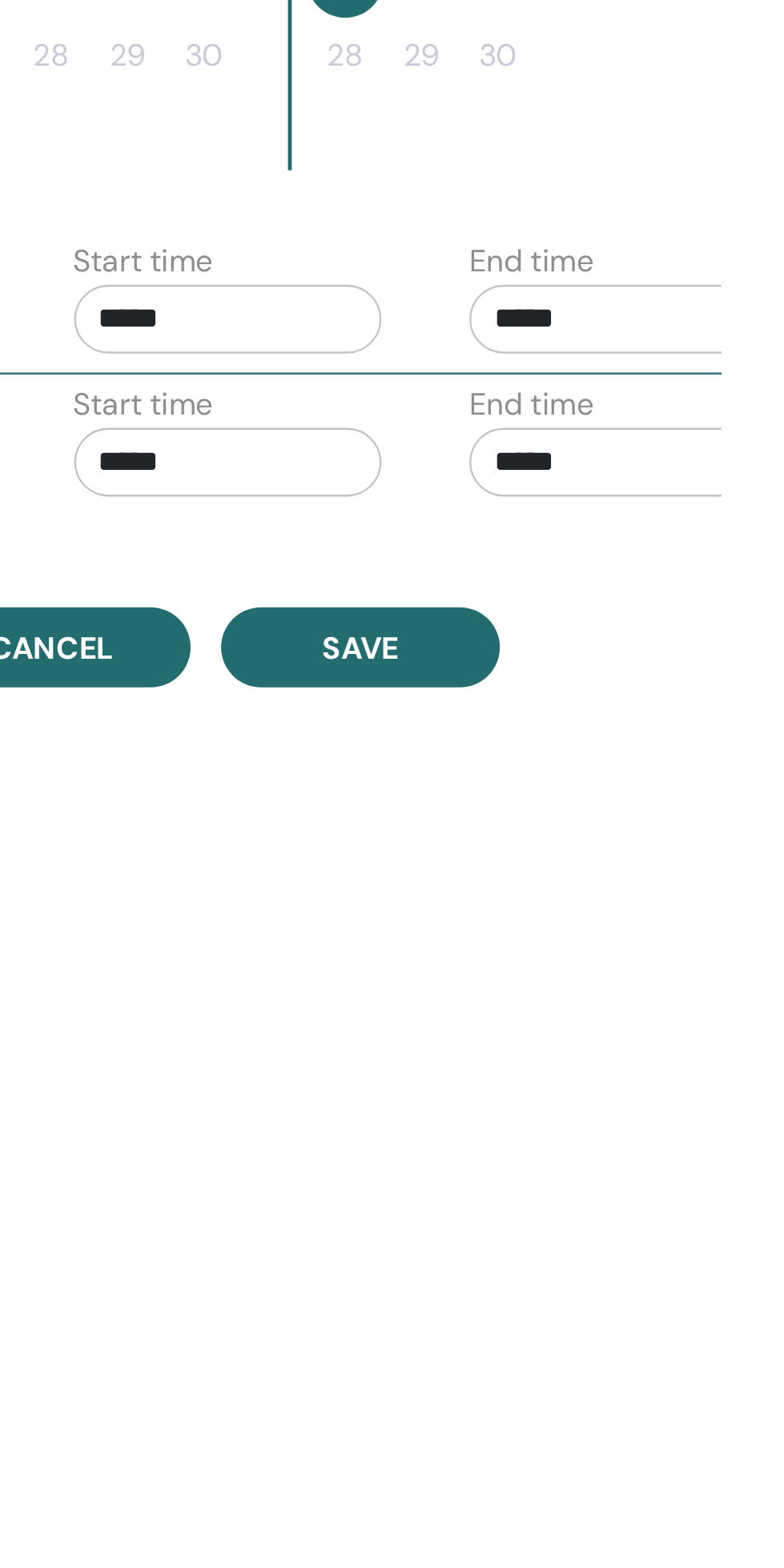
click at [612, 822] on input "*****" at bounding box center [578, 822] width 130 height 29
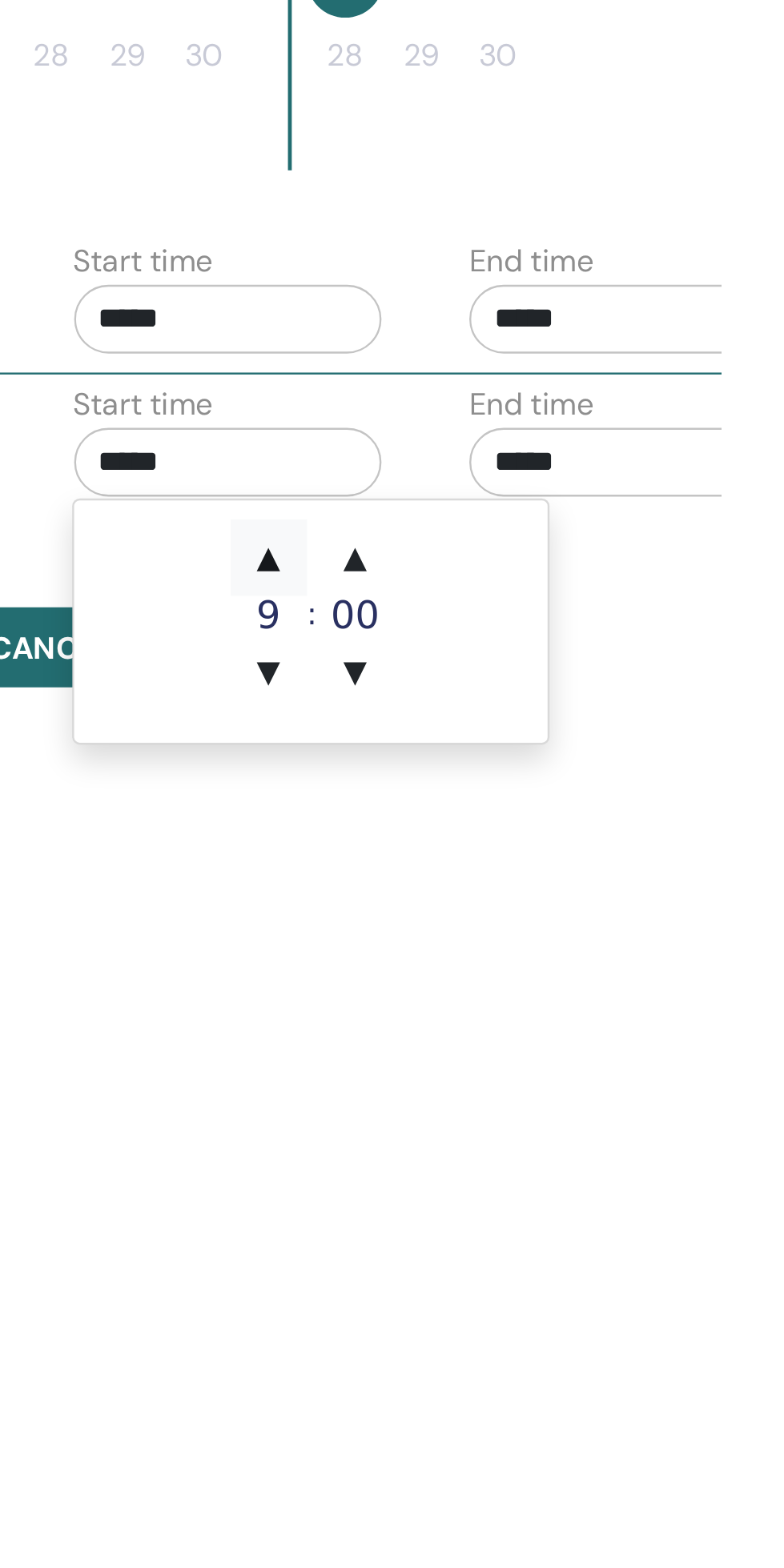
click at [596, 863] on span "▲" at bounding box center [594, 863] width 32 height 32
click at [596, 860] on span "▲" at bounding box center [594, 863] width 32 height 32
click at [599, 859] on span "▲" at bounding box center [594, 863] width 32 height 32
click at [597, 857] on span "▲" at bounding box center [594, 863] width 32 height 32
click at [596, 858] on span "▲" at bounding box center [594, 863] width 32 height 32
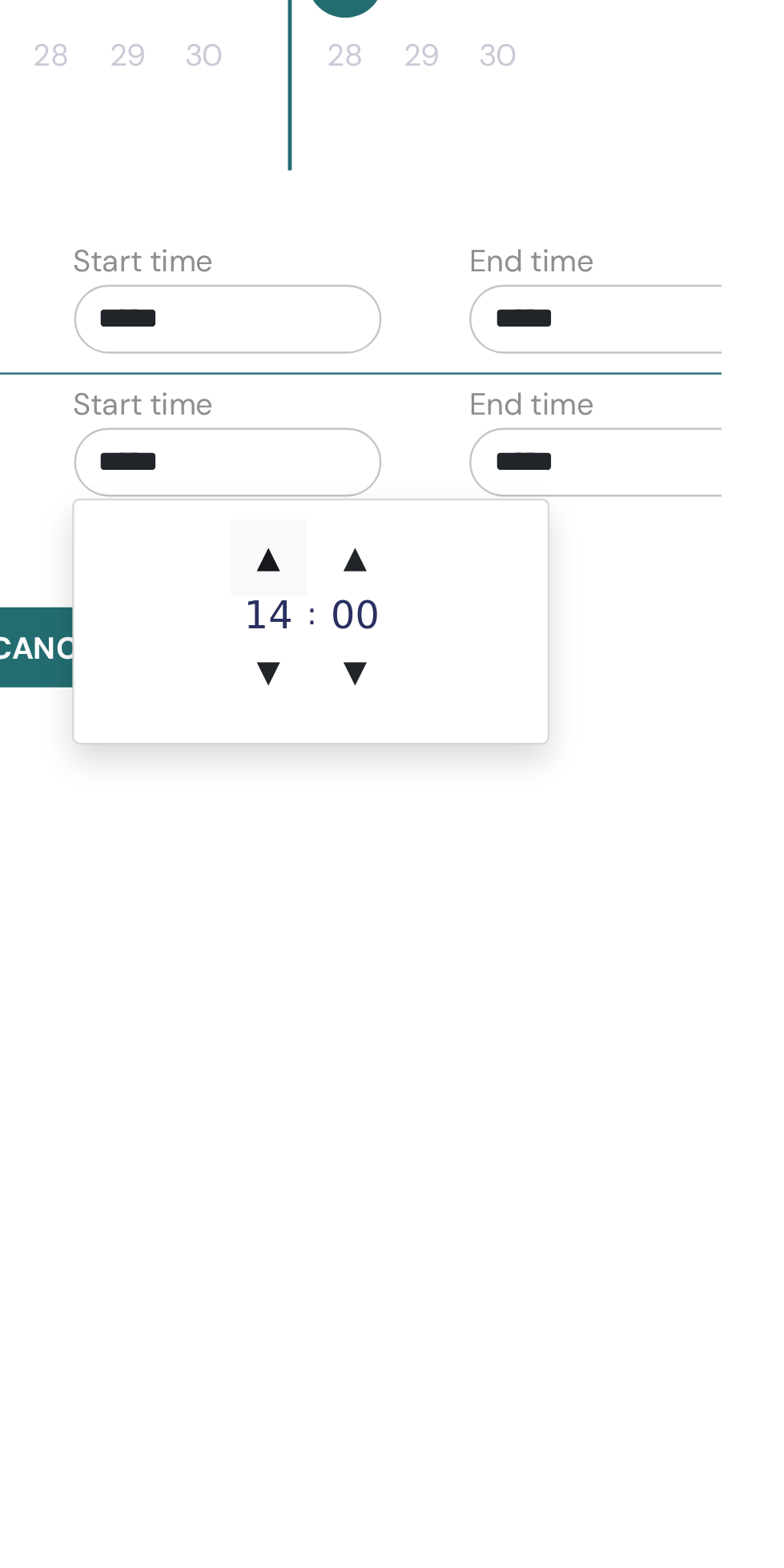
click at [589, 867] on span "▲" at bounding box center [594, 863] width 32 height 32
click at [597, 863] on span "▲" at bounding box center [594, 863] width 32 height 32
click at [599, 863] on span "▲" at bounding box center [594, 863] width 32 height 32
click at [600, 864] on span "▲" at bounding box center [594, 863] width 32 height 32
type input "*****"
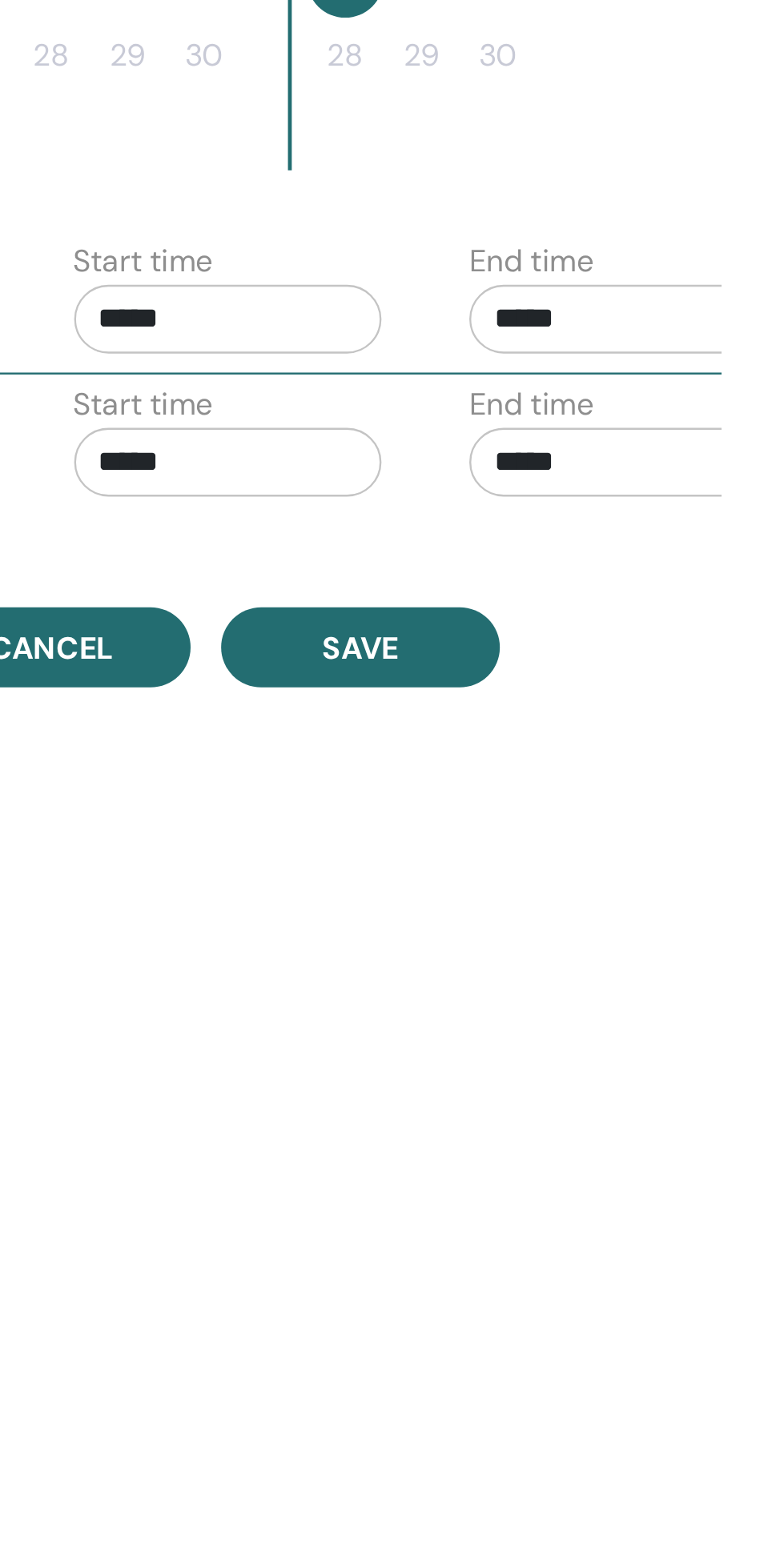
click at [617, 761] on input "*****" at bounding box center [578, 762] width 130 height 29
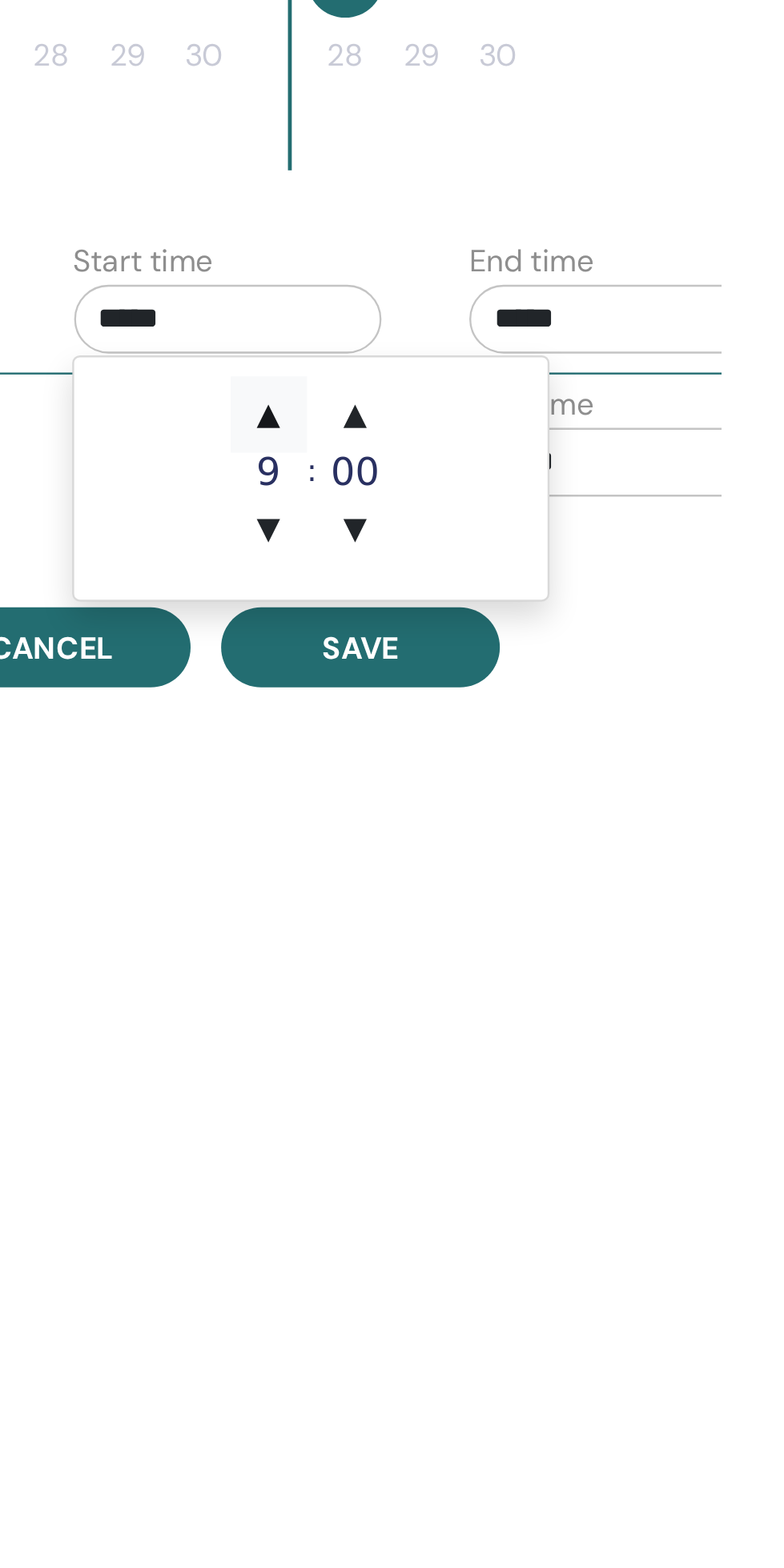
click at [595, 801] on span "▲" at bounding box center [594, 802] width 32 height 32
click at [602, 801] on span "▲" at bounding box center [594, 802] width 32 height 32
click at [602, 802] on span "▲" at bounding box center [594, 802] width 32 height 32
click at [605, 800] on span "▲" at bounding box center [594, 802] width 32 height 32
click at [610, 798] on span "▲" at bounding box center [594, 802] width 32 height 32
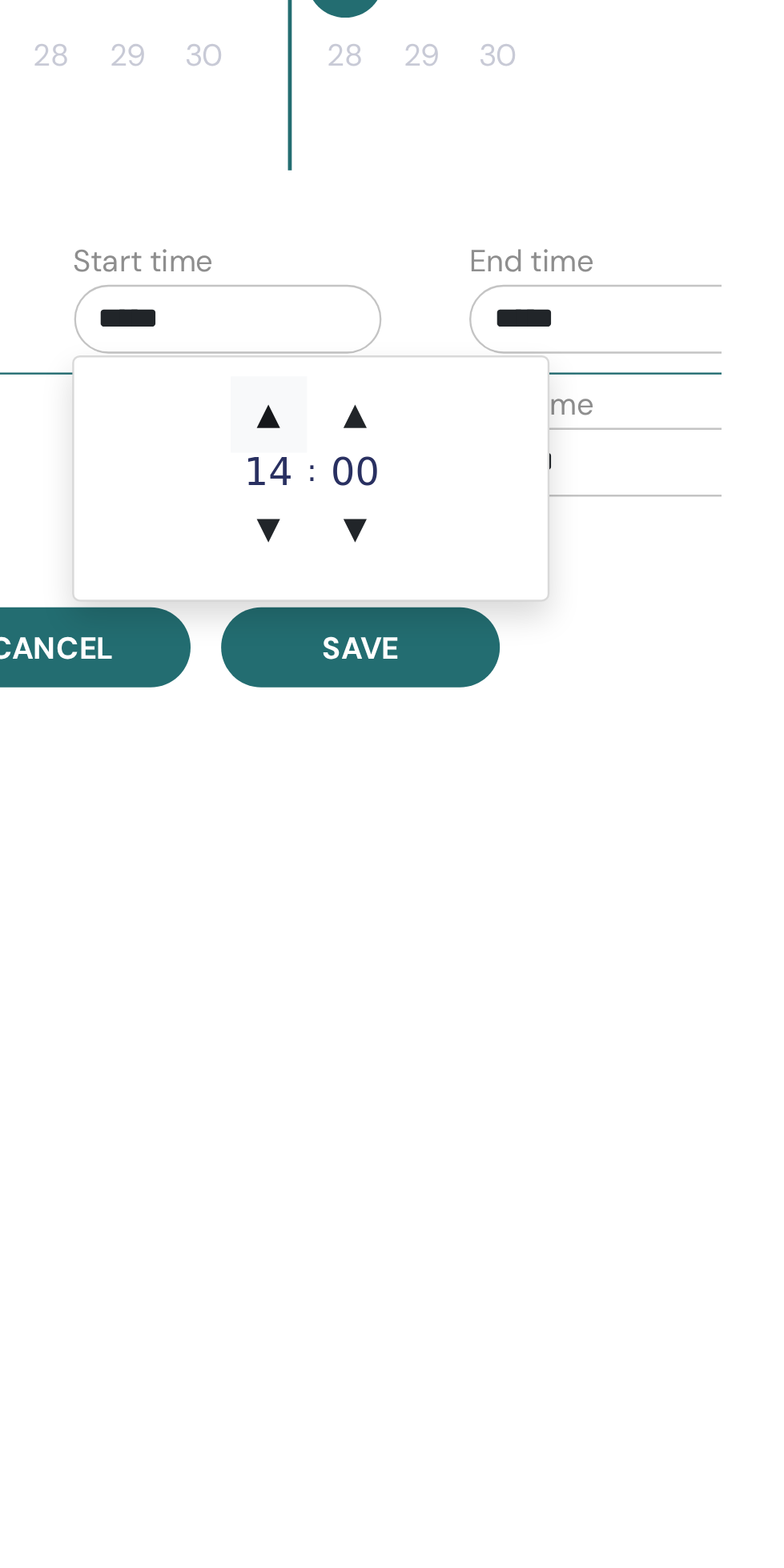
click at [604, 797] on span "▲" at bounding box center [594, 802] width 32 height 32
click at [602, 797] on span "▲" at bounding box center [594, 802] width 32 height 32
click at [599, 796] on span "▲" at bounding box center [594, 802] width 32 height 32
click at [599, 804] on span "▲" at bounding box center [594, 802] width 32 height 32
type input "*****"
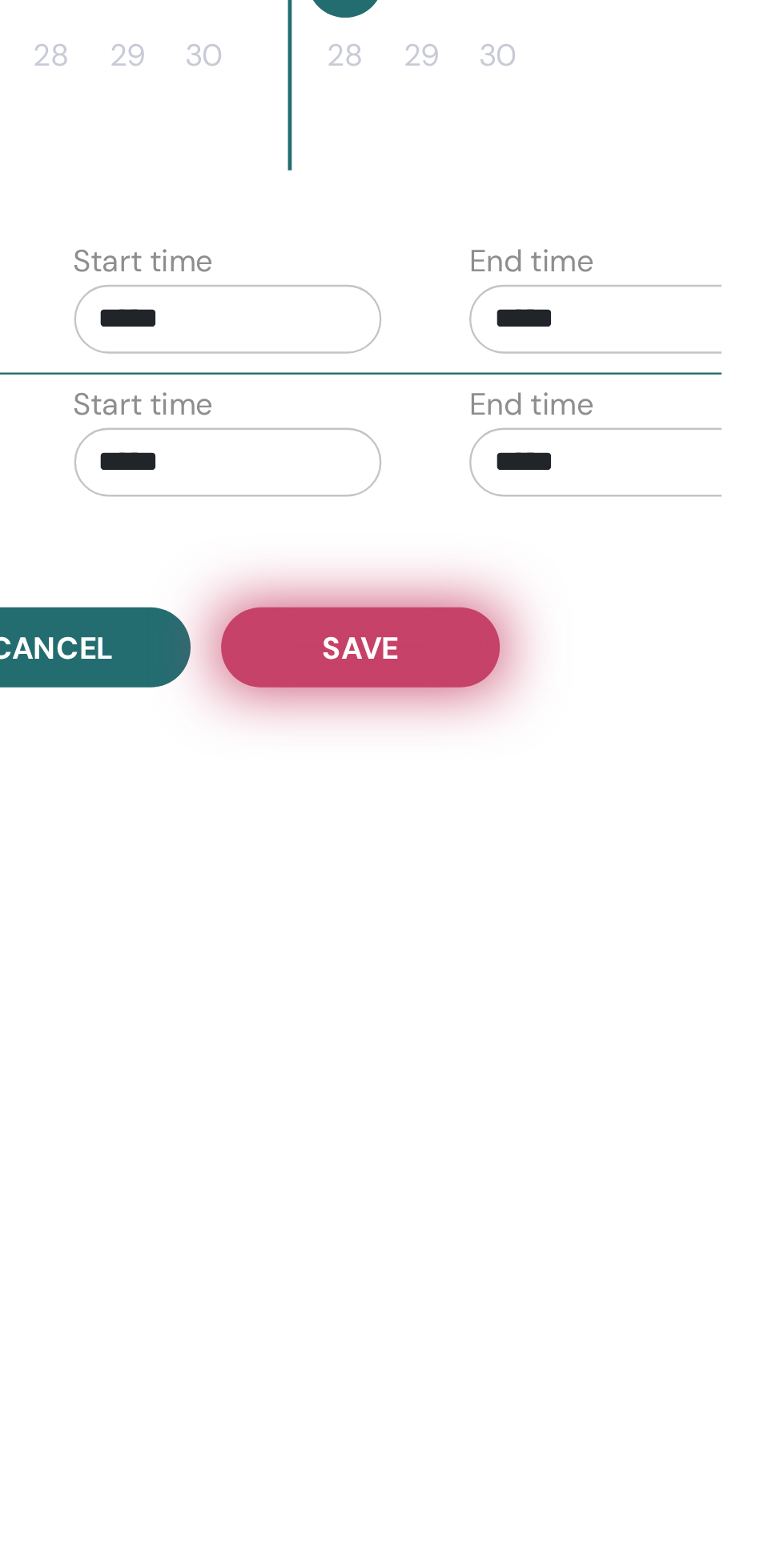
click at [667, 897] on button "Save" at bounding box center [632, 900] width 117 height 34
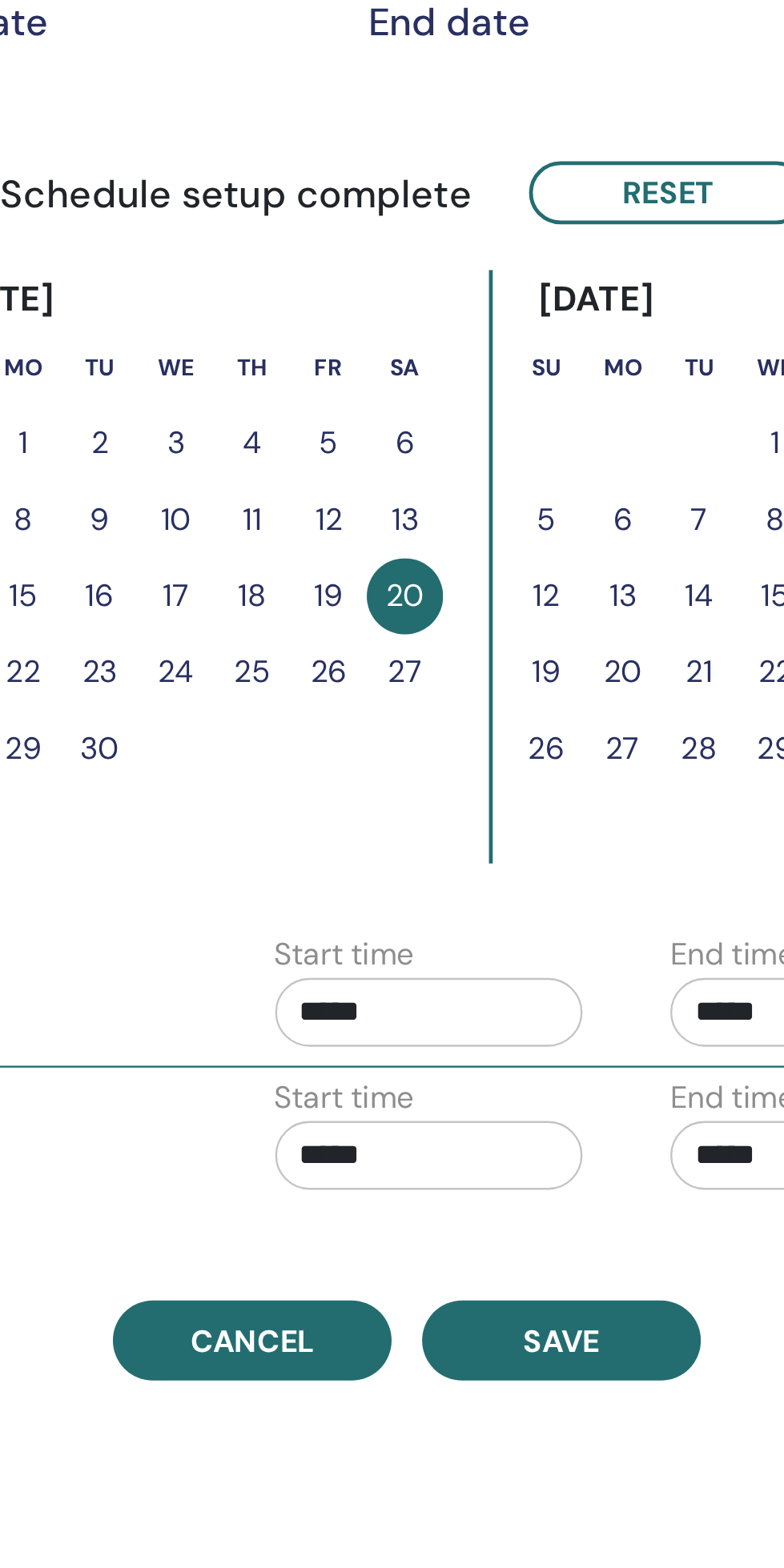
scroll to position [0, 21]
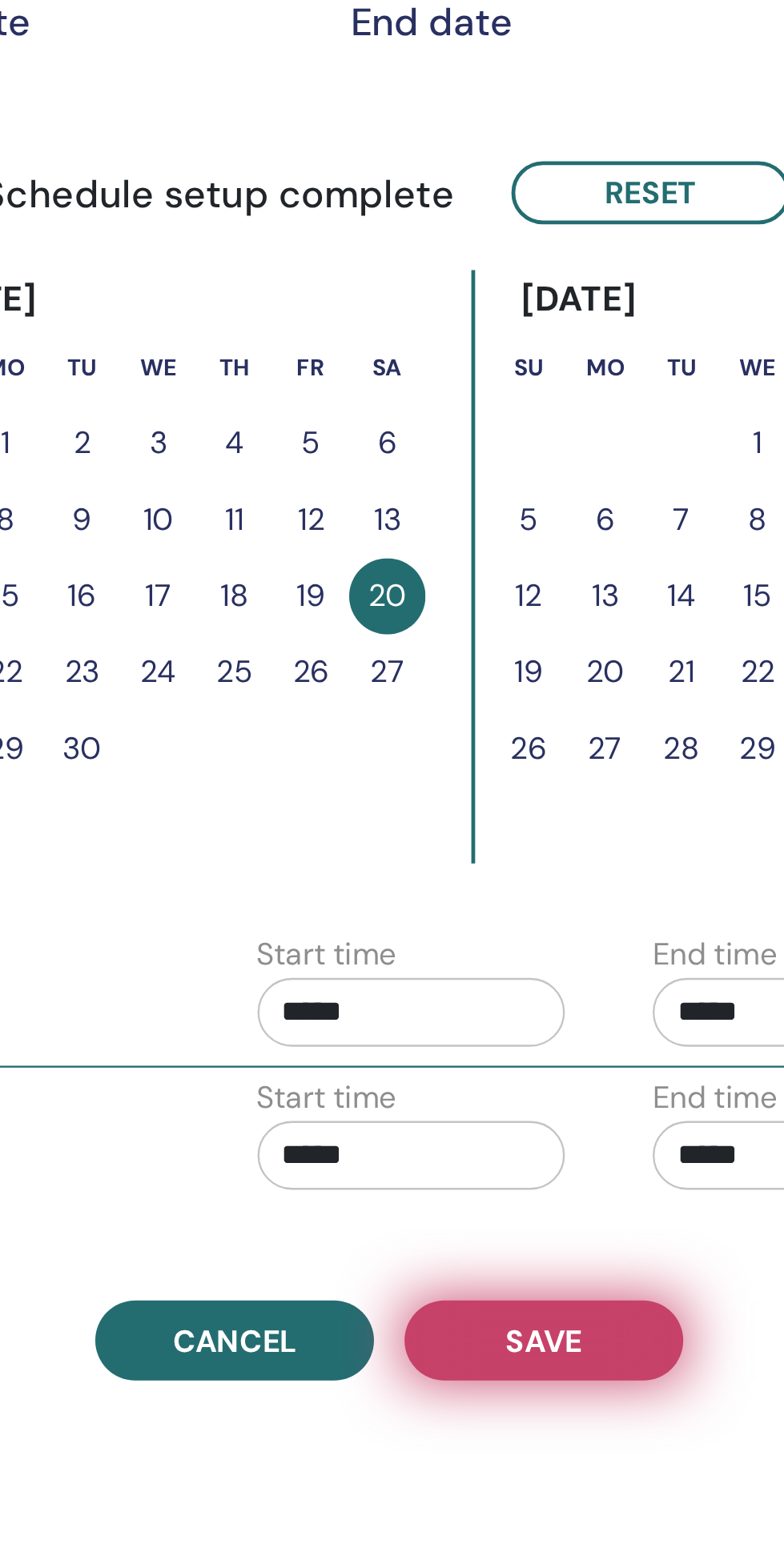
click at [631, 913] on button "Save" at bounding box center [632, 900] width 117 height 34
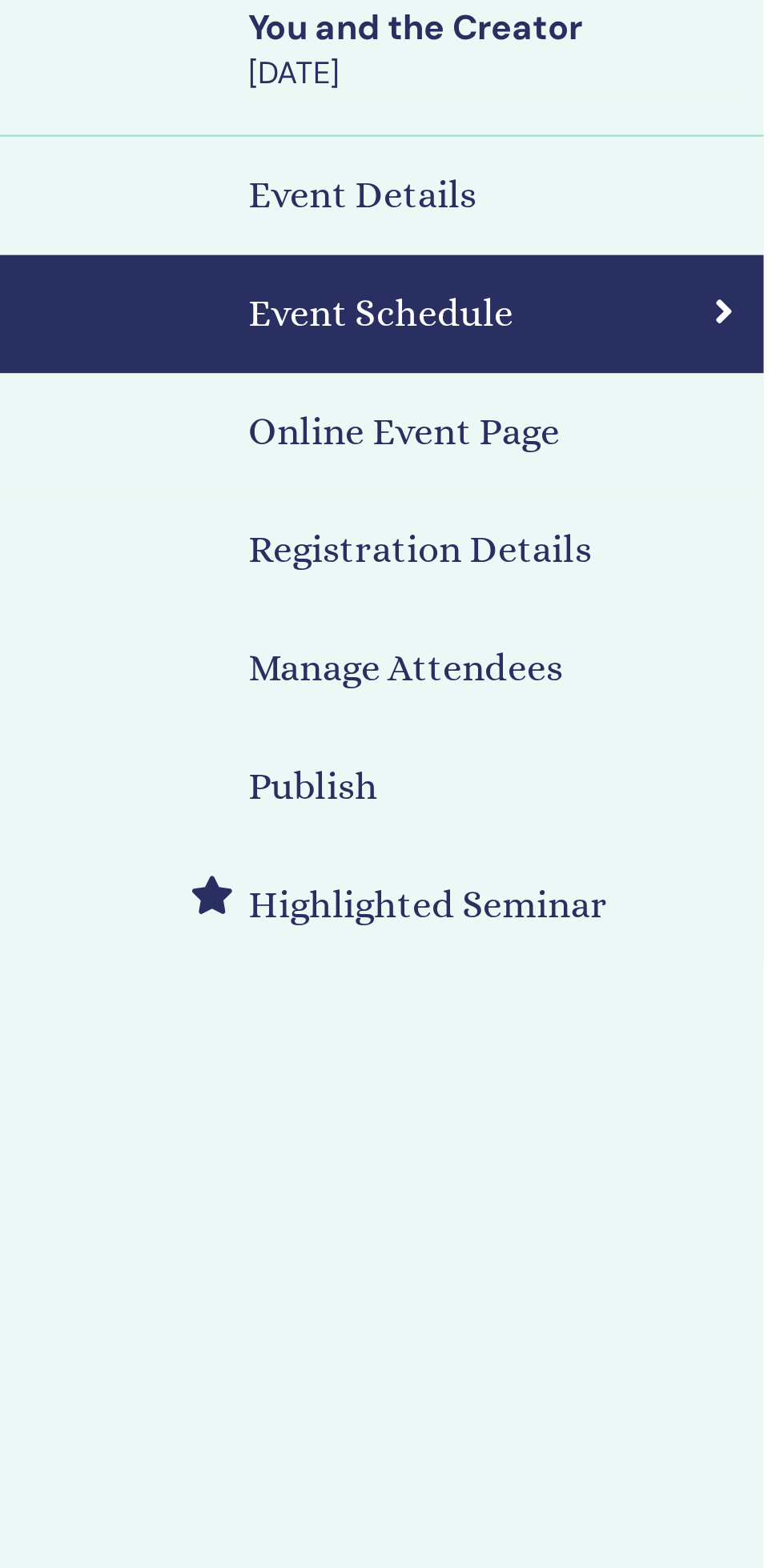
click at [227, 362] on h4 "Registration Details" at bounding box center [175, 360] width 144 height 24
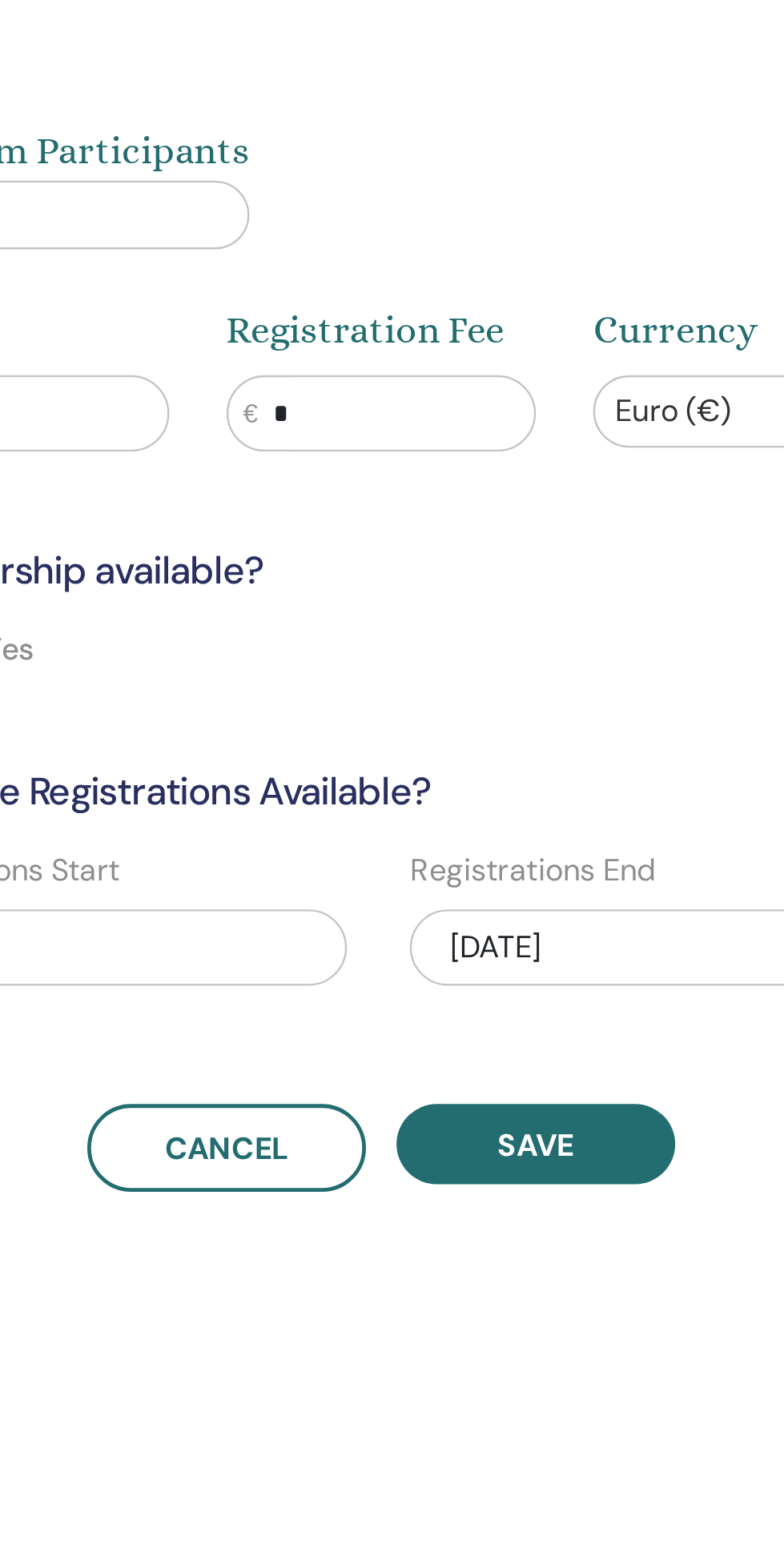
click at [692, 525] on div "[DATE]" at bounding box center [703, 527] width 205 height 32
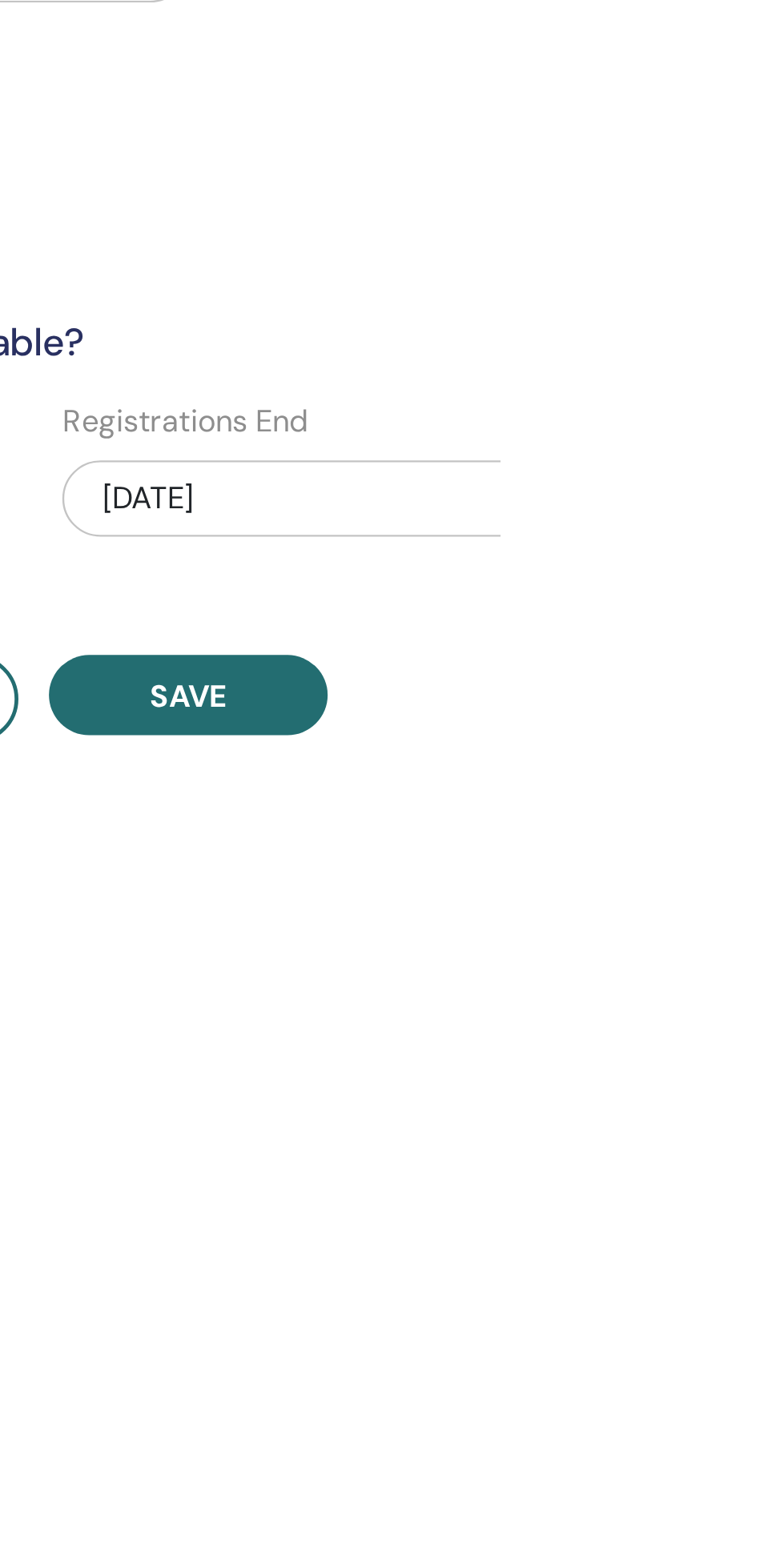
click at [713, 525] on div "[DATE]" at bounding box center [703, 527] width 205 height 32
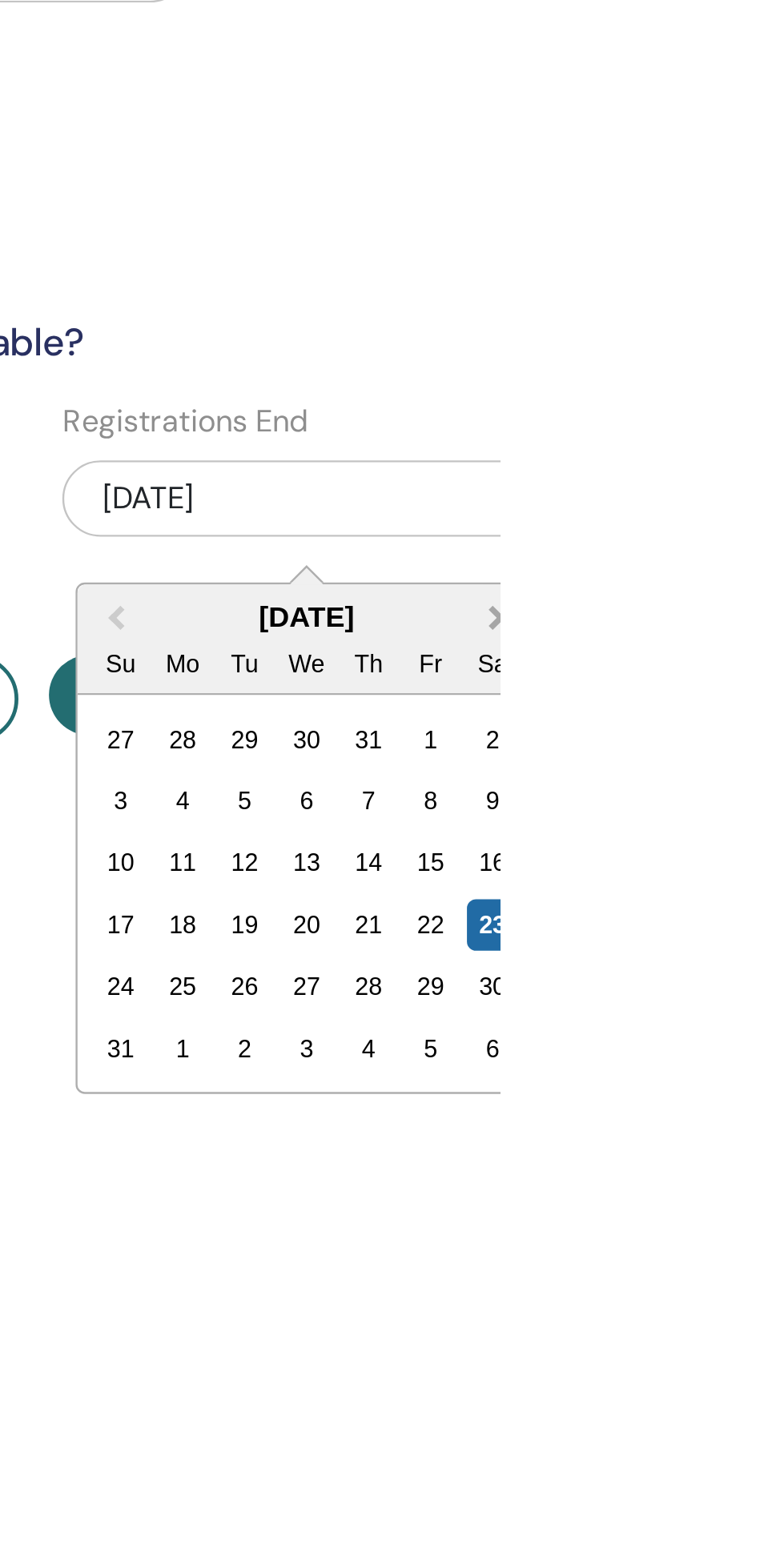
click at [783, 576] on span "Next Month" at bounding box center [783, 577] width 0 height 17
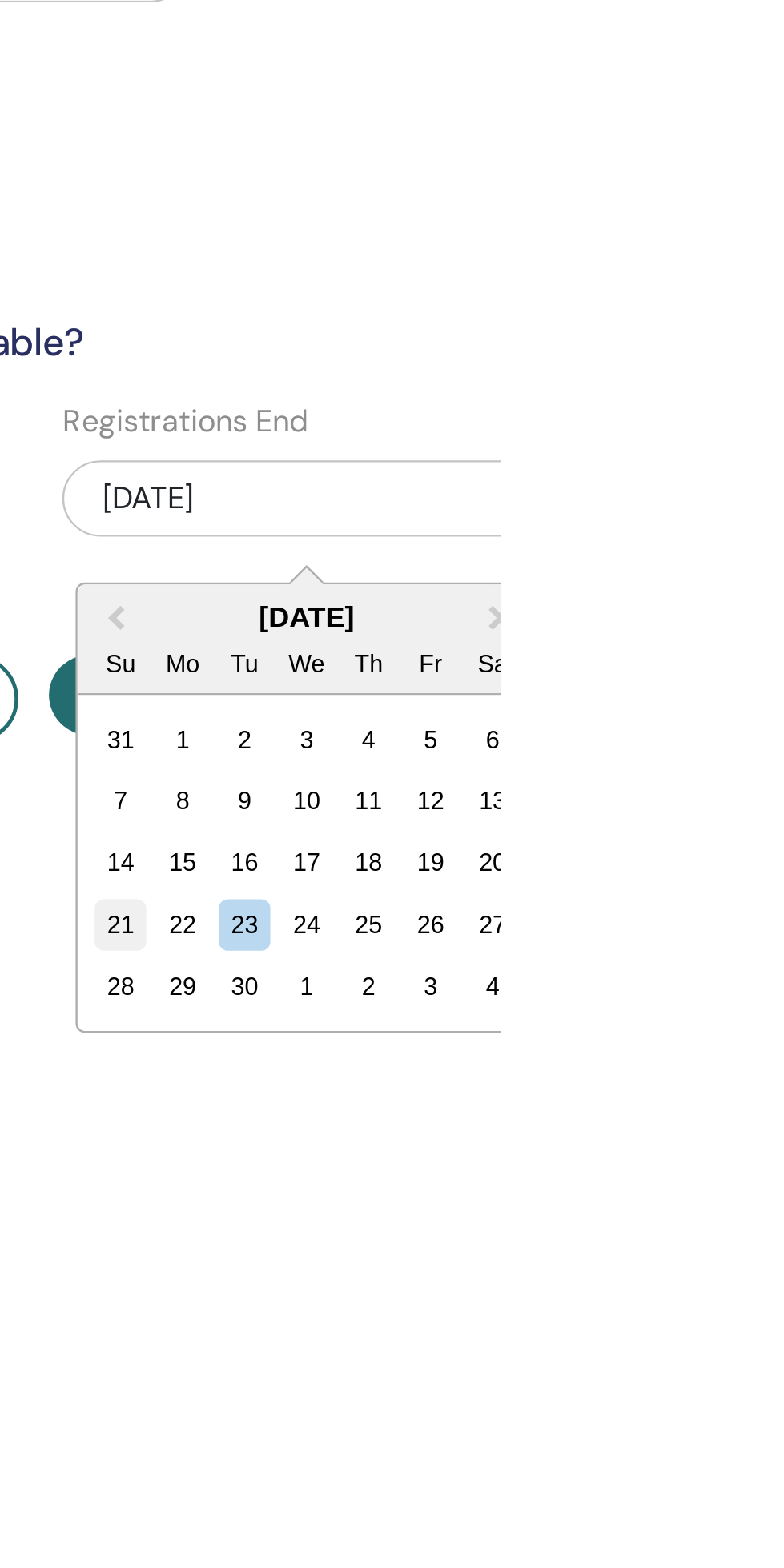
click at [620, 711] on div "21" at bounding box center [625, 705] width 22 height 22
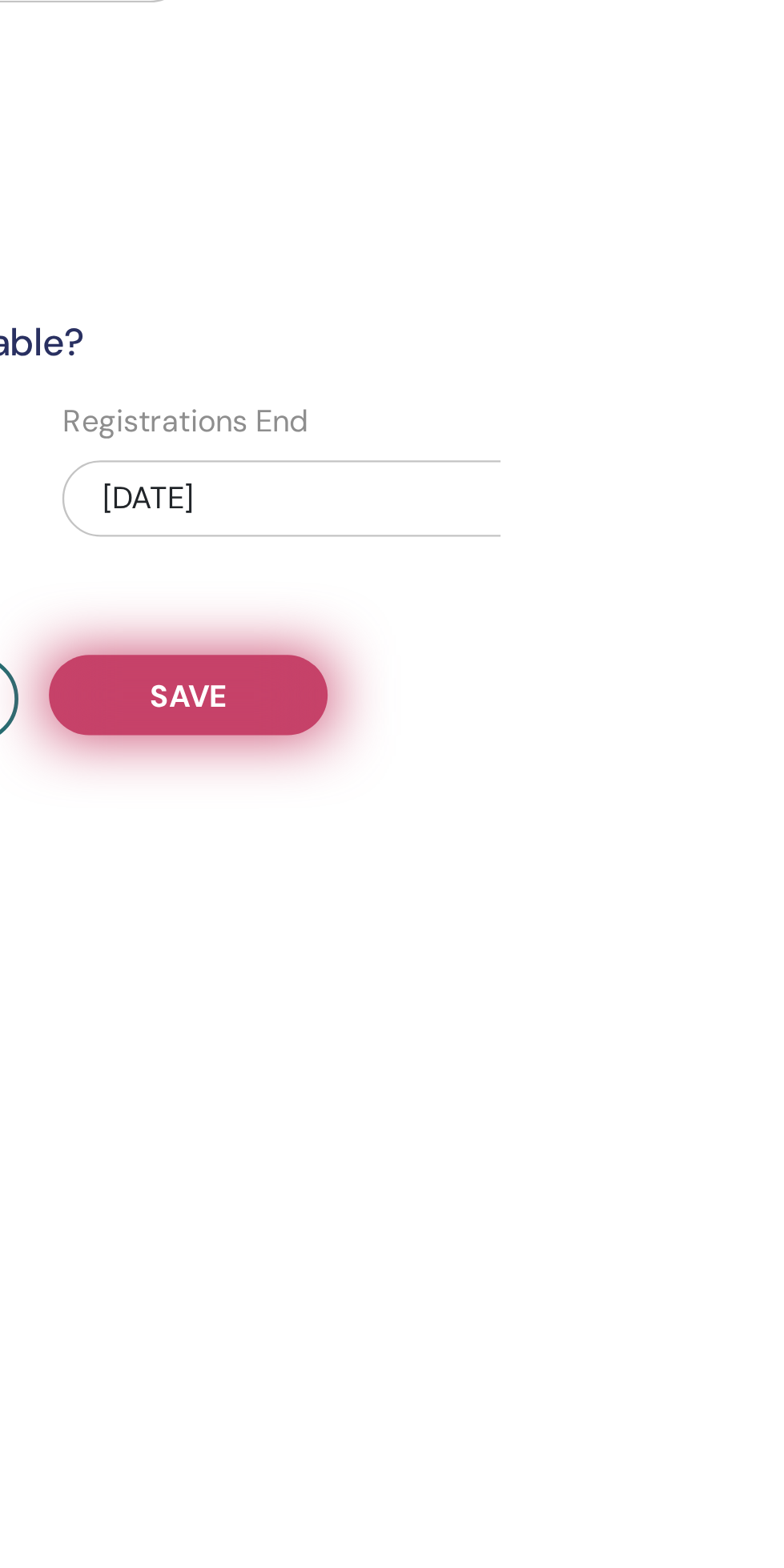
click at [674, 609] on button "Save" at bounding box center [653, 610] width 117 height 34
click at [679, 606] on button "Save" at bounding box center [653, 610] width 117 height 34
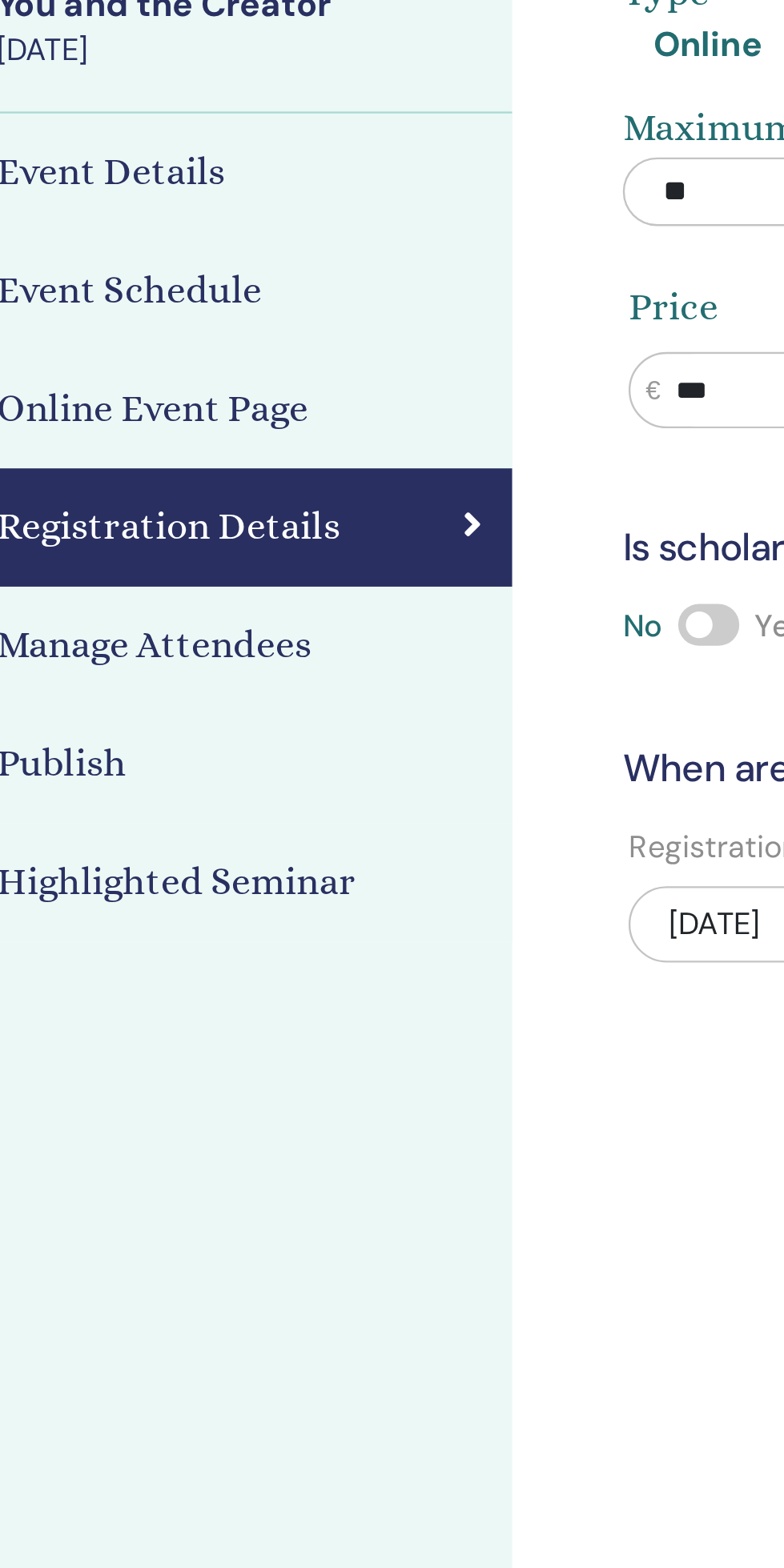
click at [216, 414] on h4 "Manage Attendees" at bounding box center [170, 410] width 132 height 24
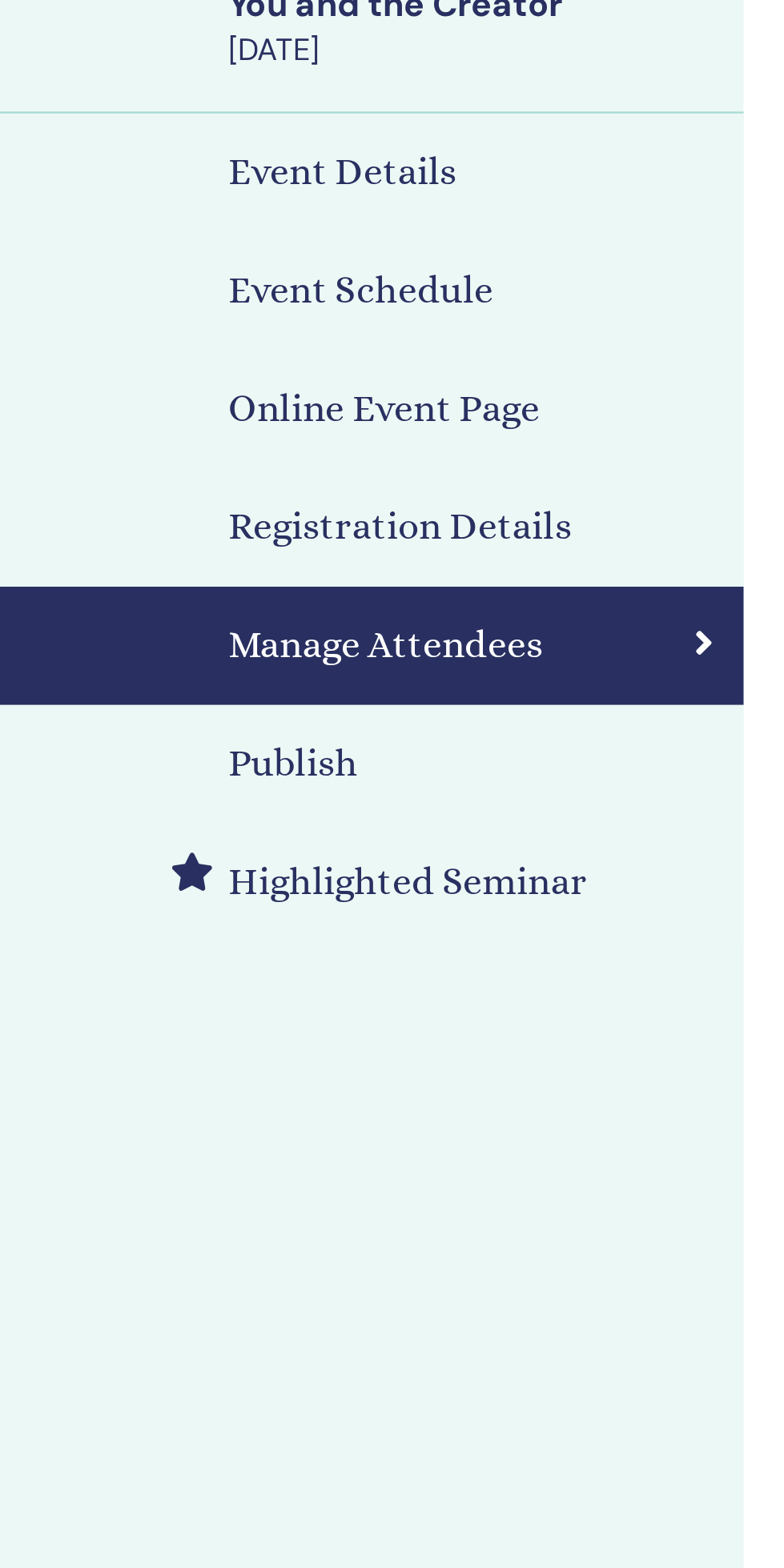
click at [137, 459] on h4 "Publish" at bounding box center [131, 460] width 55 height 24
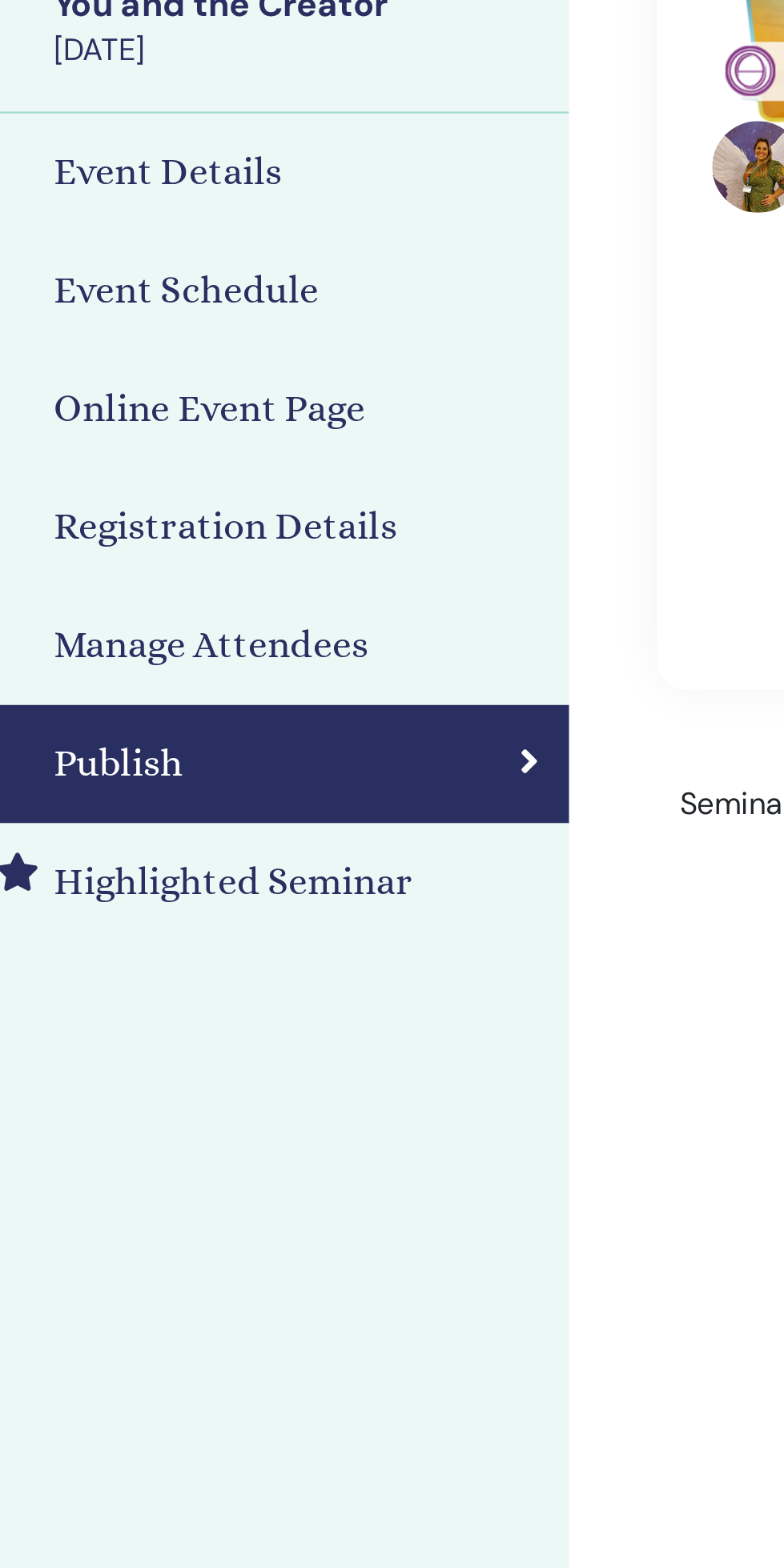
click at [212, 510] on h4 "Highlighted Seminar" at bounding box center [179, 509] width 151 height 24
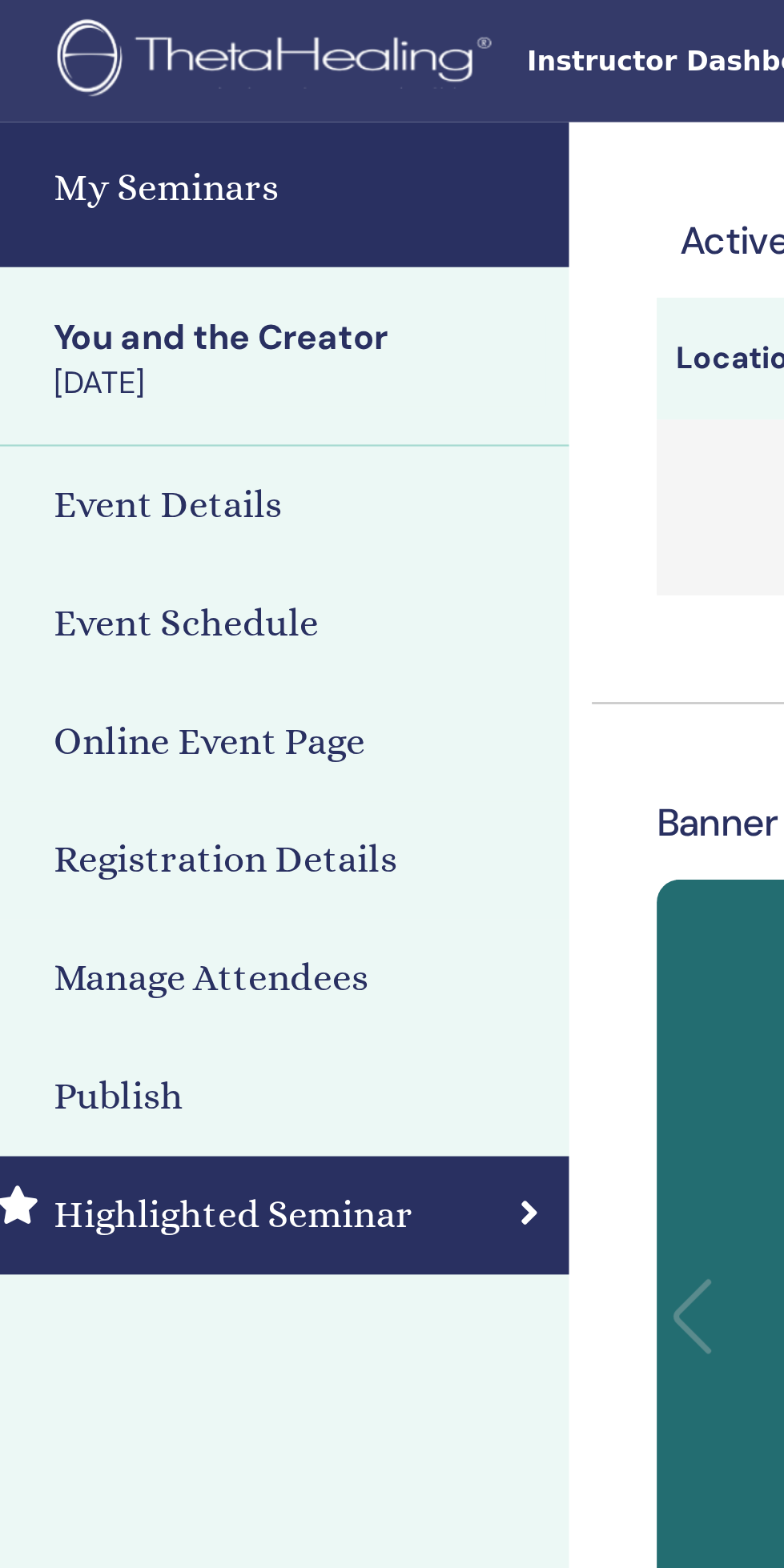
click at [158, 83] on h4 "My Seminars" at bounding box center [206, 78] width 206 height 24
